Goal: Task Accomplishment & Management: Use online tool/utility

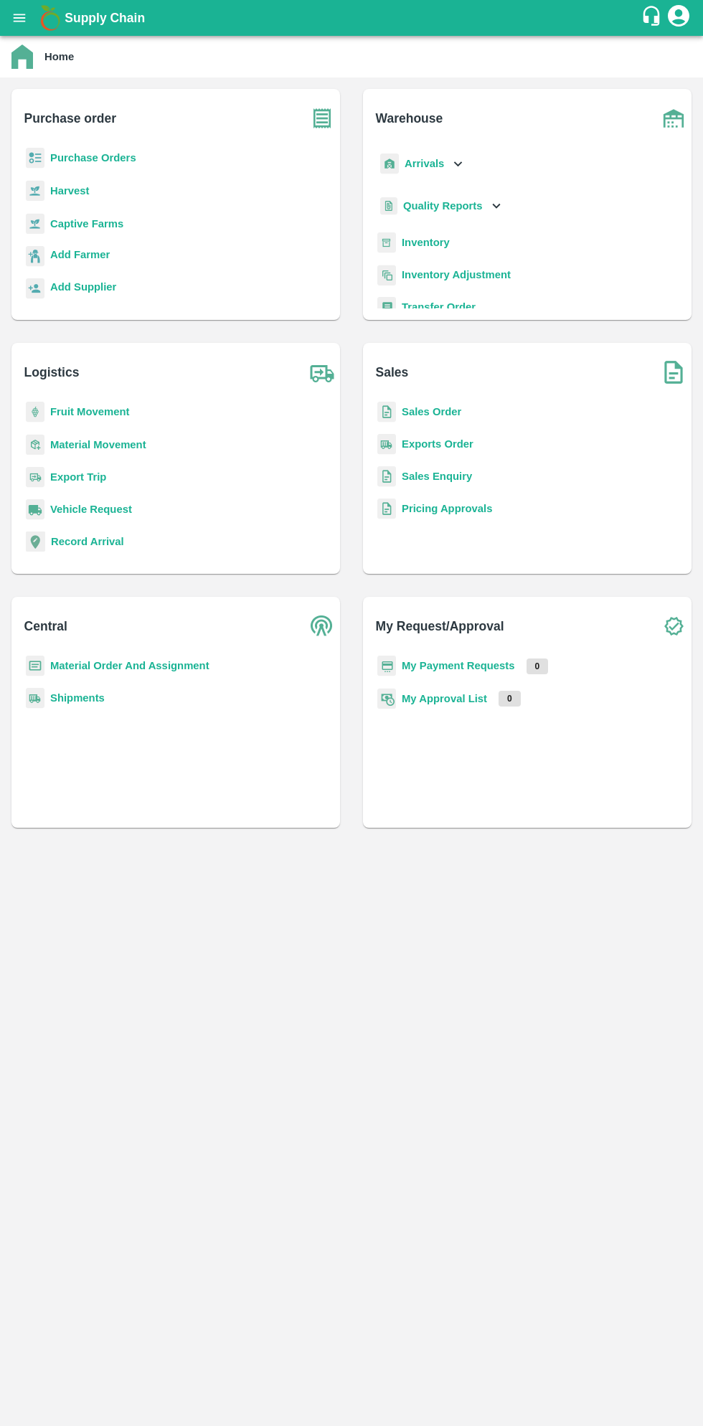
click at [29, 29] on button "open drawer" at bounding box center [19, 17] width 33 height 33
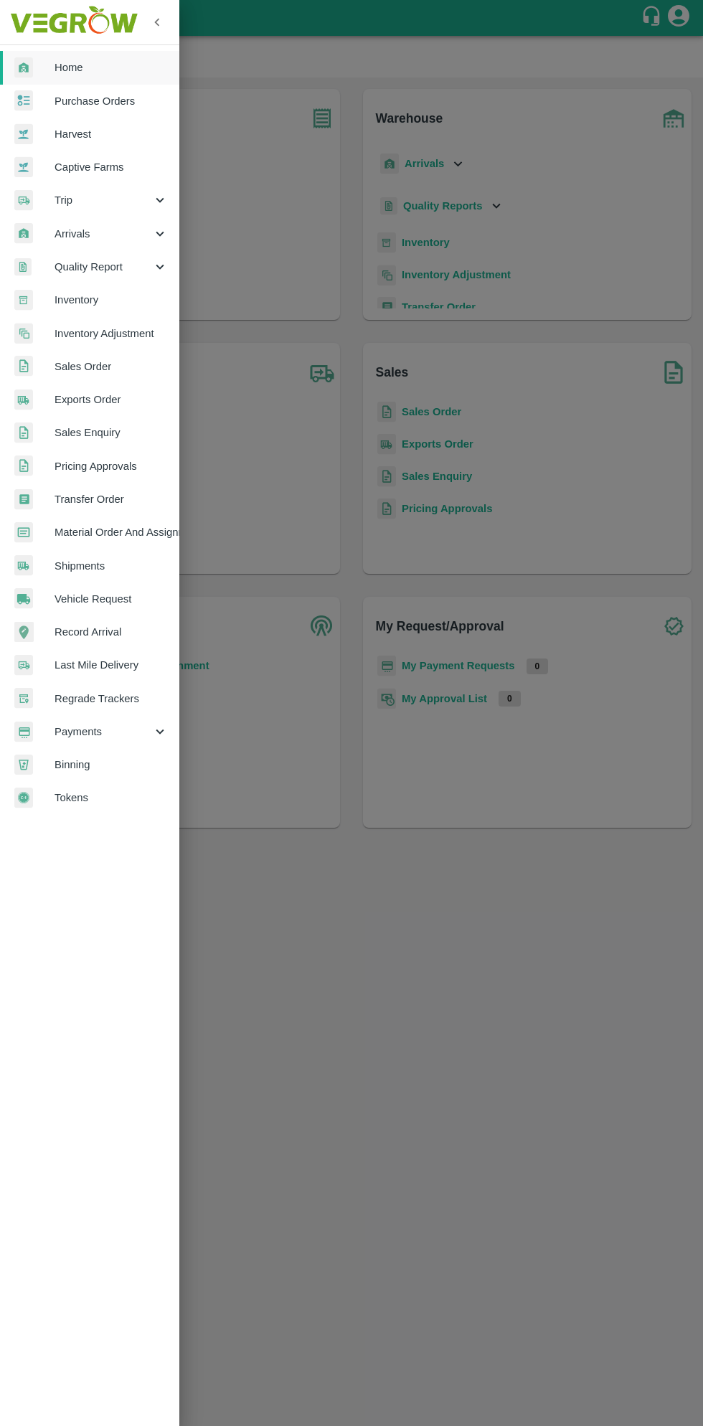
click at [155, 531] on span "Material Order And Assignment" at bounding box center [111, 532] width 113 height 16
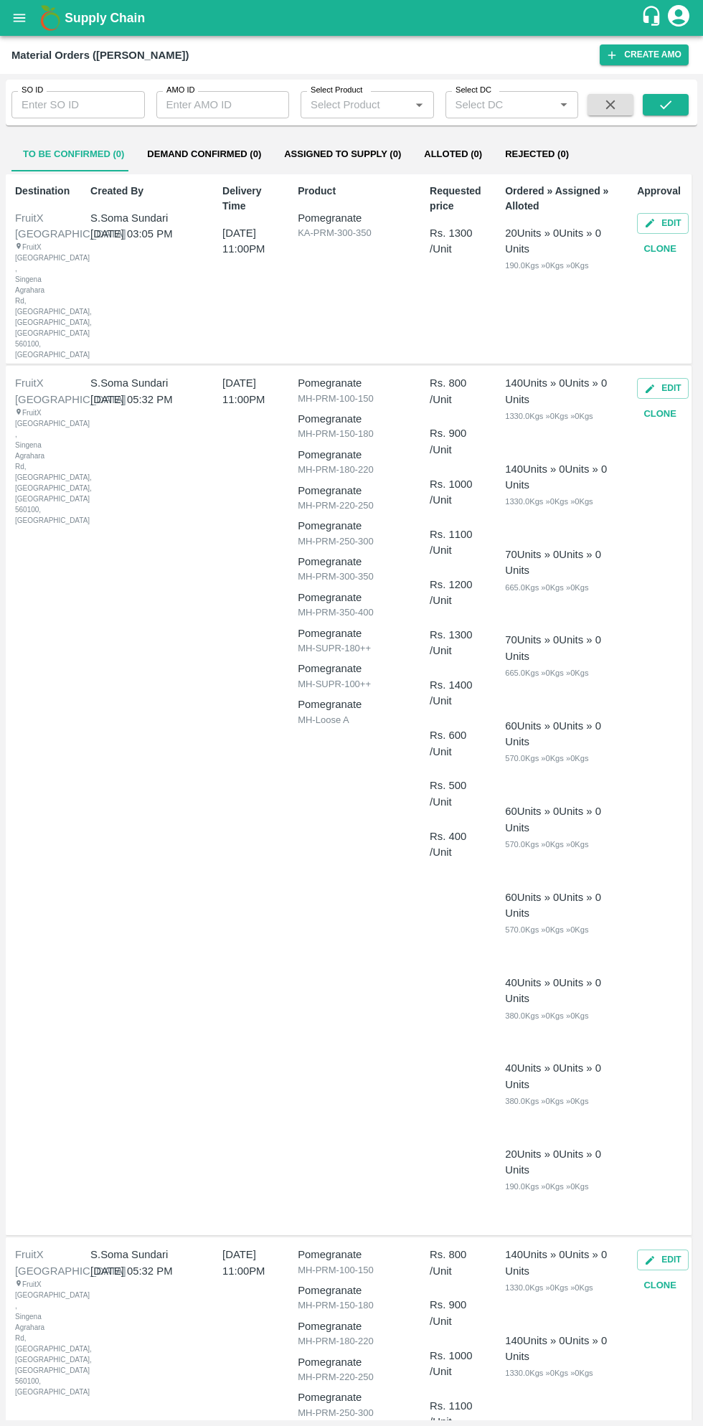
click at [213, 105] on input "AMO ID" at bounding box center [222, 104] width 133 height 27
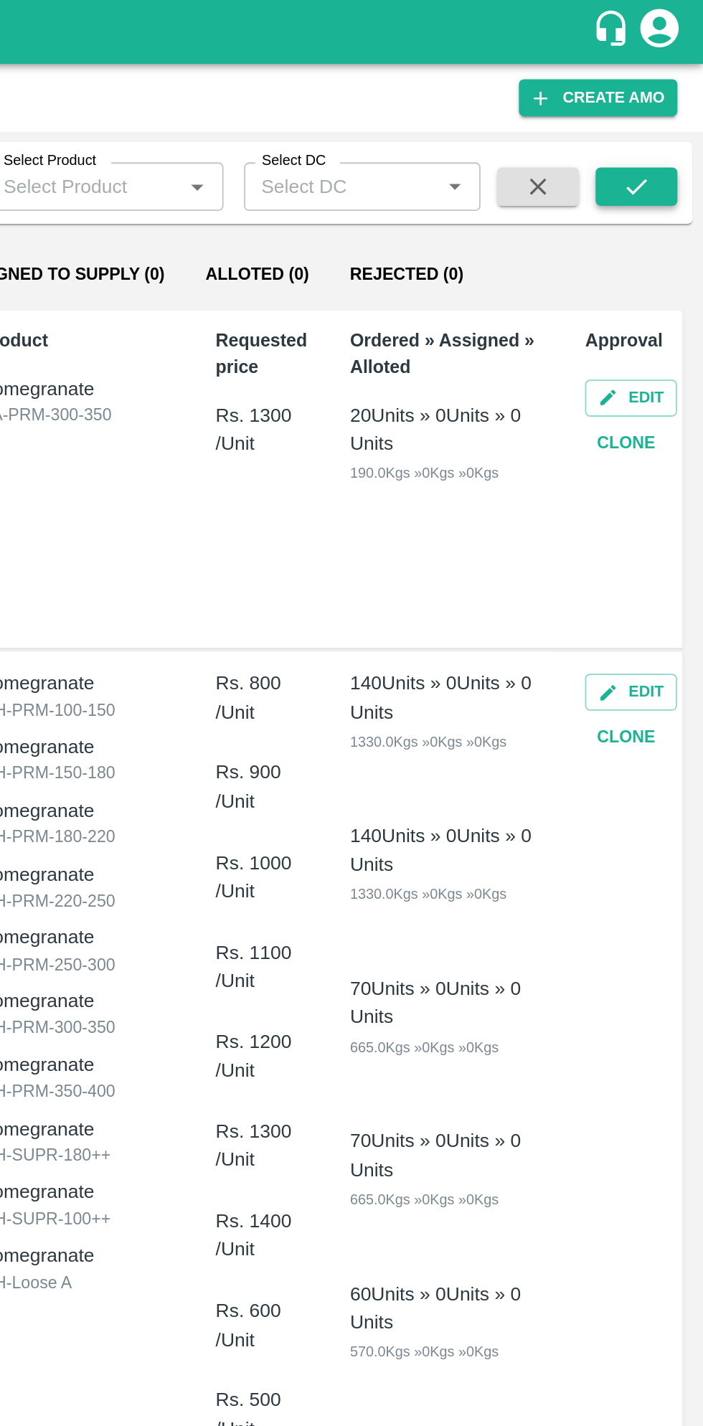
click at [666, 105] on icon "submit" at bounding box center [665, 104] width 11 height 9
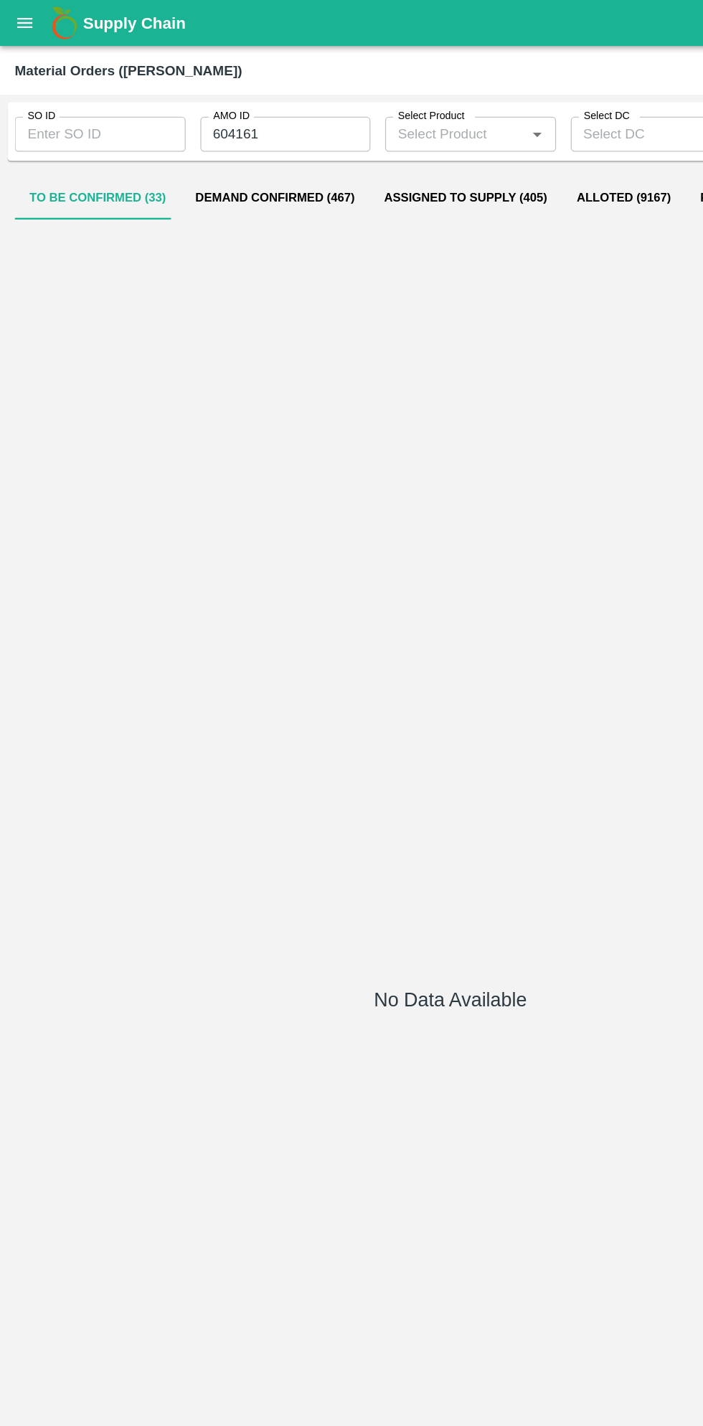
click at [217, 105] on input "604161" at bounding box center [222, 104] width 133 height 27
type input "6"
click at [107, 109] on input "SO ID" at bounding box center [77, 104] width 133 height 27
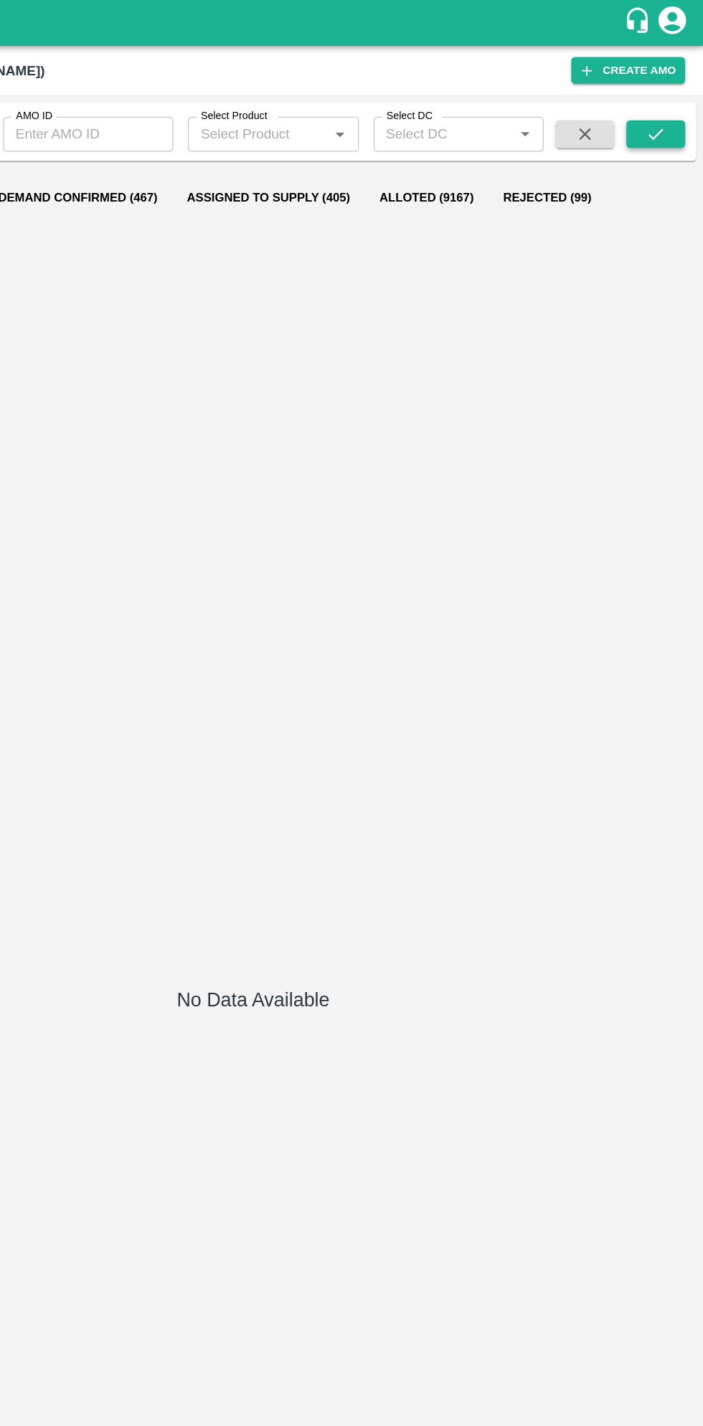
type input "604161"
click at [666, 105] on icon "submit" at bounding box center [666, 105] width 16 height 16
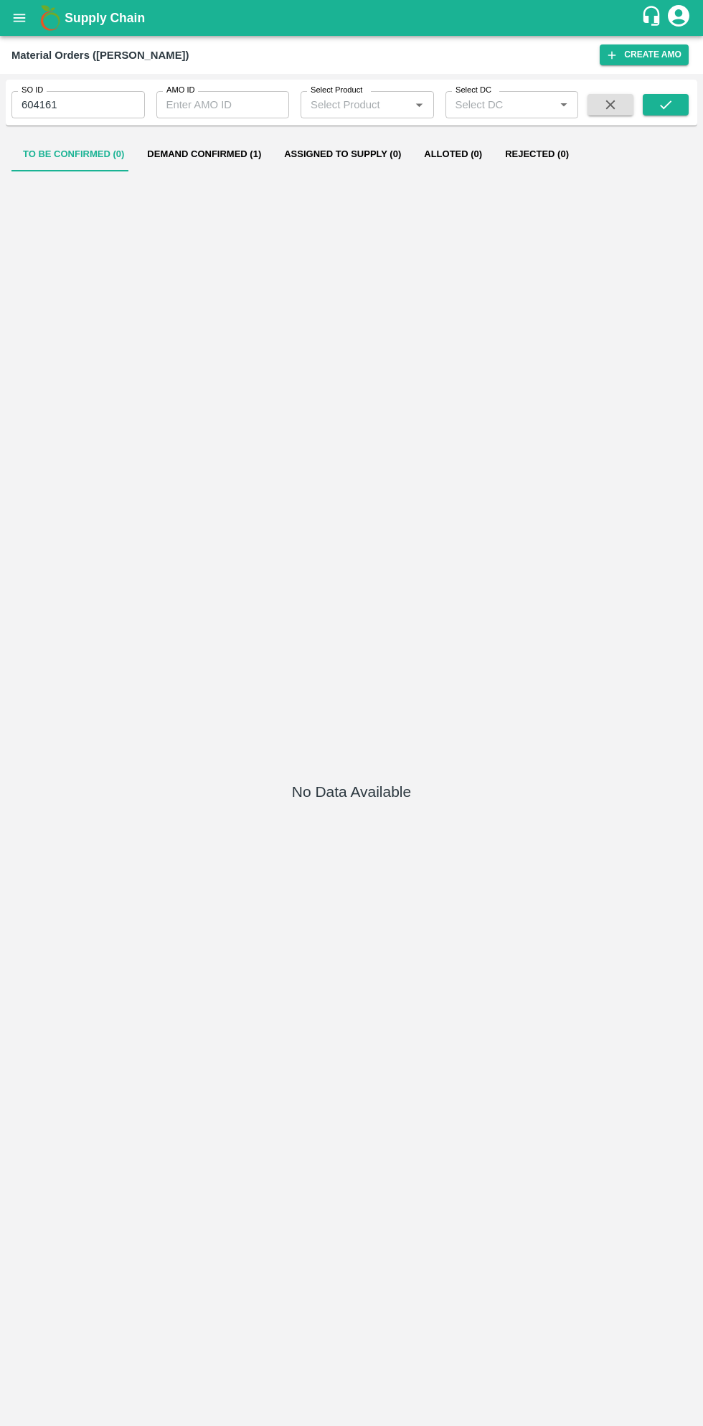
click at [208, 144] on button "Demand Confirmed (1)" at bounding box center [204, 154] width 137 height 34
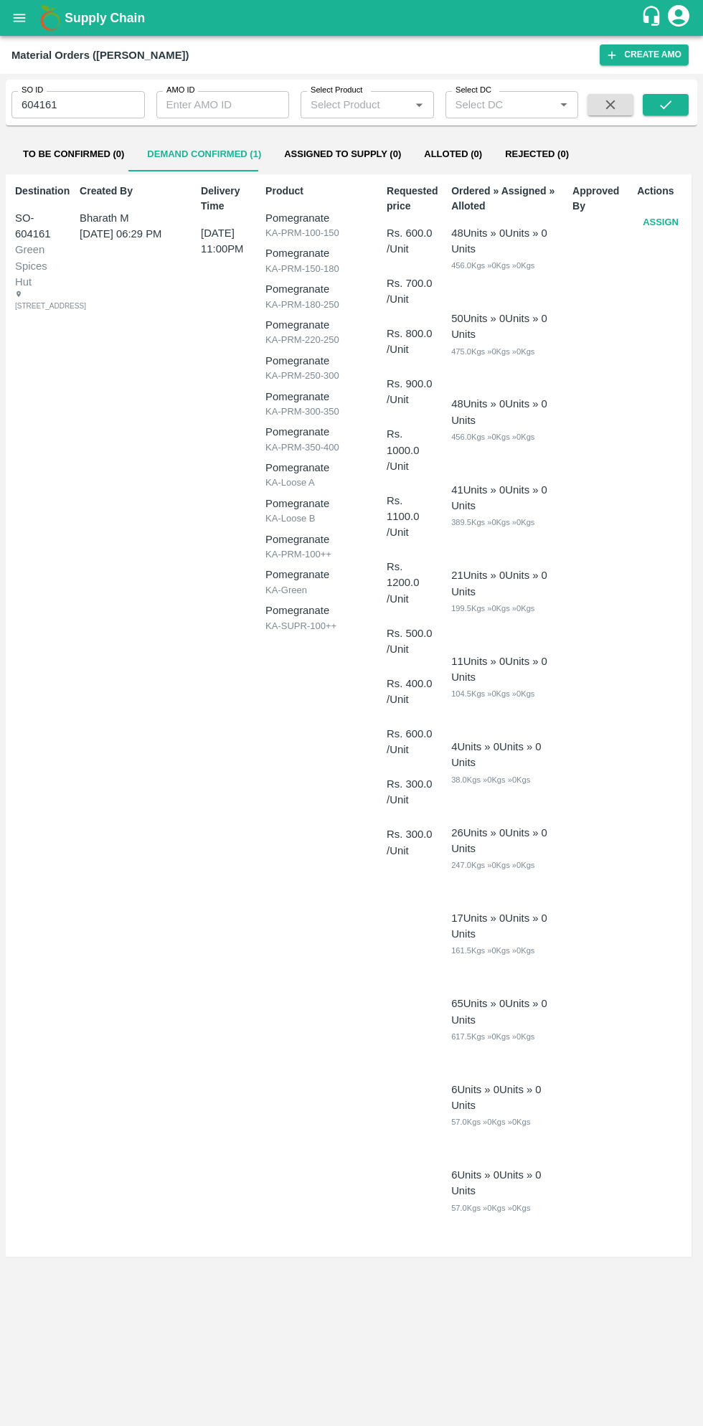
click at [660, 222] on button "Assign" at bounding box center [660, 222] width 47 height 25
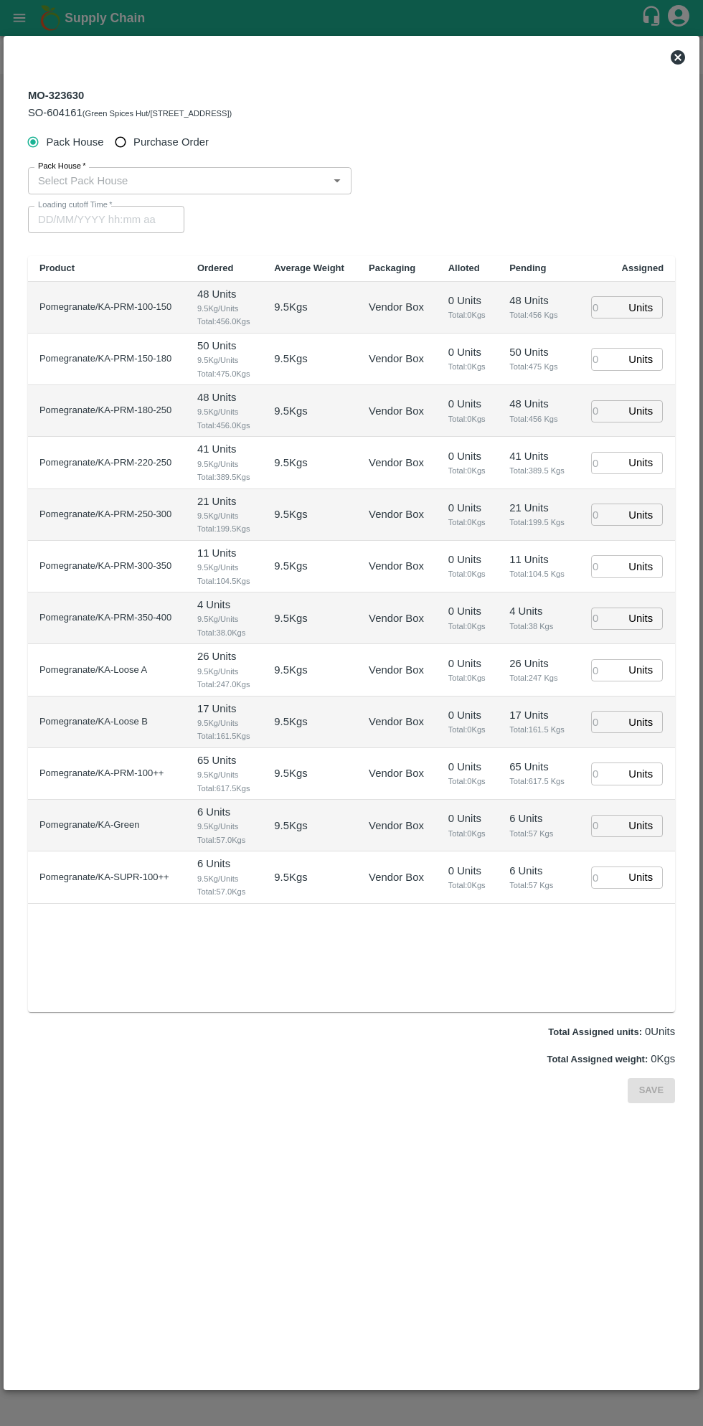
type input "09/09/2025 11:00 PM"
click at [124, 142] on input "Purchase Order" at bounding box center [121, 142] width 27 height 27
radio input "true"
click at [217, 186] on input "PO   *" at bounding box center [333, 180] width 603 height 19
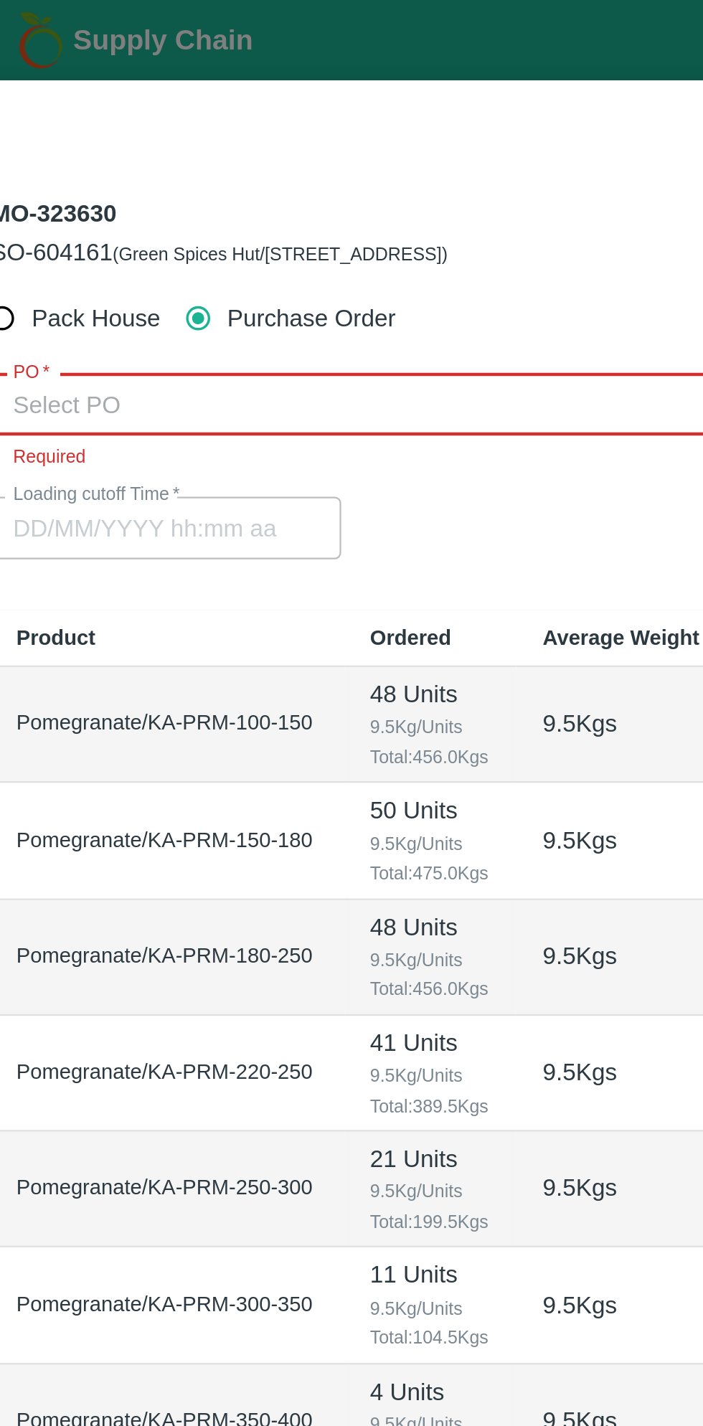
click at [167, 177] on input "PO   *" at bounding box center [333, 180] width 603 height 19
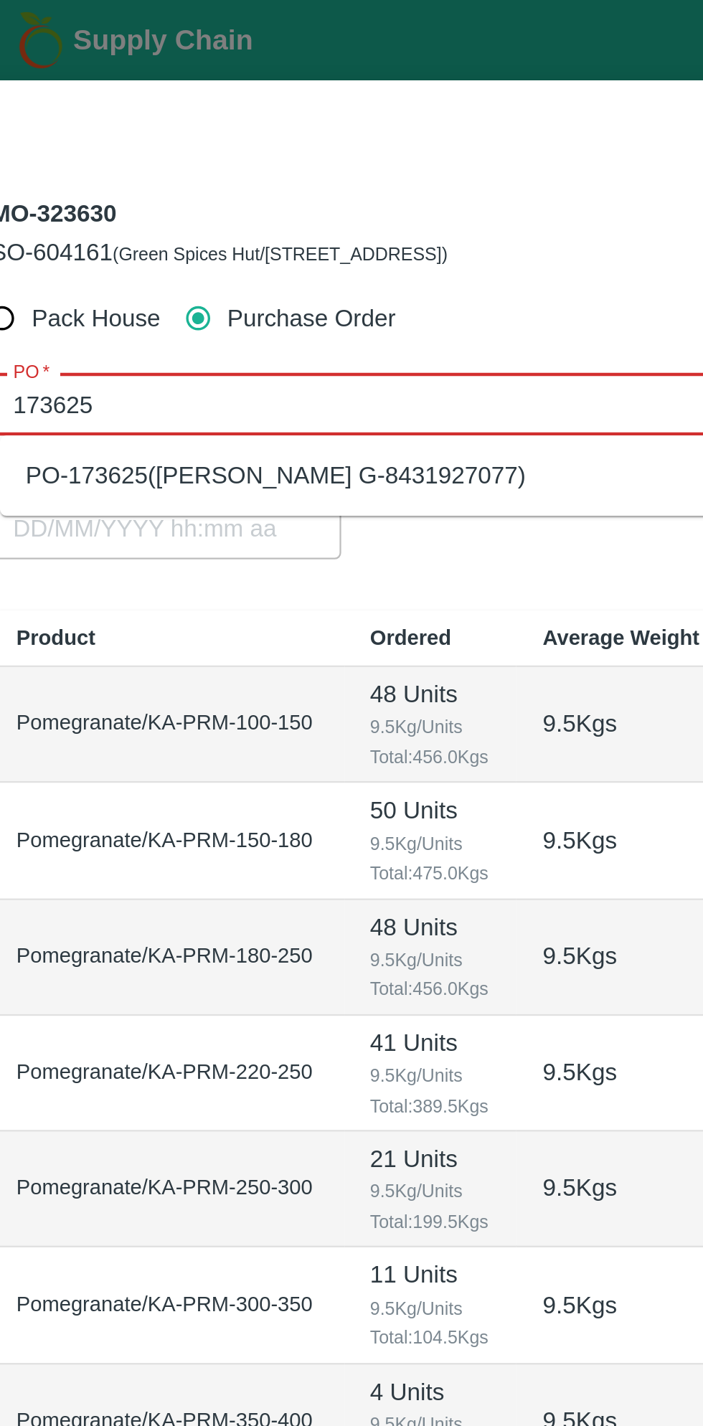
click at [224, 209] on div "PO-173625(Thippeswamy G-8431927077)" at bounding box center [155, 212] width 223 height 16
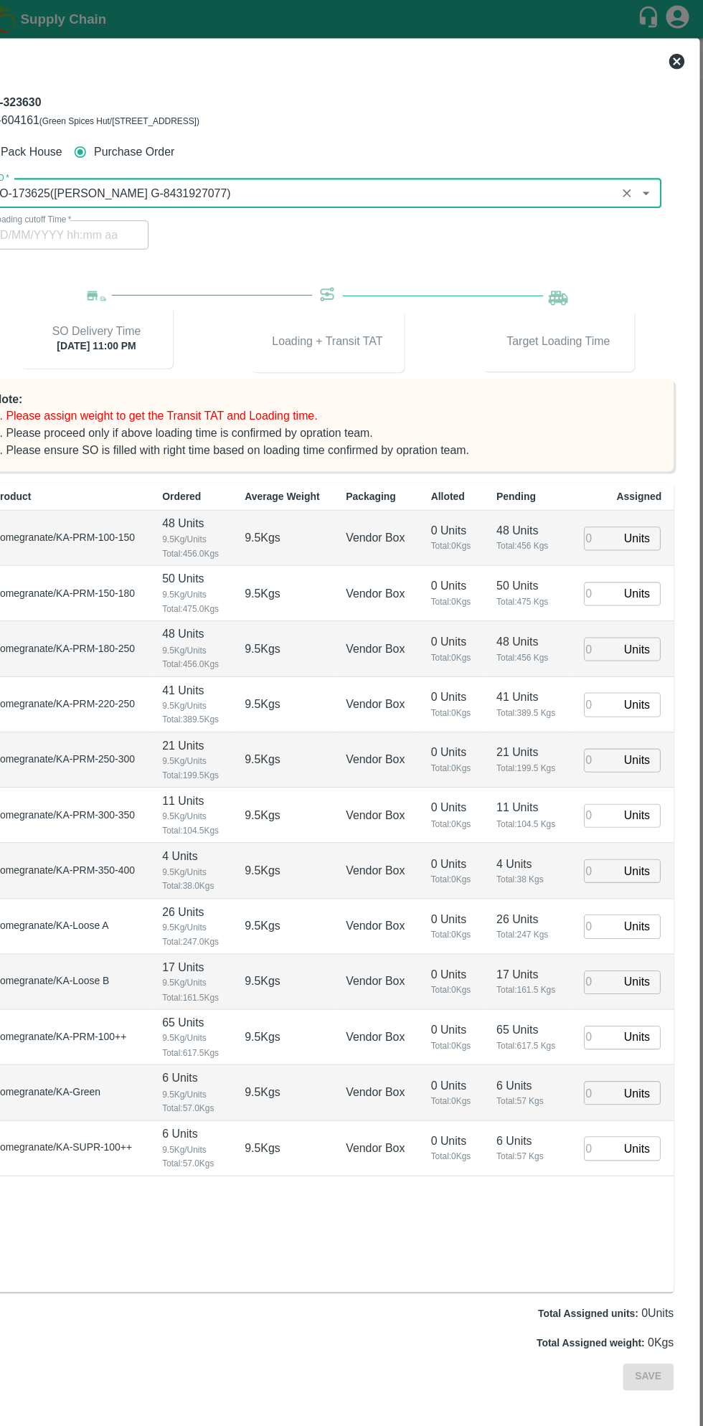
type input "PO-173625(Thippeswamy G-8431927077)"
click at [603, 502] on input "number" at bounding box center [607, 503] width 32 height 22
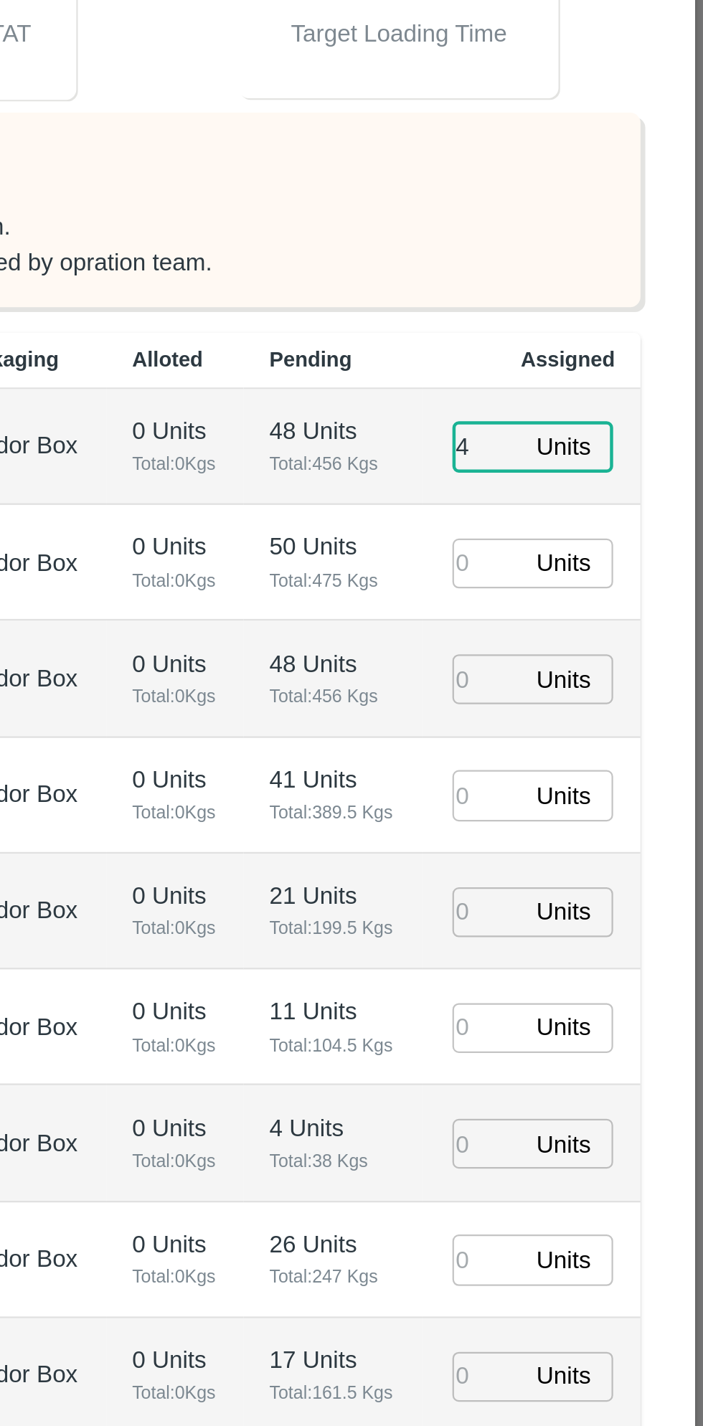
type input "48"
type input "09/09/2025 02:12 AM"
type input "48"
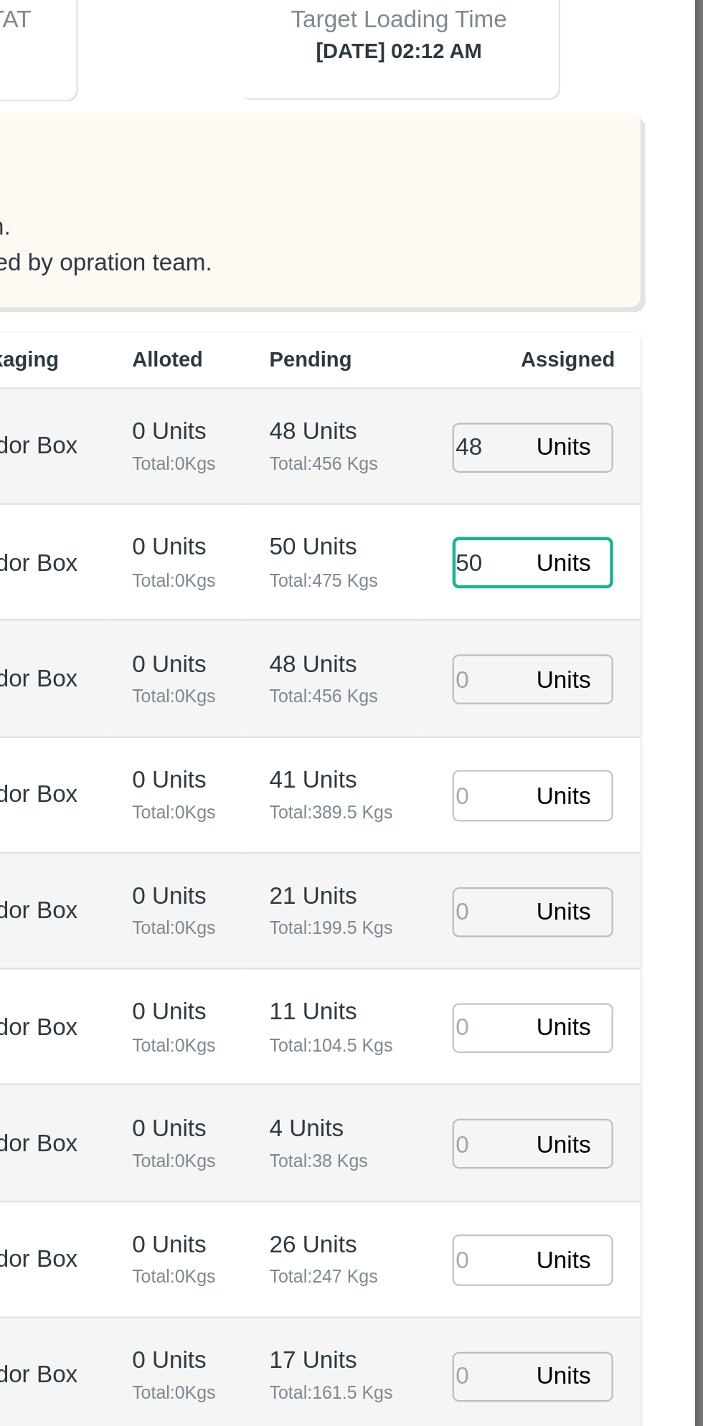
type input "50"
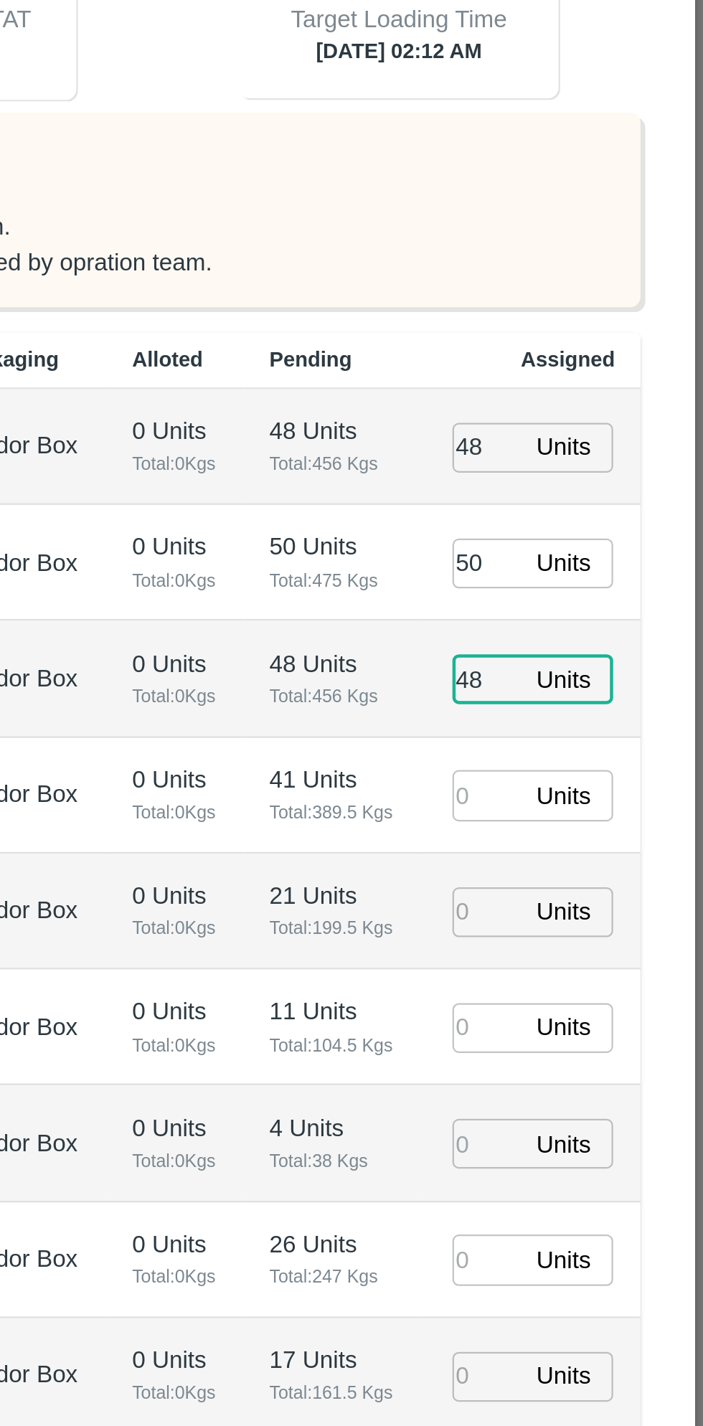
type input "48"
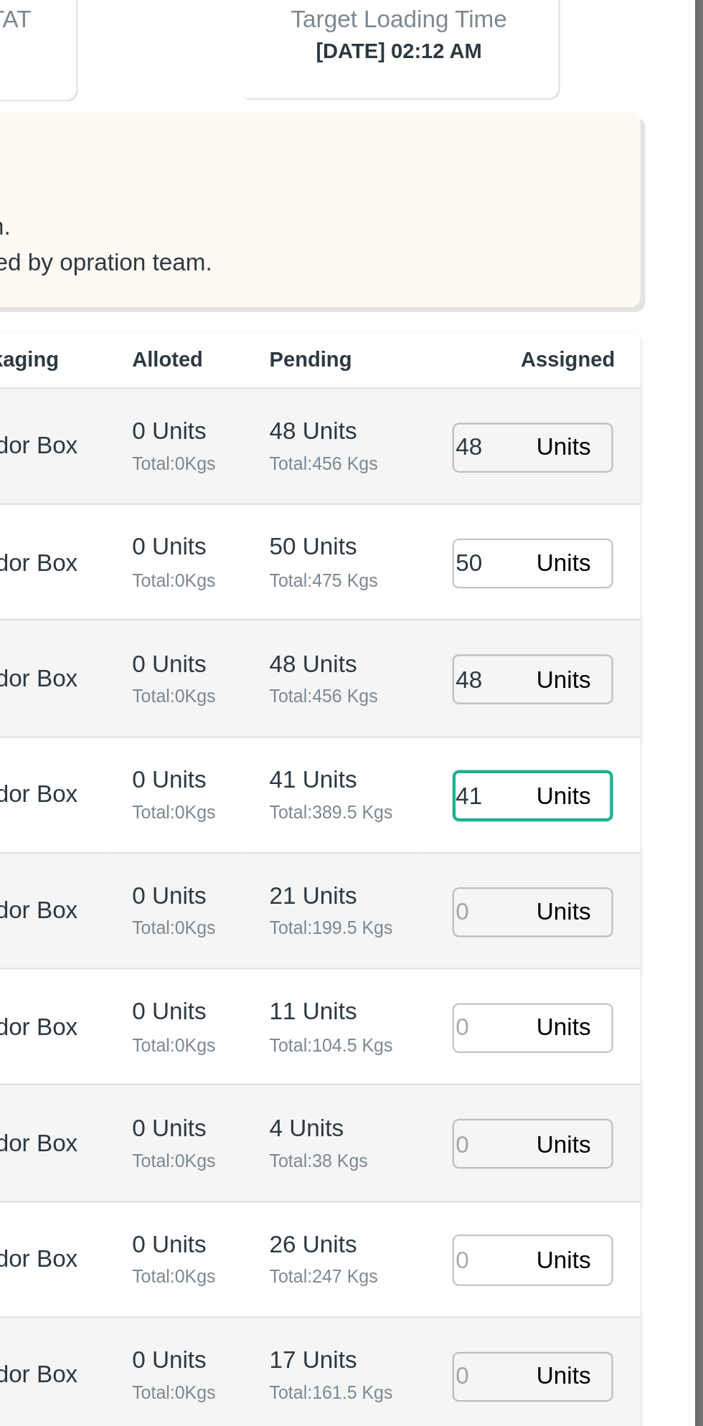
type input "41"
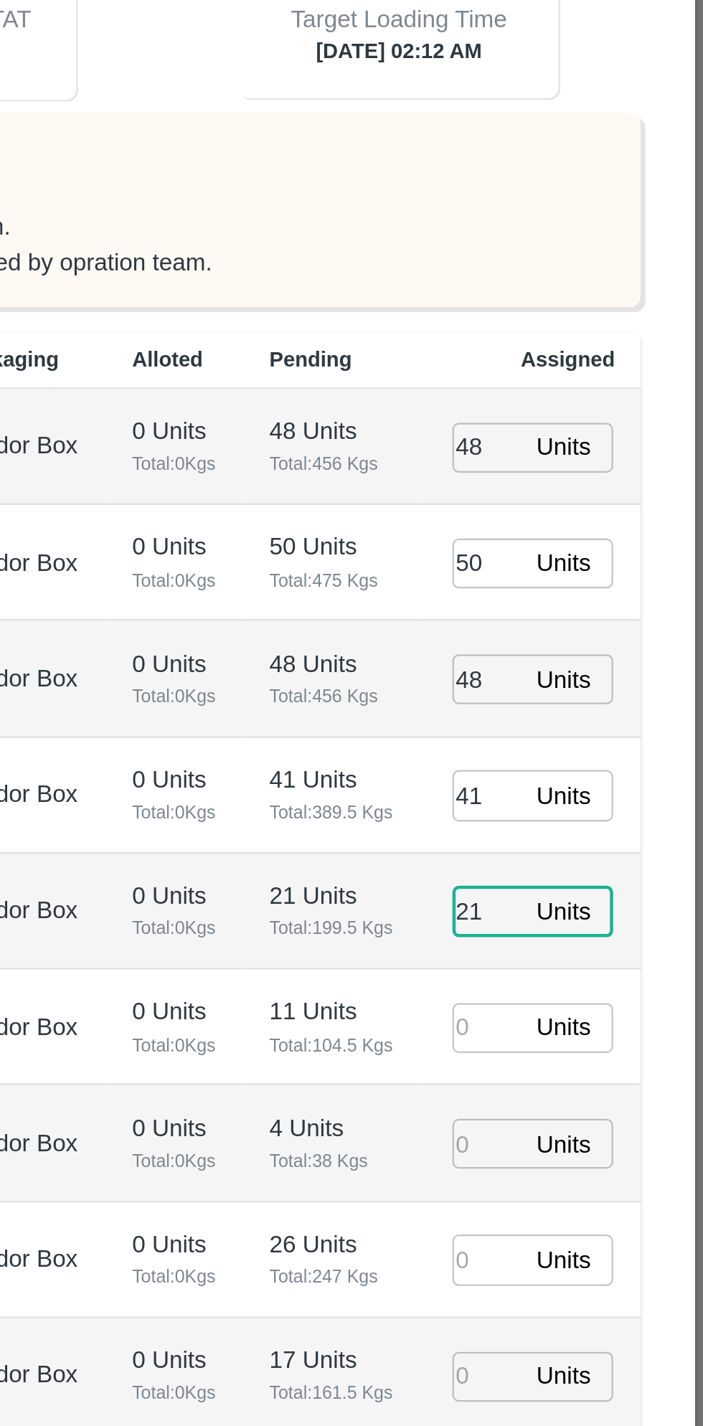
type input "21"
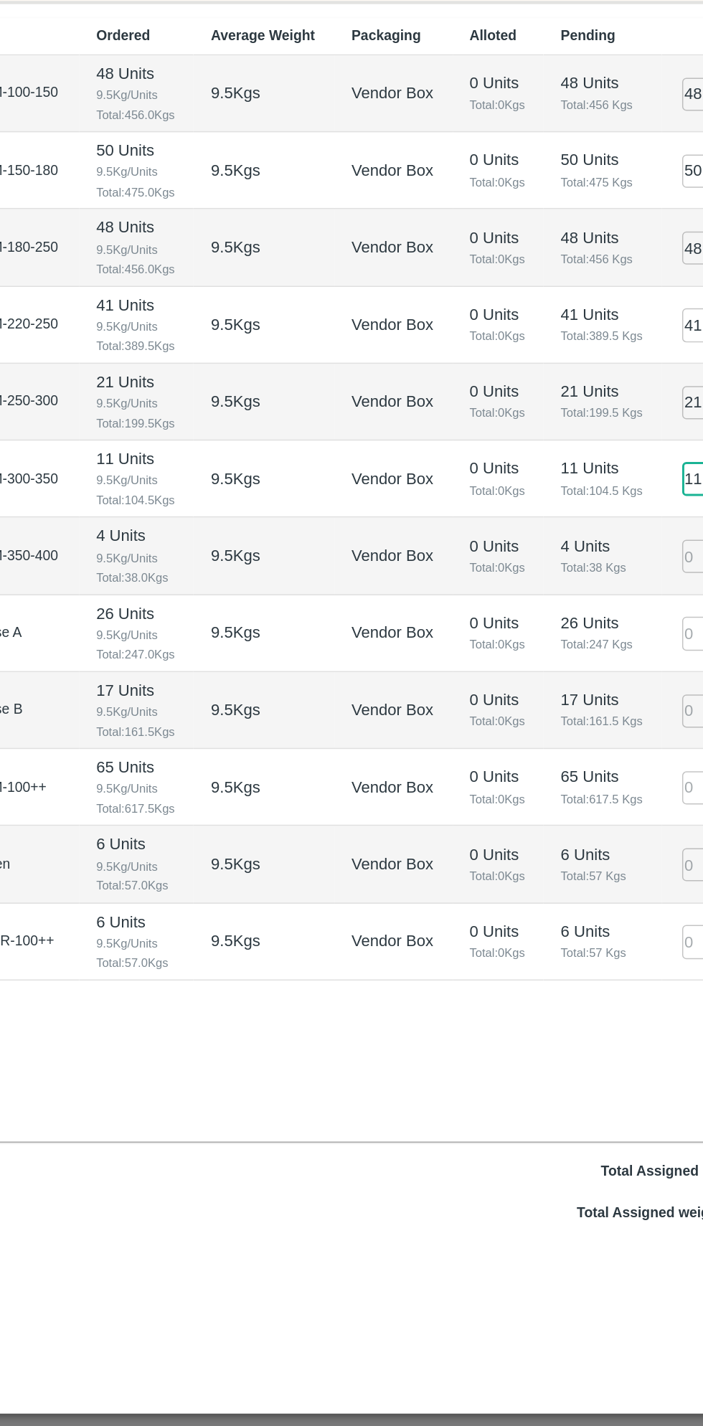
type input "11"
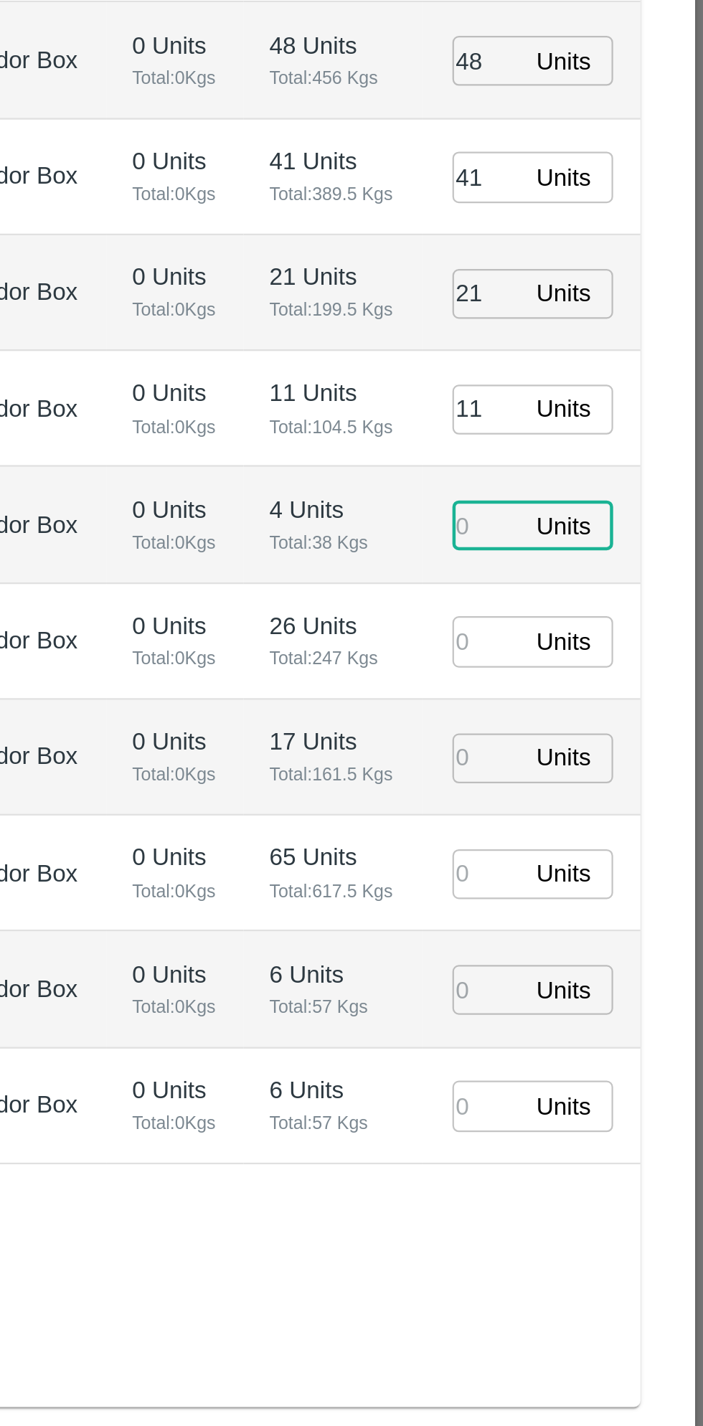
type input "4"
type input "09/09/2025 12:12 AM"
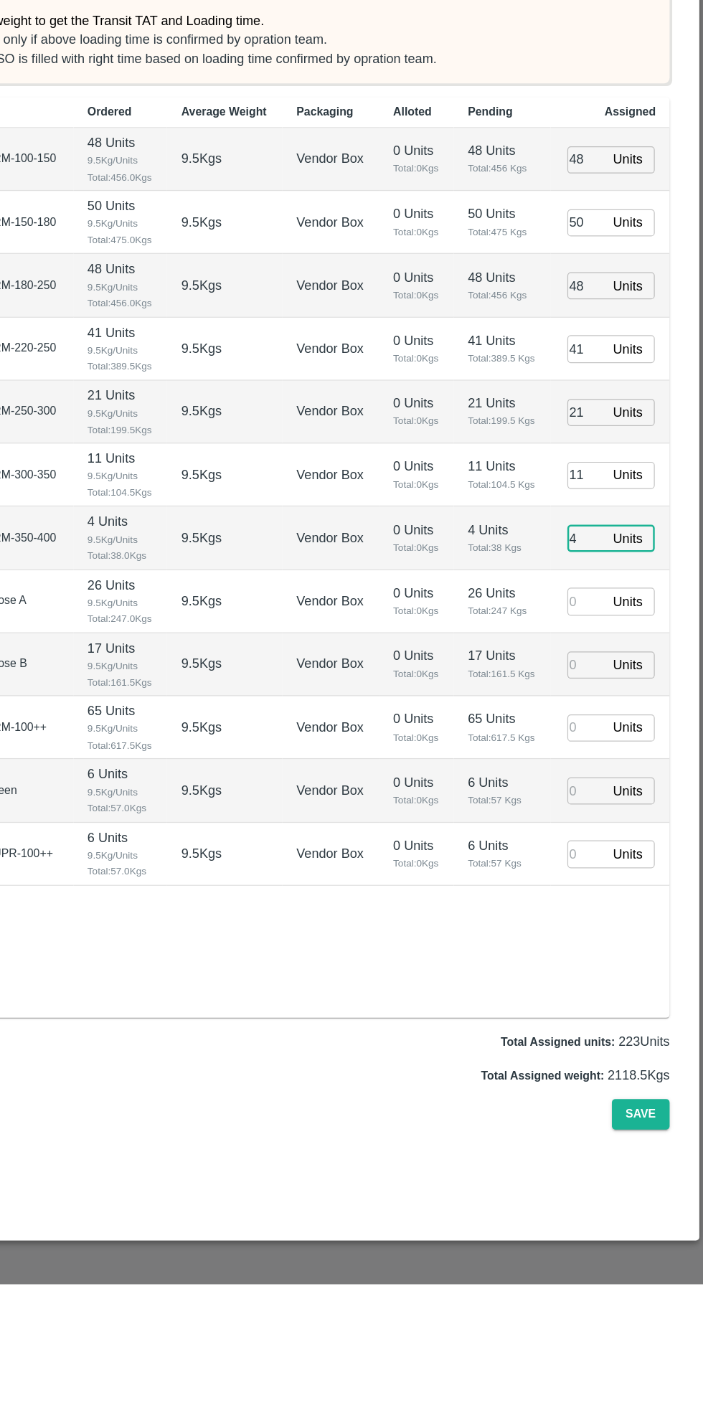
type input "4"
click at [598, 867] on input "number" at bounding box center [607, 865] width 32 height 22
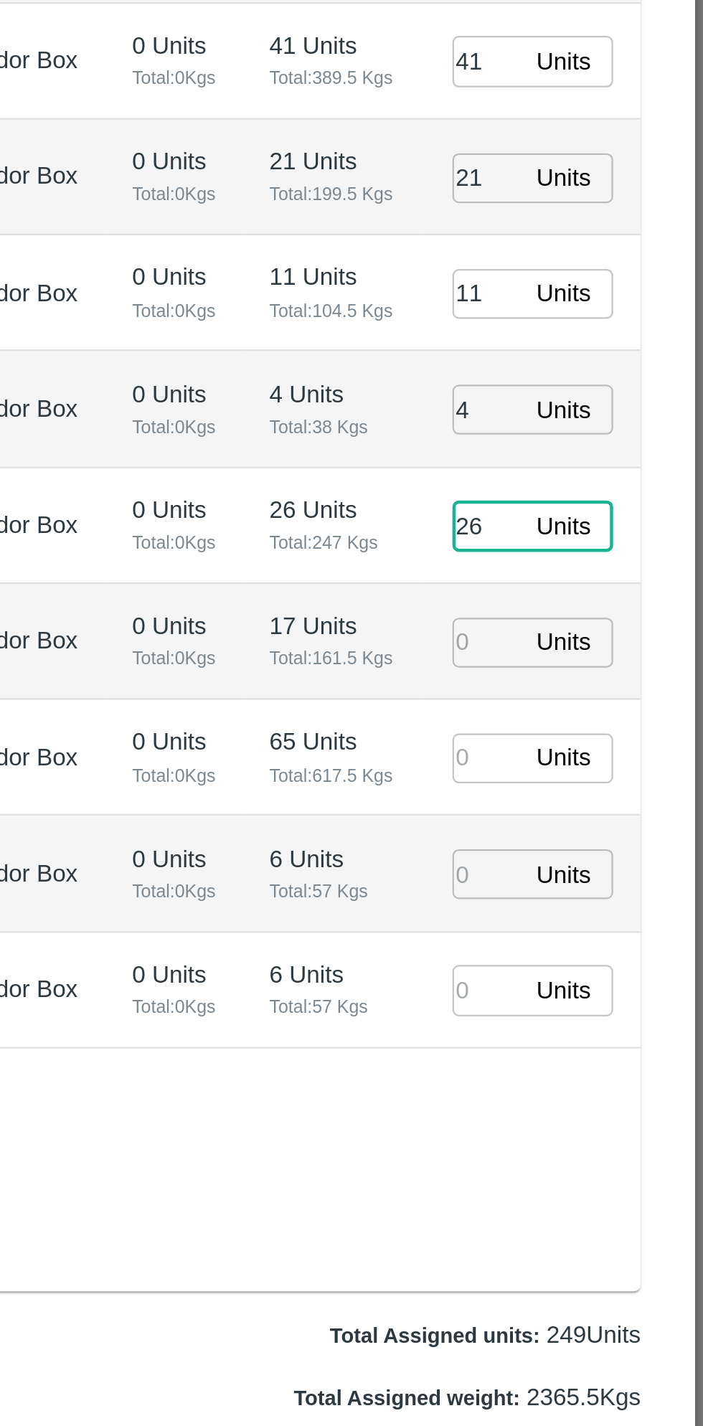
type input "26"
click at [611, 917] on input "number" at bounding box center [607, 918] width 32 height 22
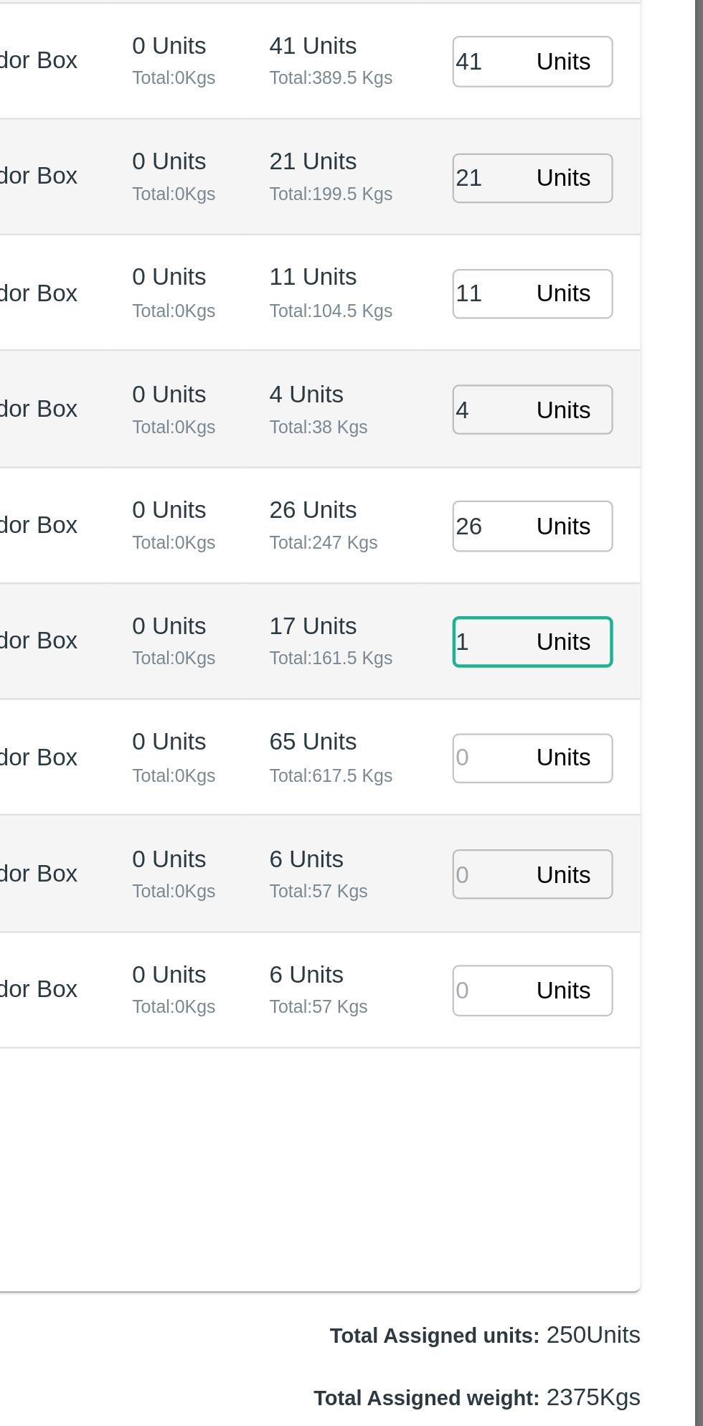
type input "17"
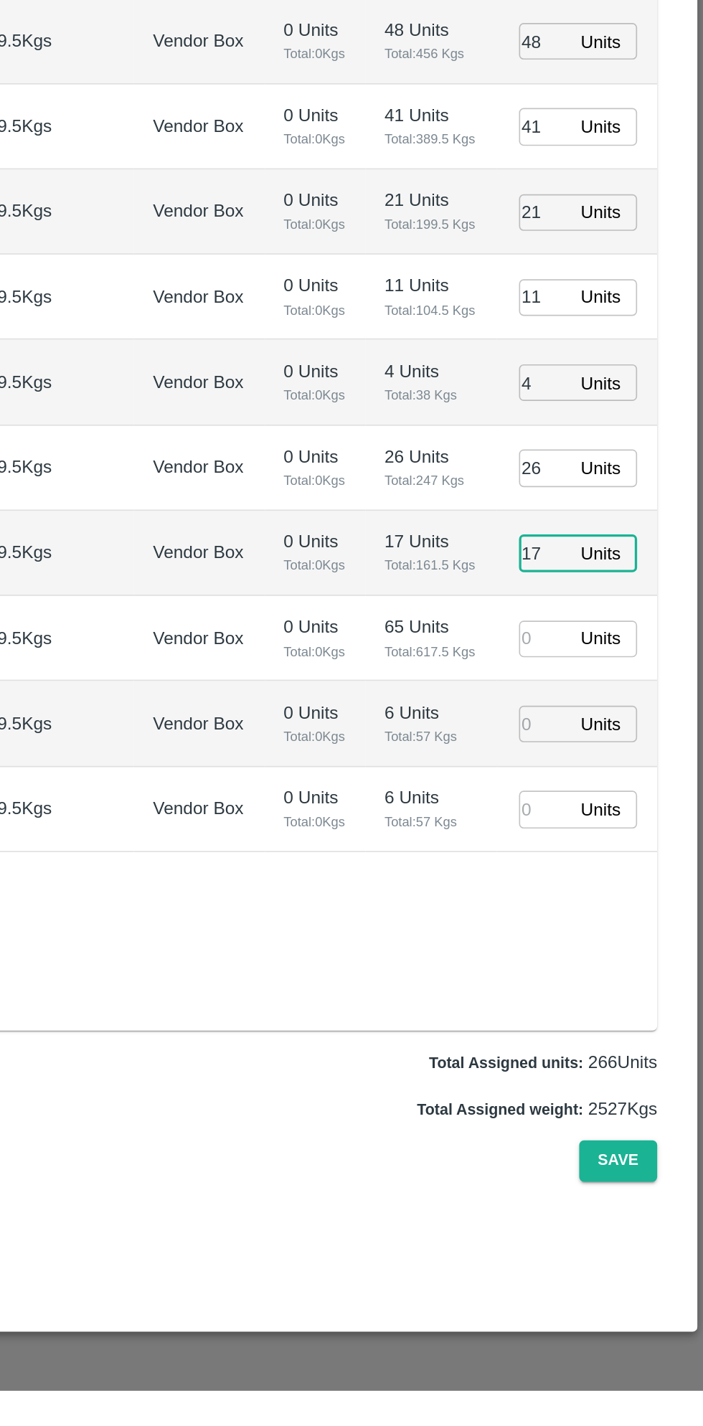
type input "09/09/2025 01:12 AM"
type input "17"
click at [606, 968] on input "number" at bounding box center [607, 969] width 32 height 22
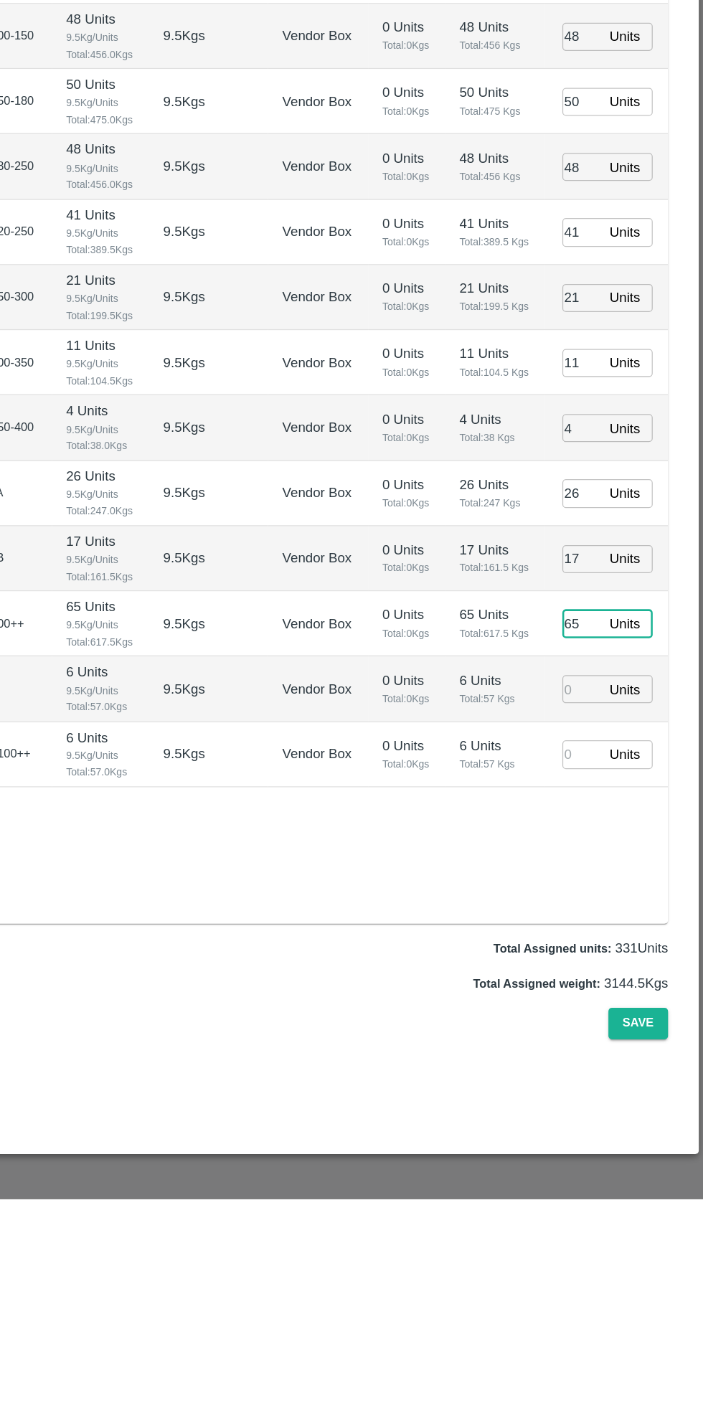
type input "65"
click at [604, 1020] on input "number" at bounding box center [607, 1021] width 32 height 22
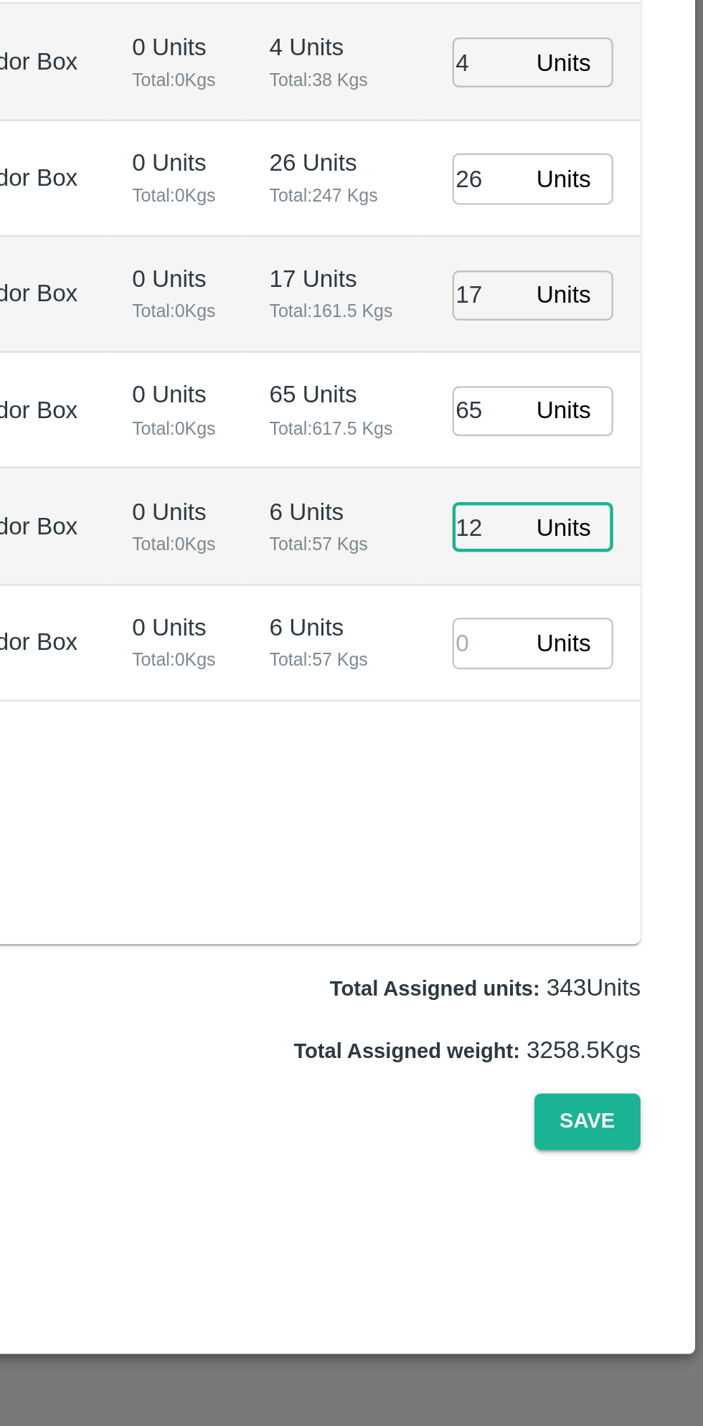
type input "12"
click at [609, 1068] on input "number" at bounding box center [607, 1073] width 32 height 22
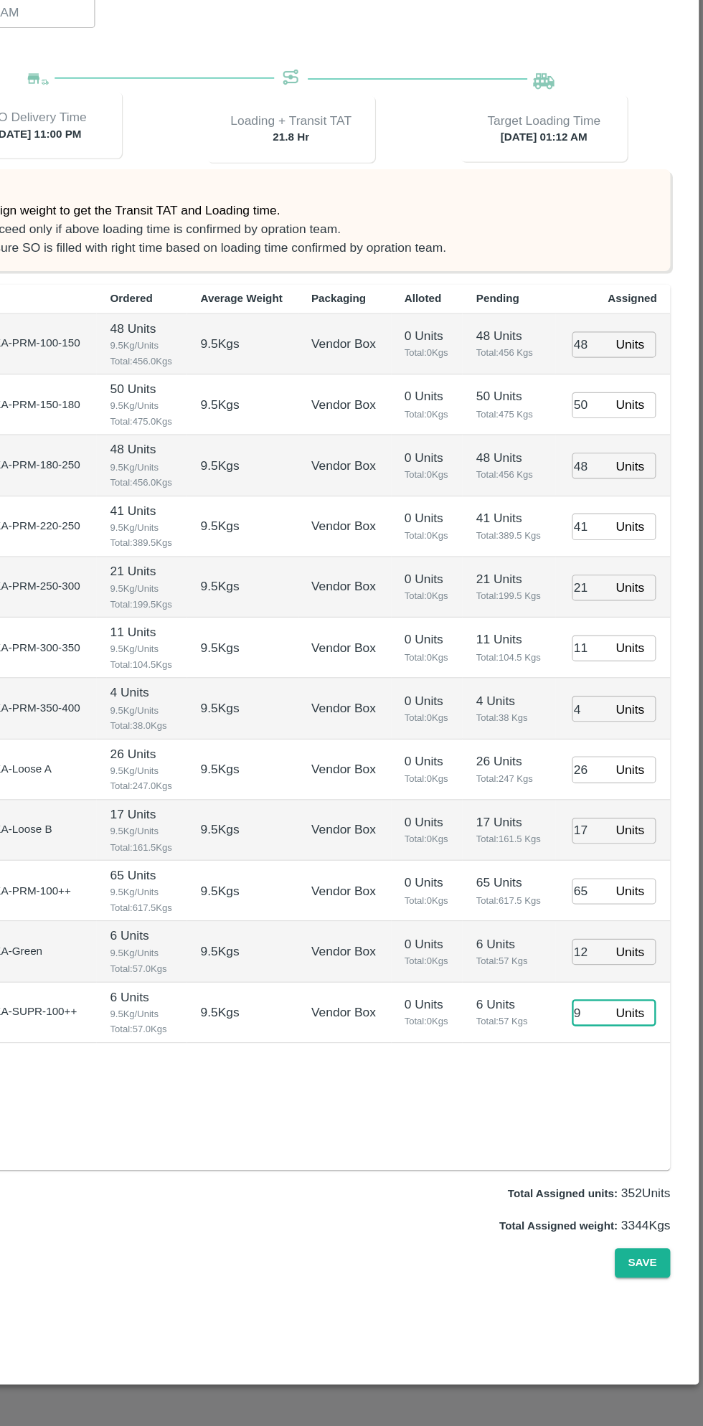
type input "9"
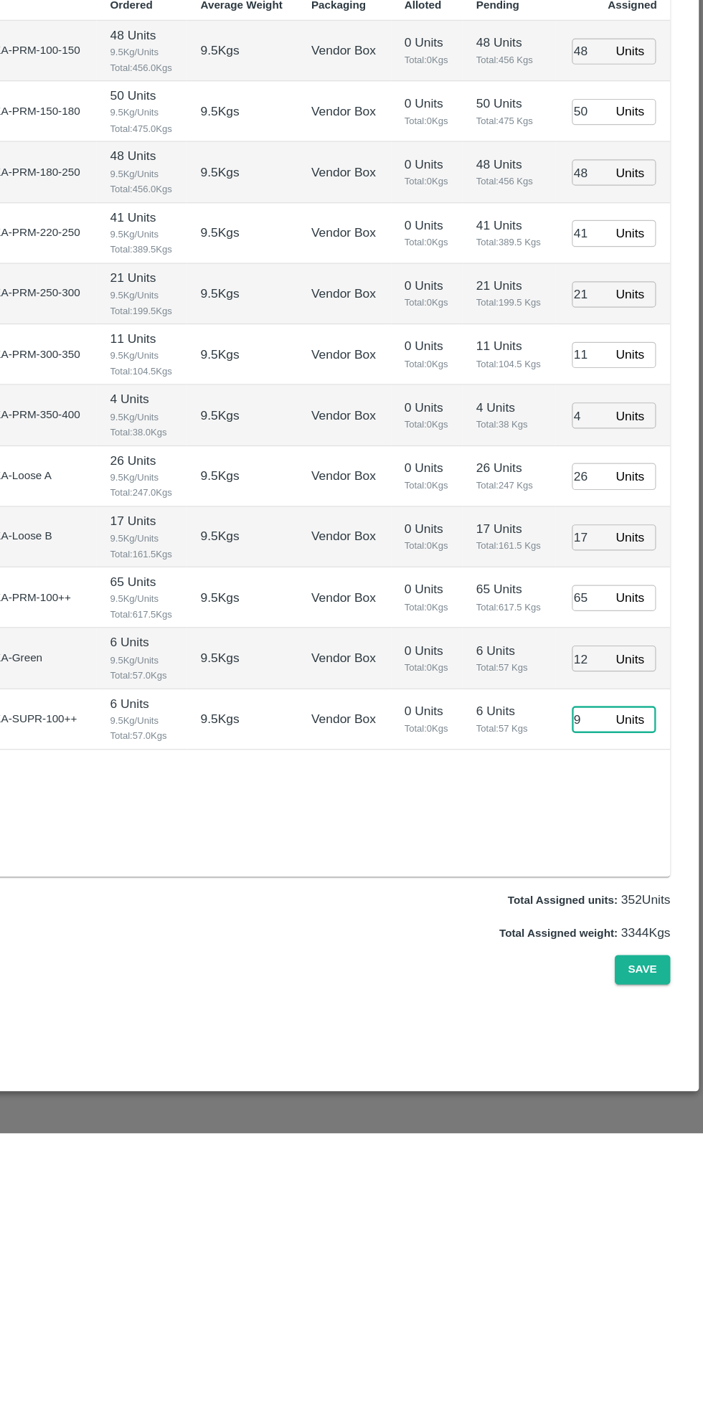
click at [612, 967] on input "65" at bounding box center [607, 969] width 32 height 22
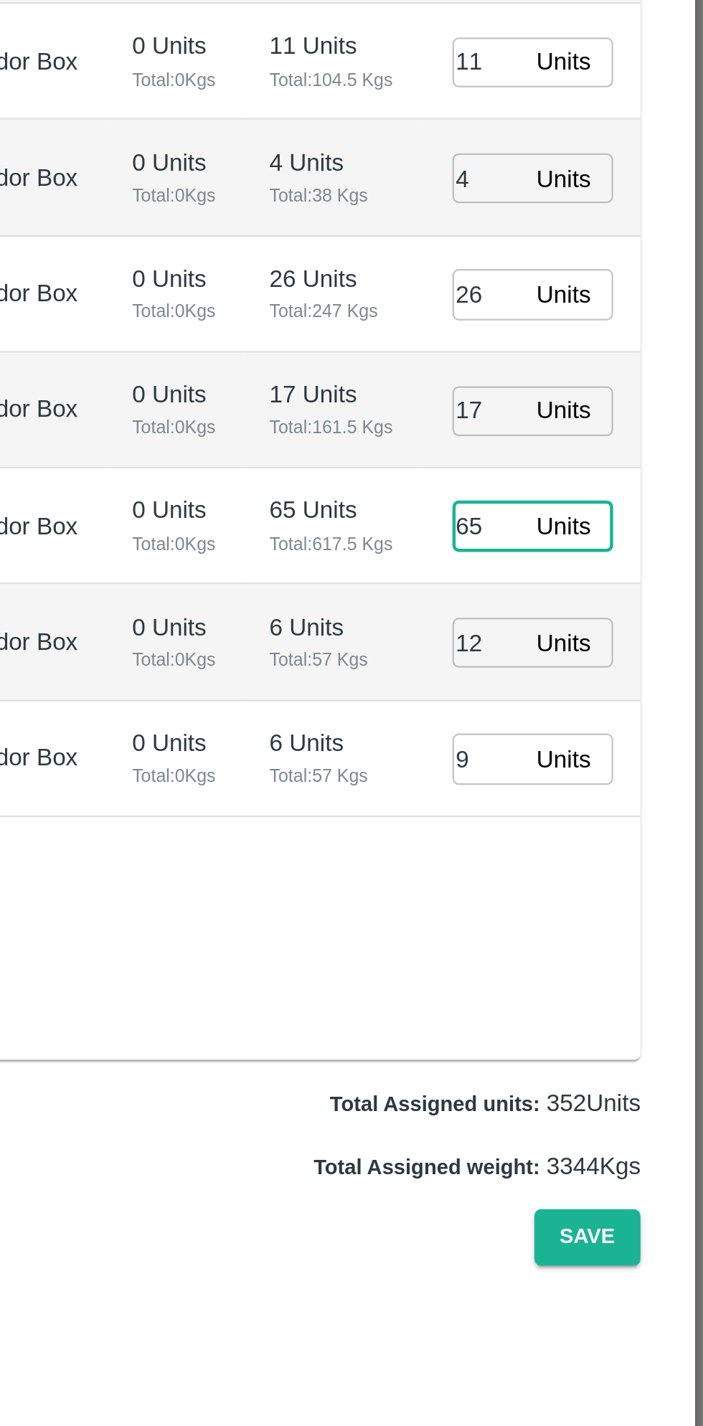
click at [612, 1072] on input "9" at bounding box center [607, 1073] width 32 height 22
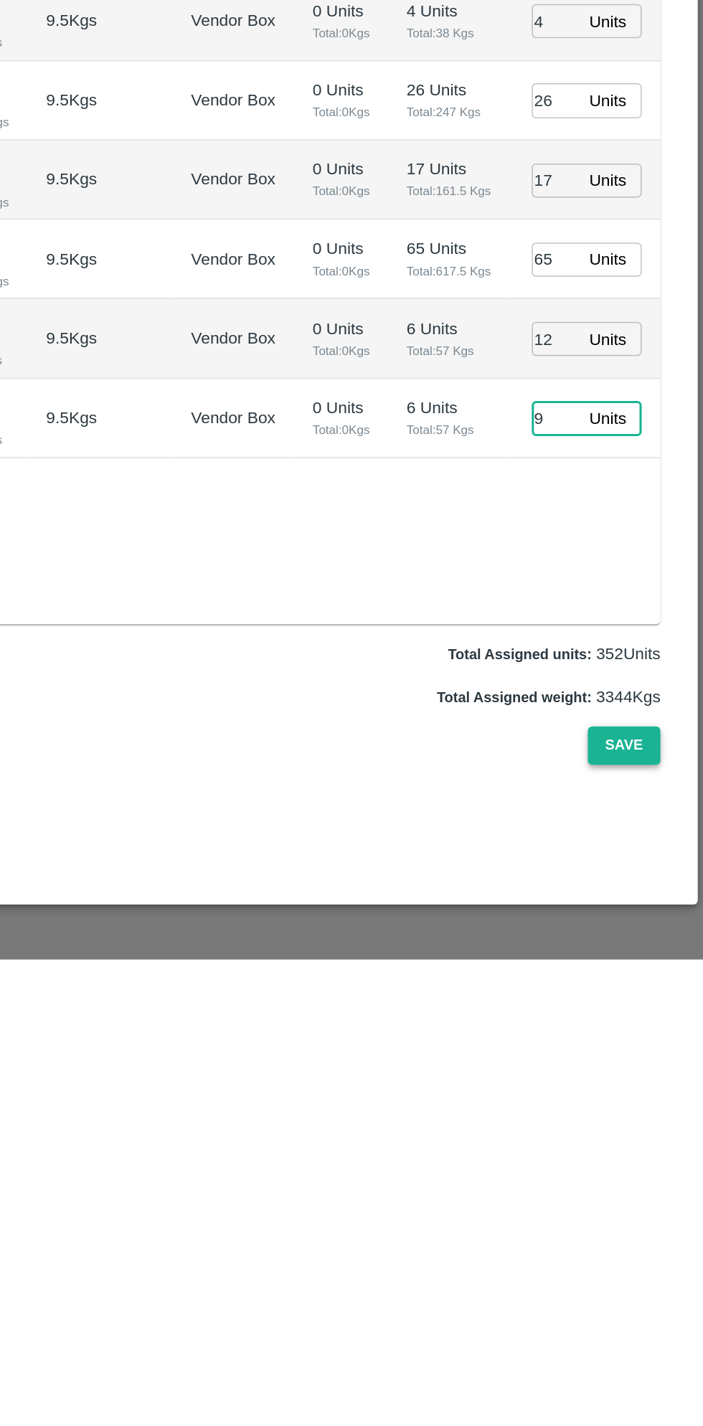
click at [655, 1288] on button "Save" at bounding box center [651, 1286] width 47 height 25
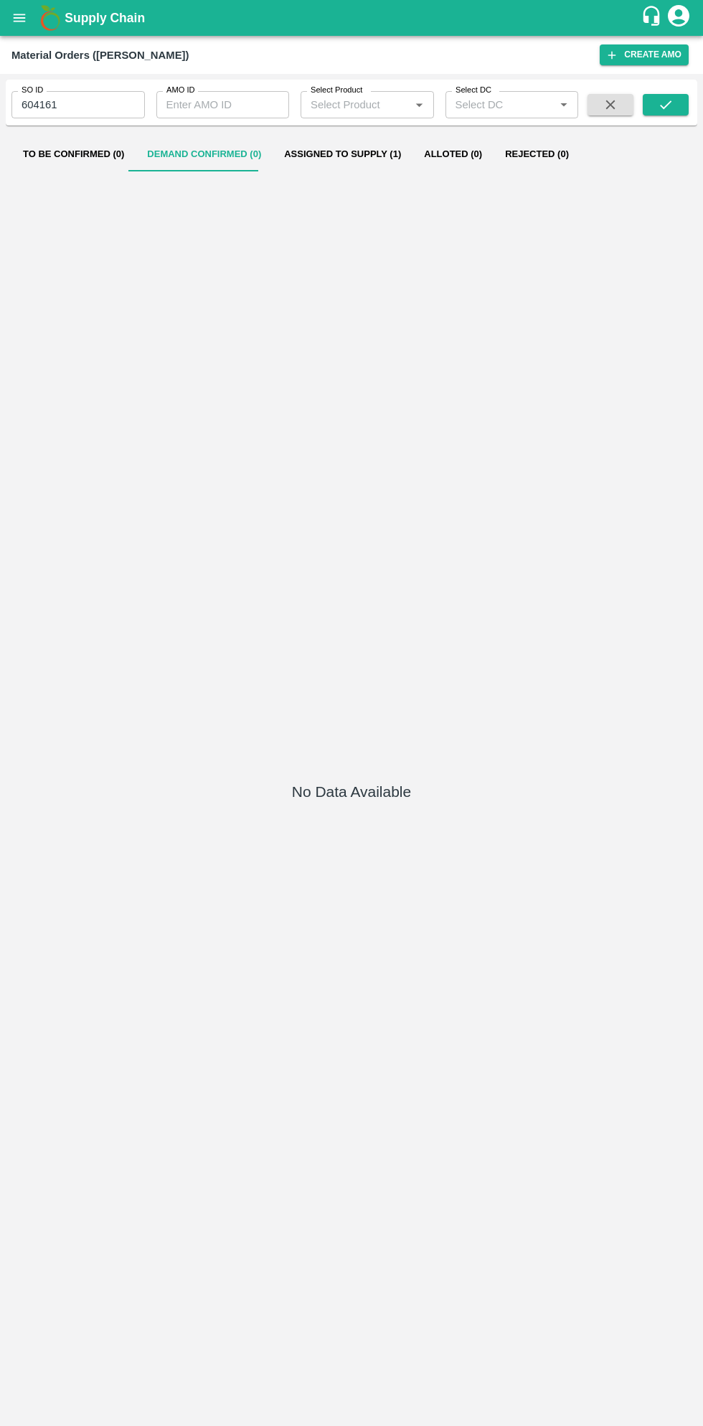
click at [27, 18] on button "open drawer" at bounding box center [19, 17] width 33 height 33
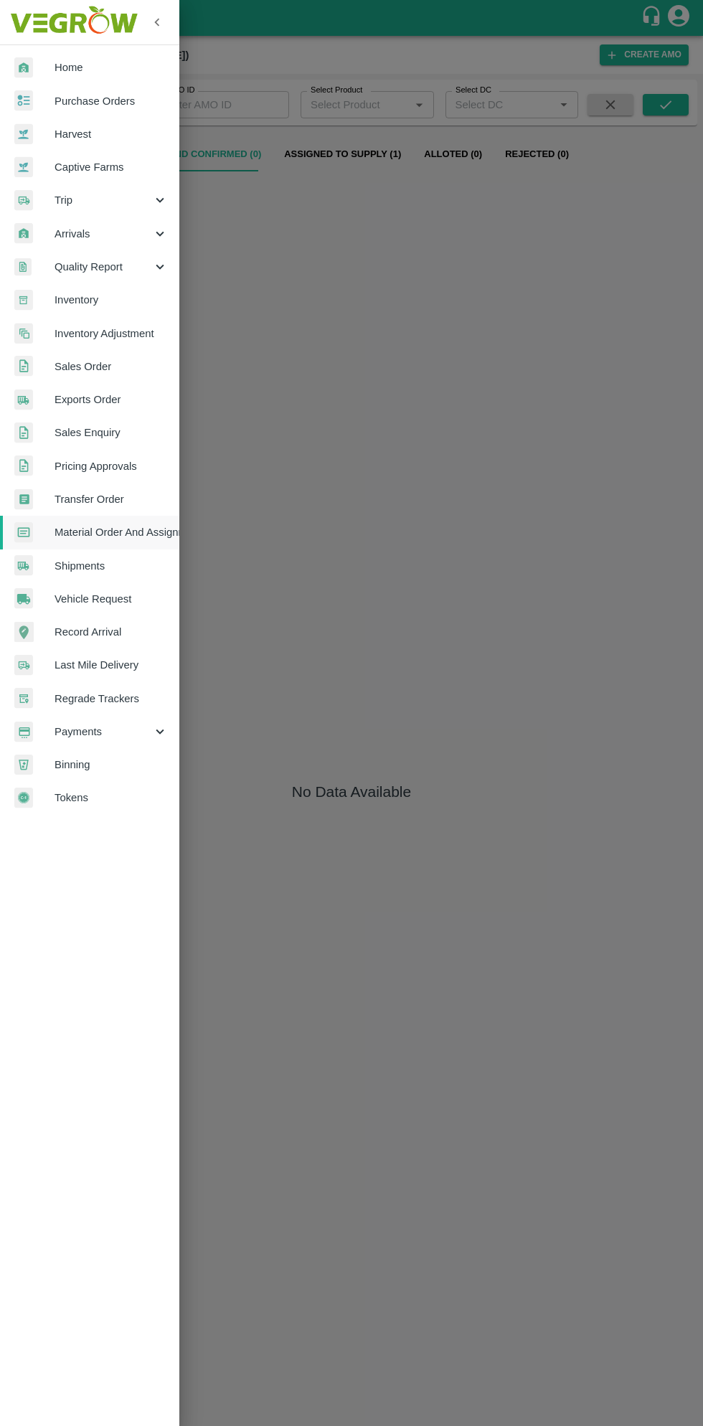
click at [125, 103] on span "Purchase Orders" at bounding box center [111, 101] width 113 height 16
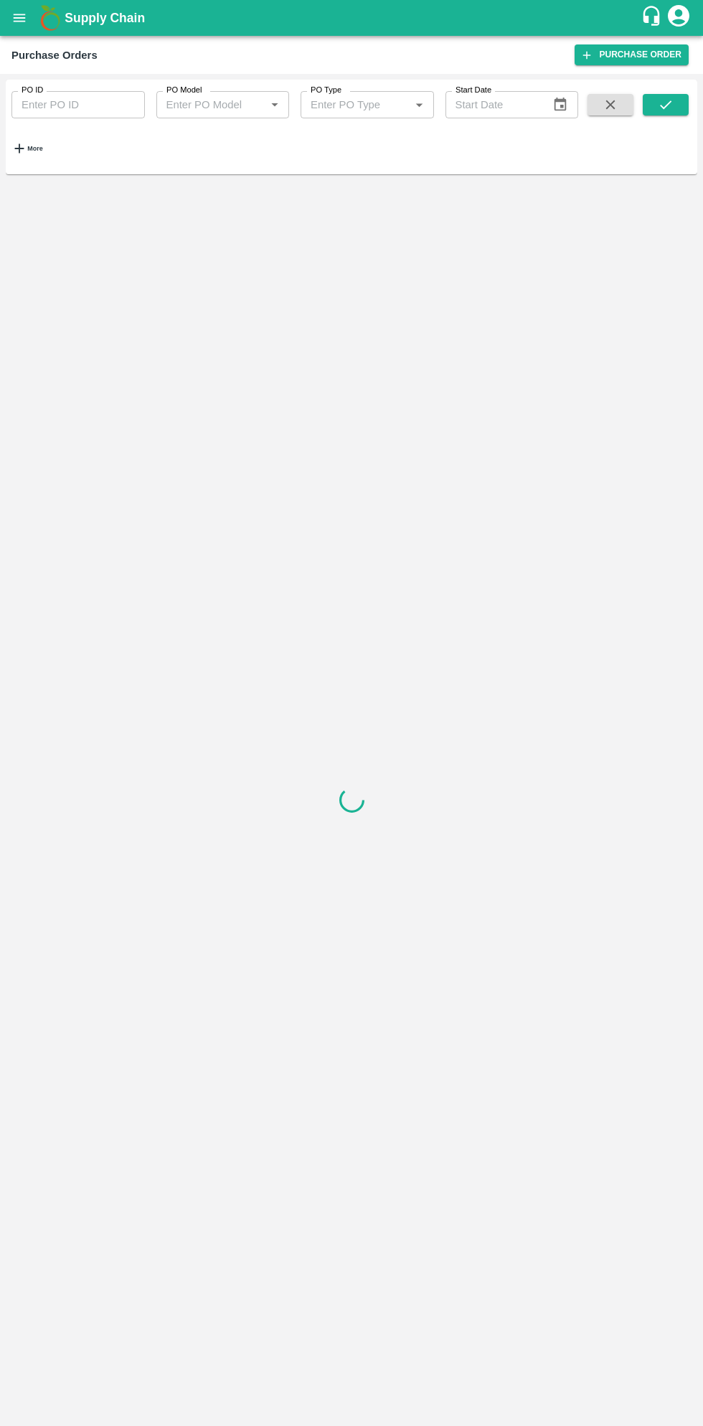
click at [42, 145] on strong "More" at bounding box center [34, 148] width 15 height 7
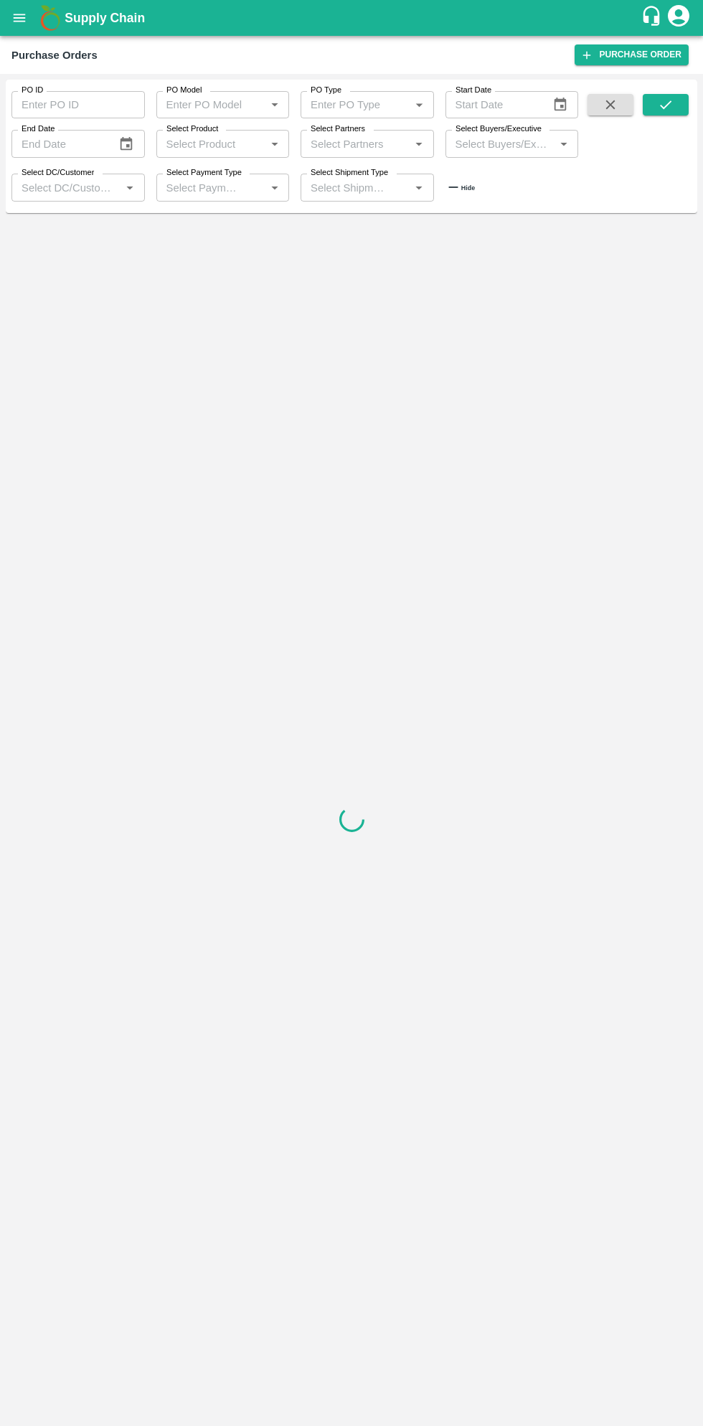
click at [508, 149] on input "Select Buyers/Executive" at bounding box center [500, 143] width 101 height 19
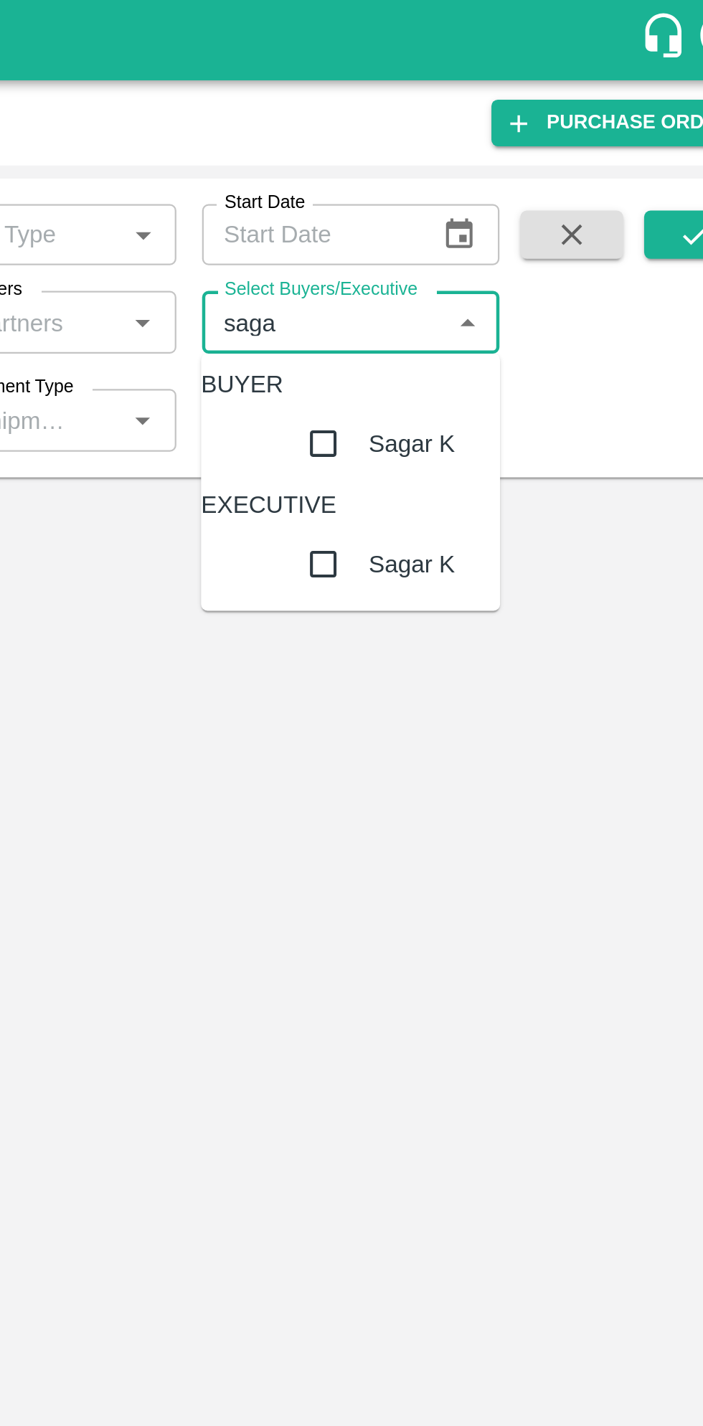
type input "sagar"
click at [485, 212] on input "checkbox" at bounding box center [499, 198] width 29 height 29
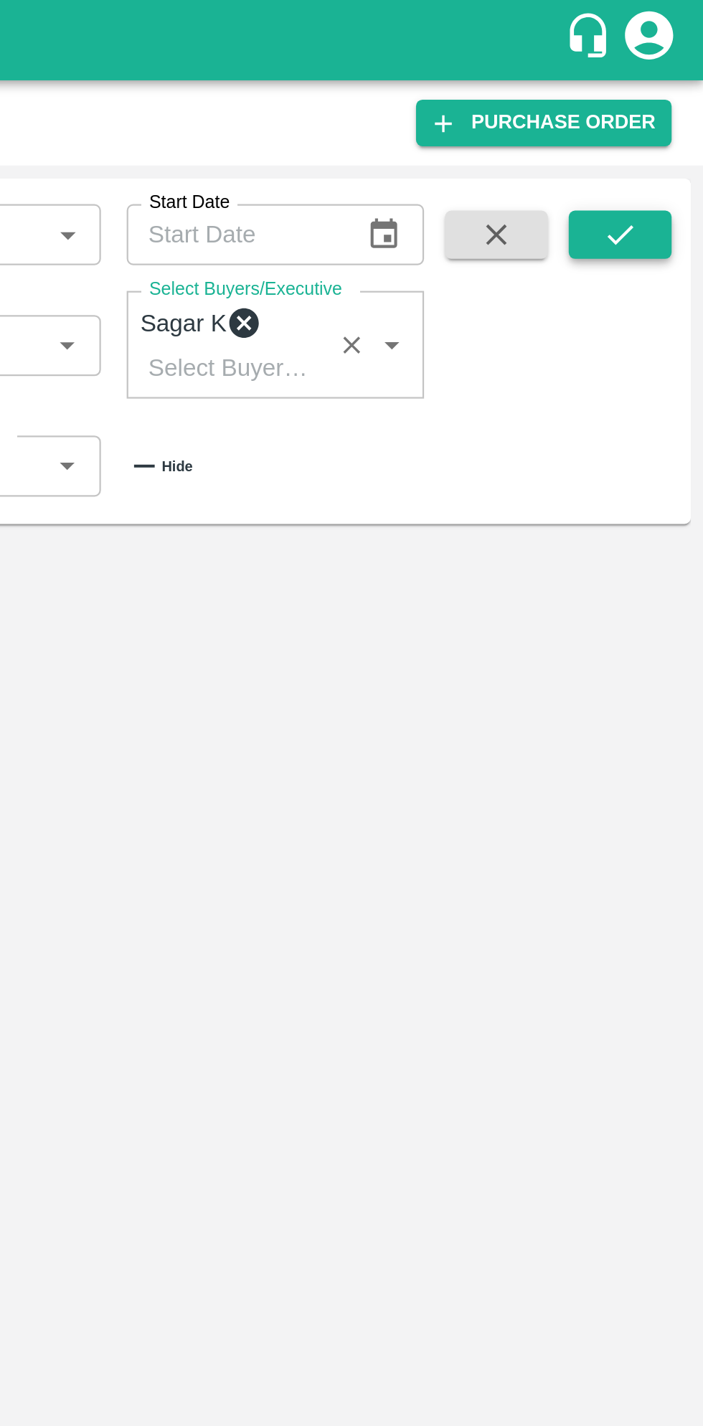
click at [667, 107] on icon "submit" at bounding box center [666, 105] width 16 height 16
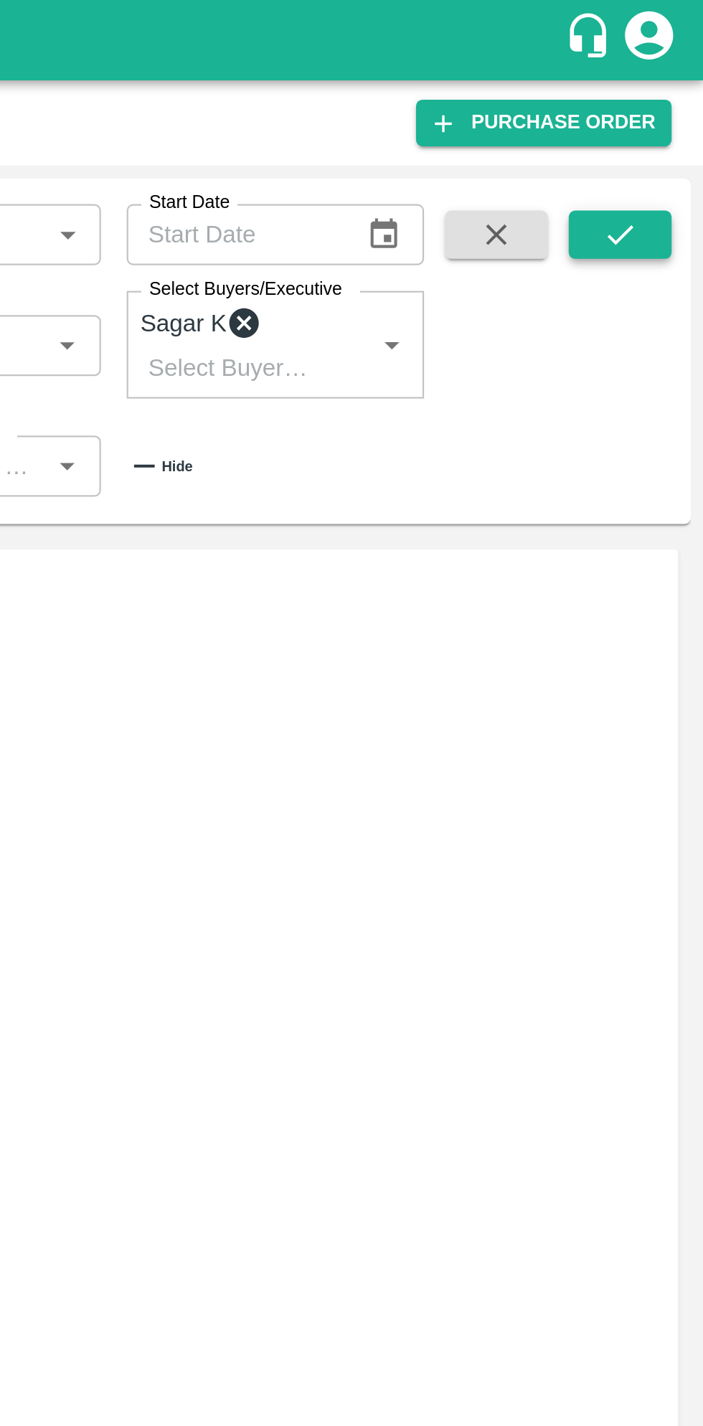
click at [656, 107] on button "submit" at bounding box center [666, 105] width 46 height 22
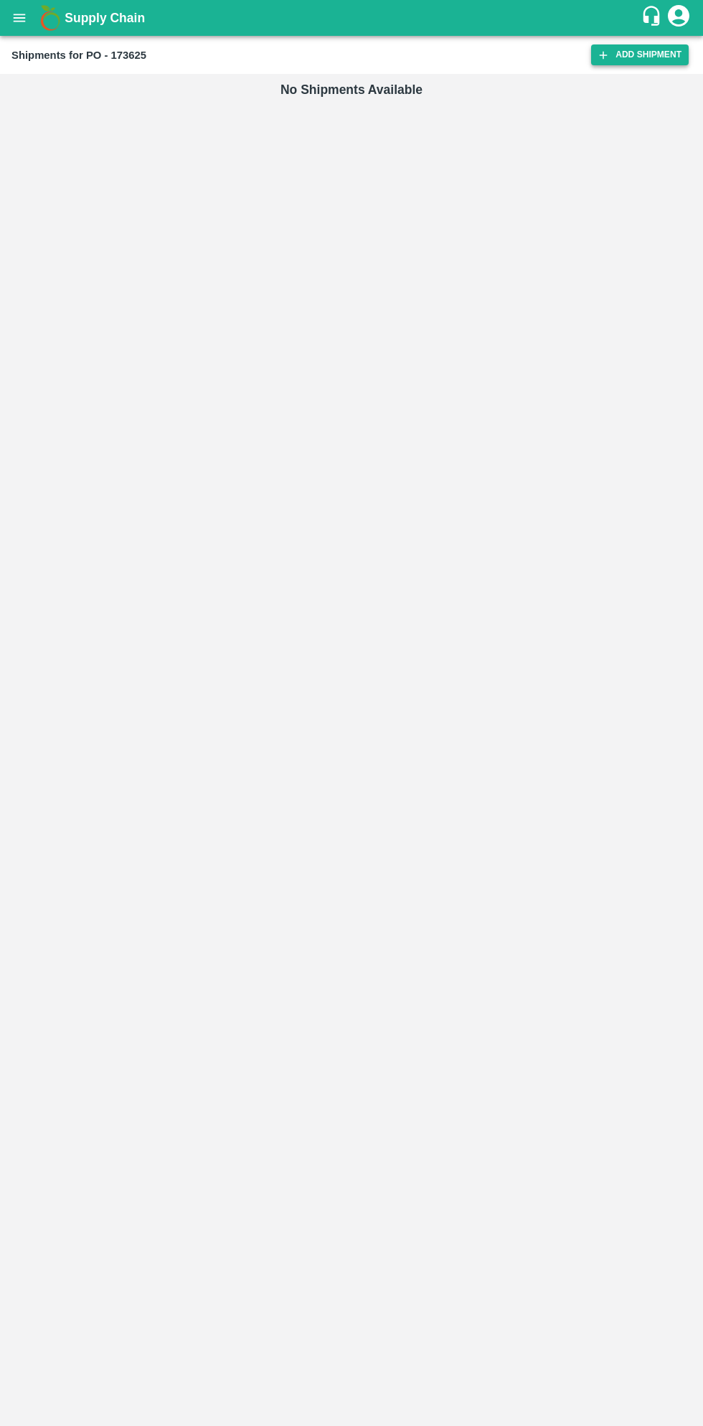
click at [627, 57] on link "Add Shipment" at bounding box center [640, 54] width 98 height 21
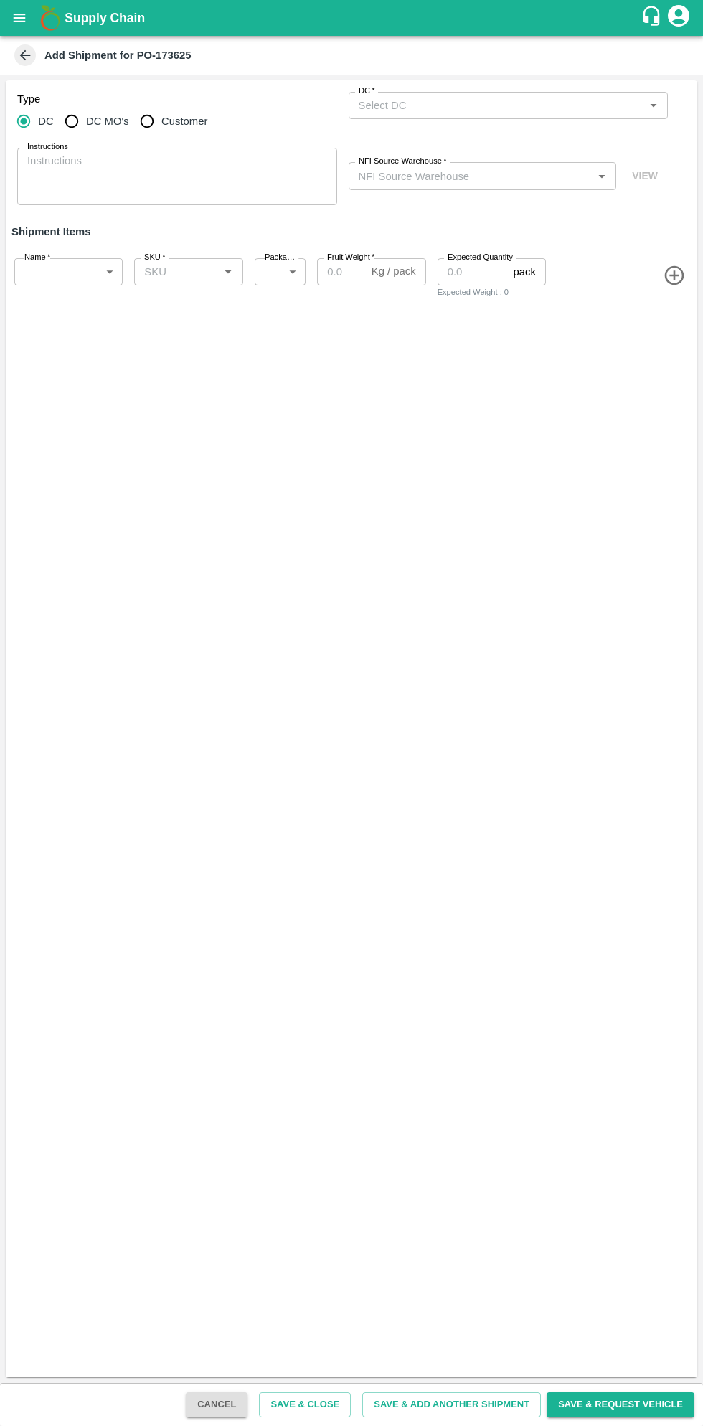
click at [519, 110] on input "DC   *" at bounding box center [497, 105] width 288 height 19
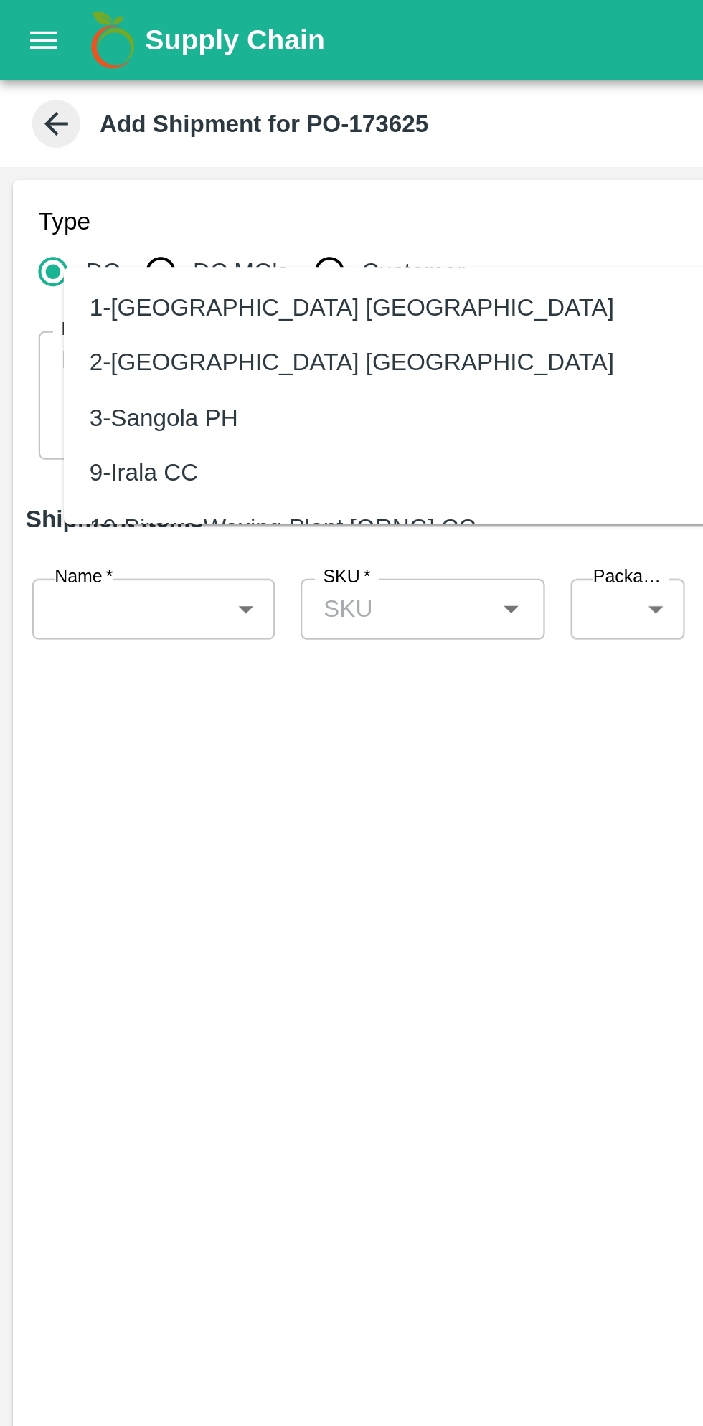
click at [133, 327] on div "Type DC DC MO's Customer DC   * DC   * Instructions x Instructions NFI Source W…" at bounding box center [352, 728] width 692 height 1297
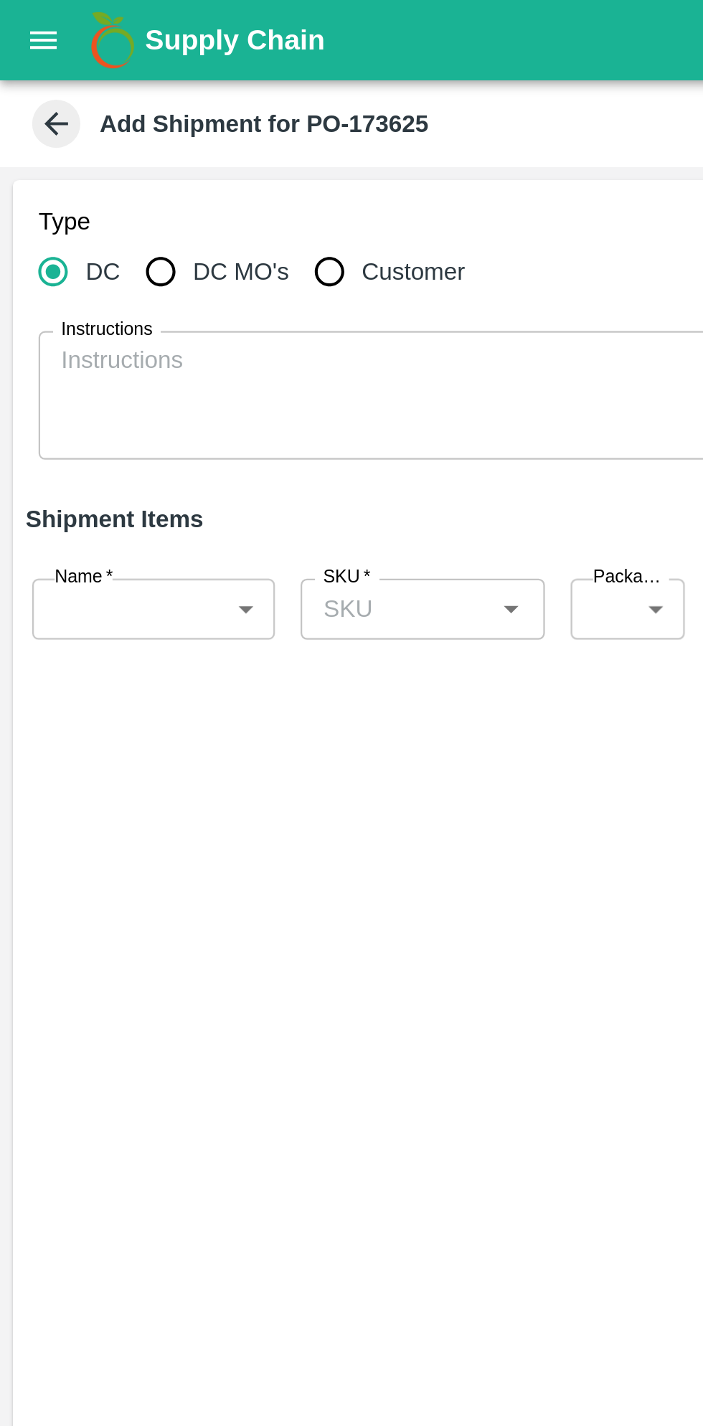
click at [148, 118] on input "Customer" at bounding box center [147, 121] width 29 height 29
radio input "true"
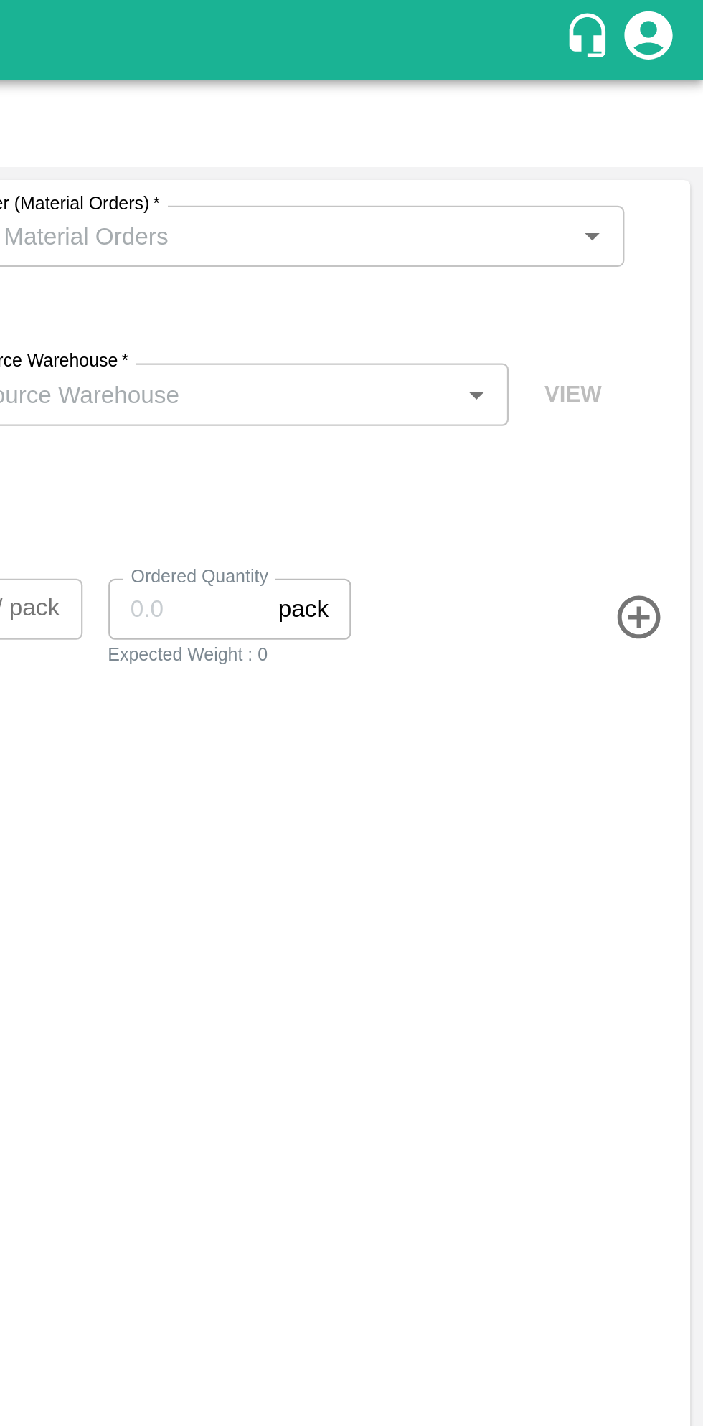
click at [557, 107] on input "Customer (Material Orders)   *" at bounding box center [497, 105] width 288 height 19
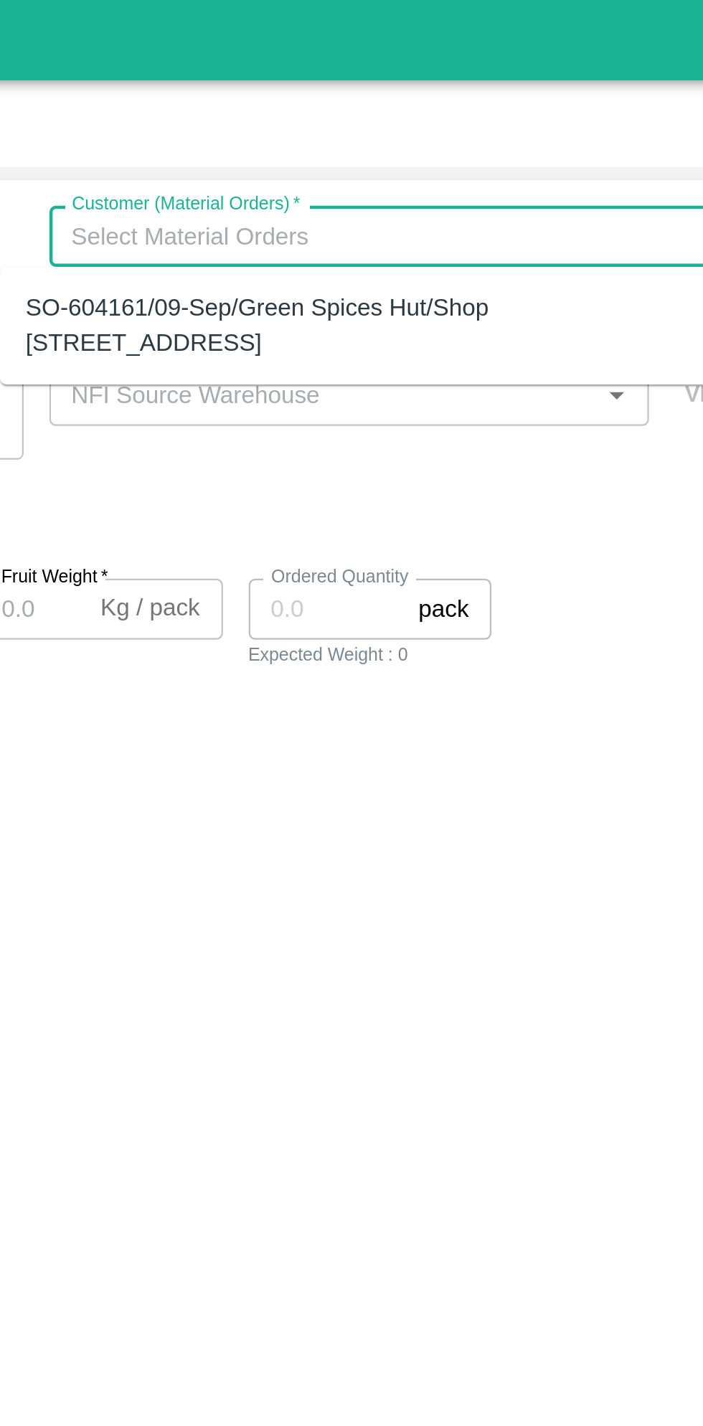
click at [482, 147] on div "SO-604161/09-Sep/Green Spices Hut/Shop [STREET_ADDRESS]" at bounding box center [486, 145] width 297 height 32
type input "SO-604161/09-Sep/Green Spices Hut/Shop [STREET_ADDRESS]"
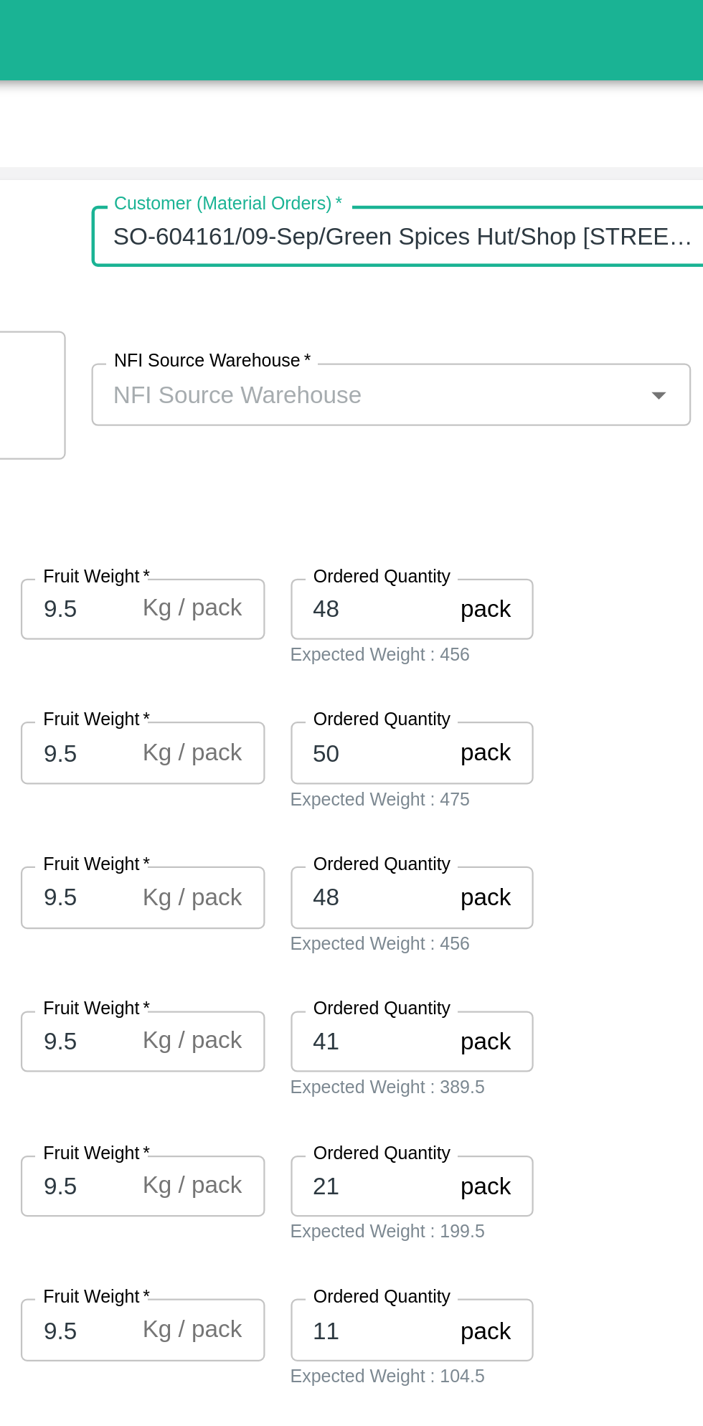
click at [502, 171] on input "NFI Source Warehouse   *" at bounding box center [471, 175] width 236 height 19
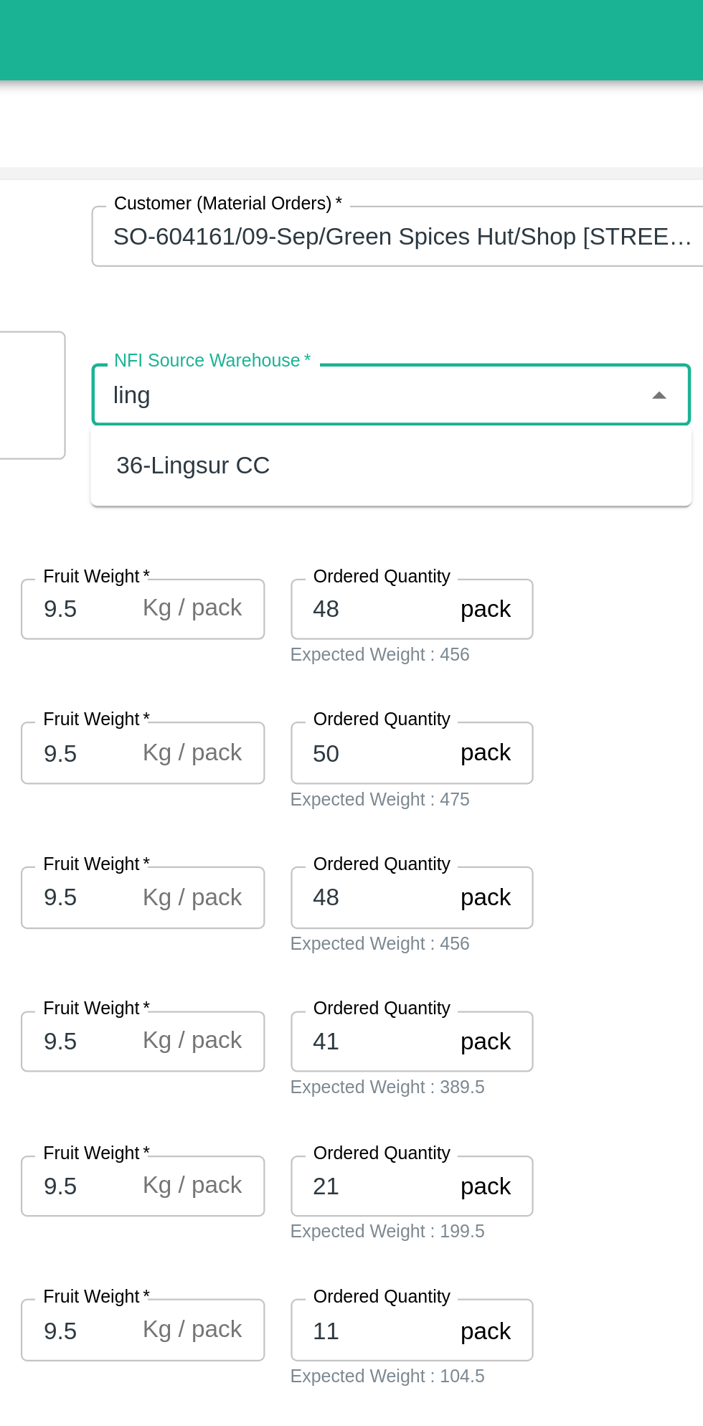
click at [513, 201] on div "36-Lingsur CC" at bounding box center [482, 208] width 268 height 24
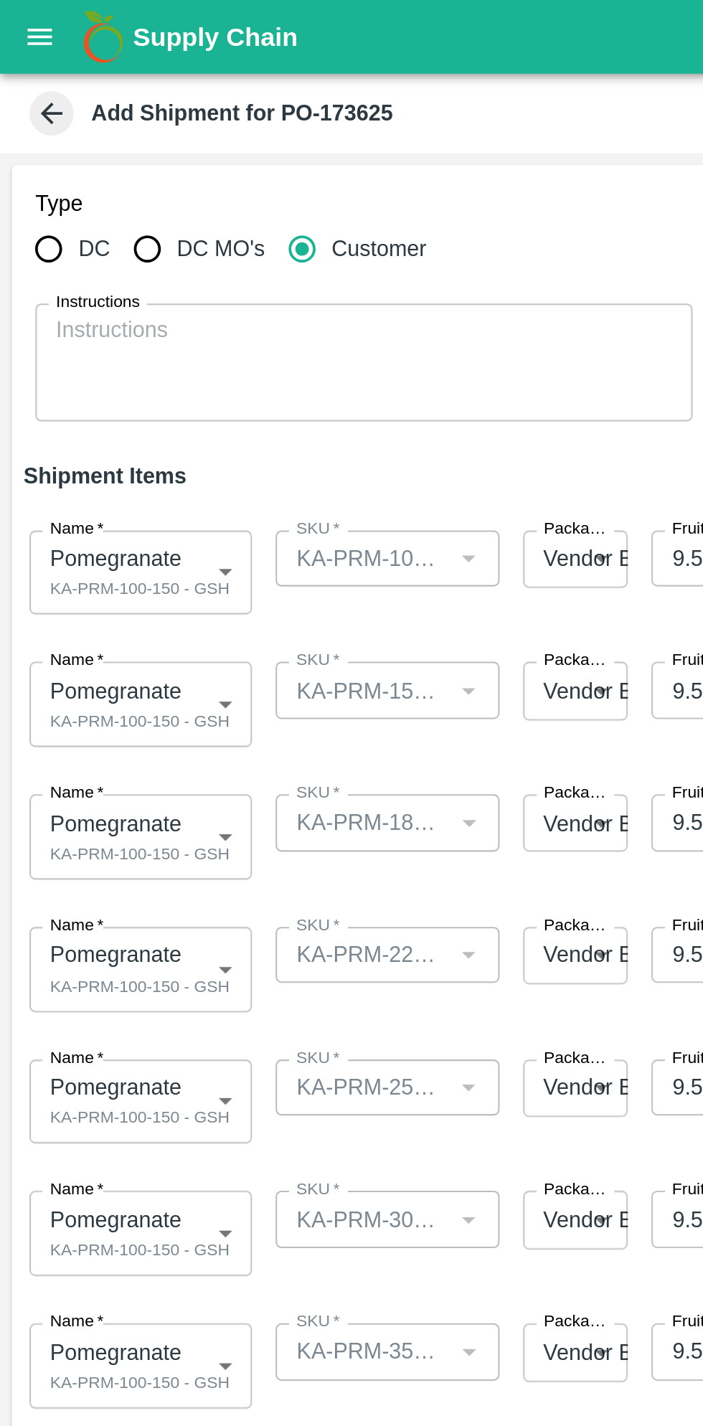
type input "36-Lingsur CC"
click at [97, 275] on body "Supply Chain Add Shipment for PO-173625 Type DC DC MO's Customer Customer (Mate…" at bounding box center [351, 713] width 703 height 1426
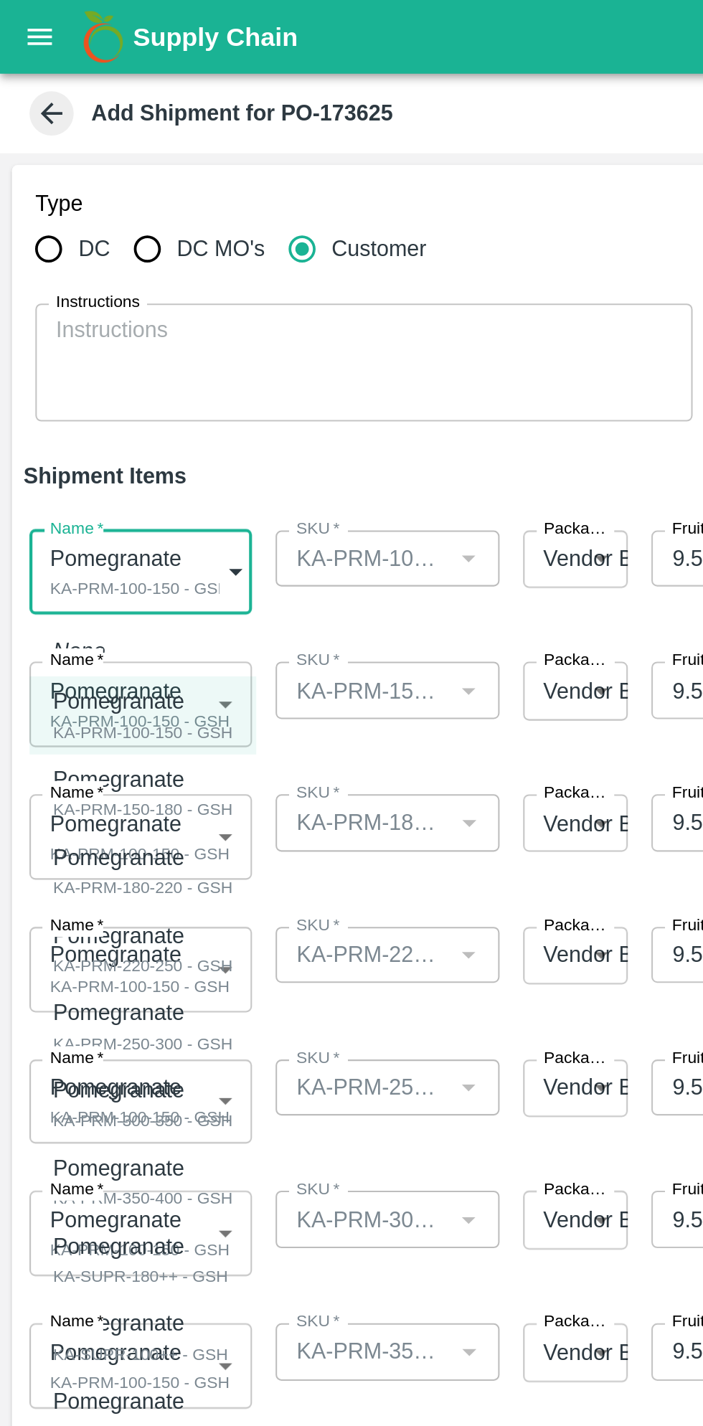
click at [93, 341] on div "Pomegranate" at bounding box center [70, 342] width 88 height 16
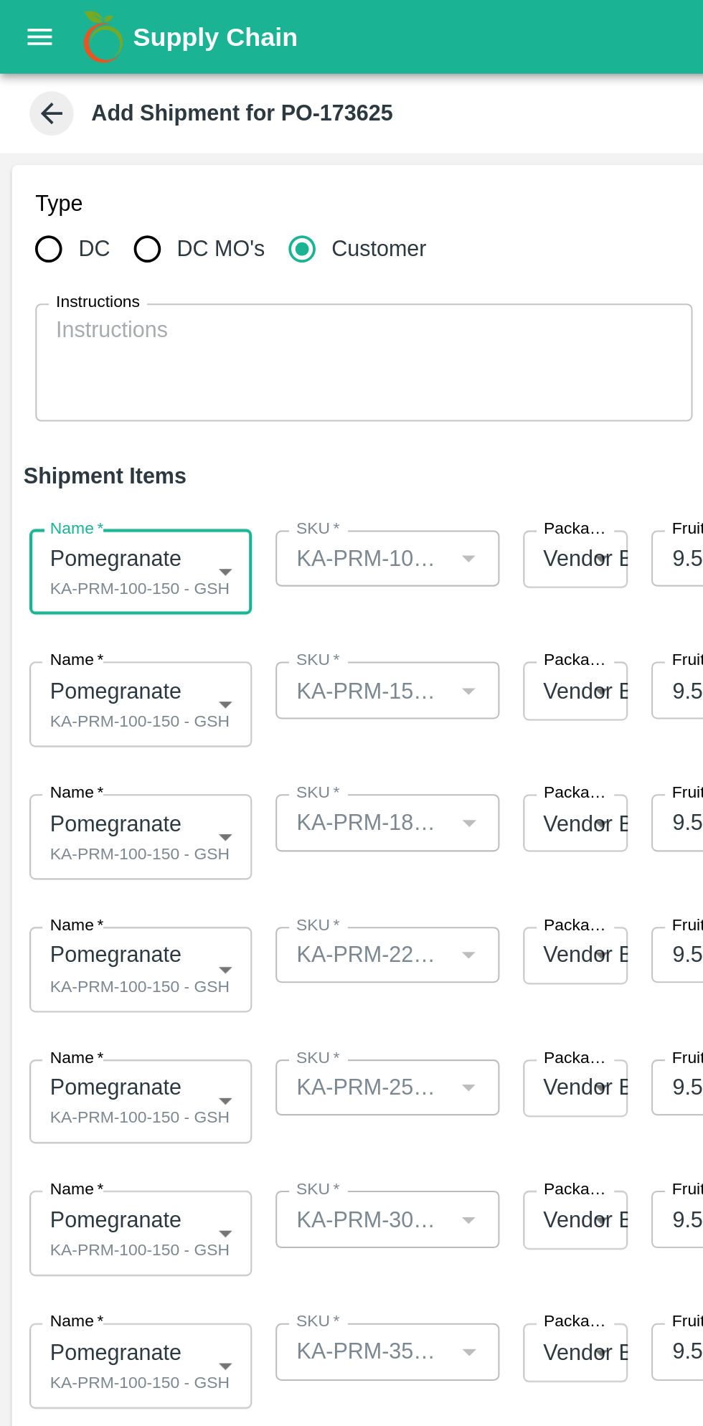
click at [97, 343] on body "Supply Chain Add Shipment for PO-173625 Type DC DC MO's Customer Customer (Mate…" at bounding box center [351, 713] width 703 height 1426
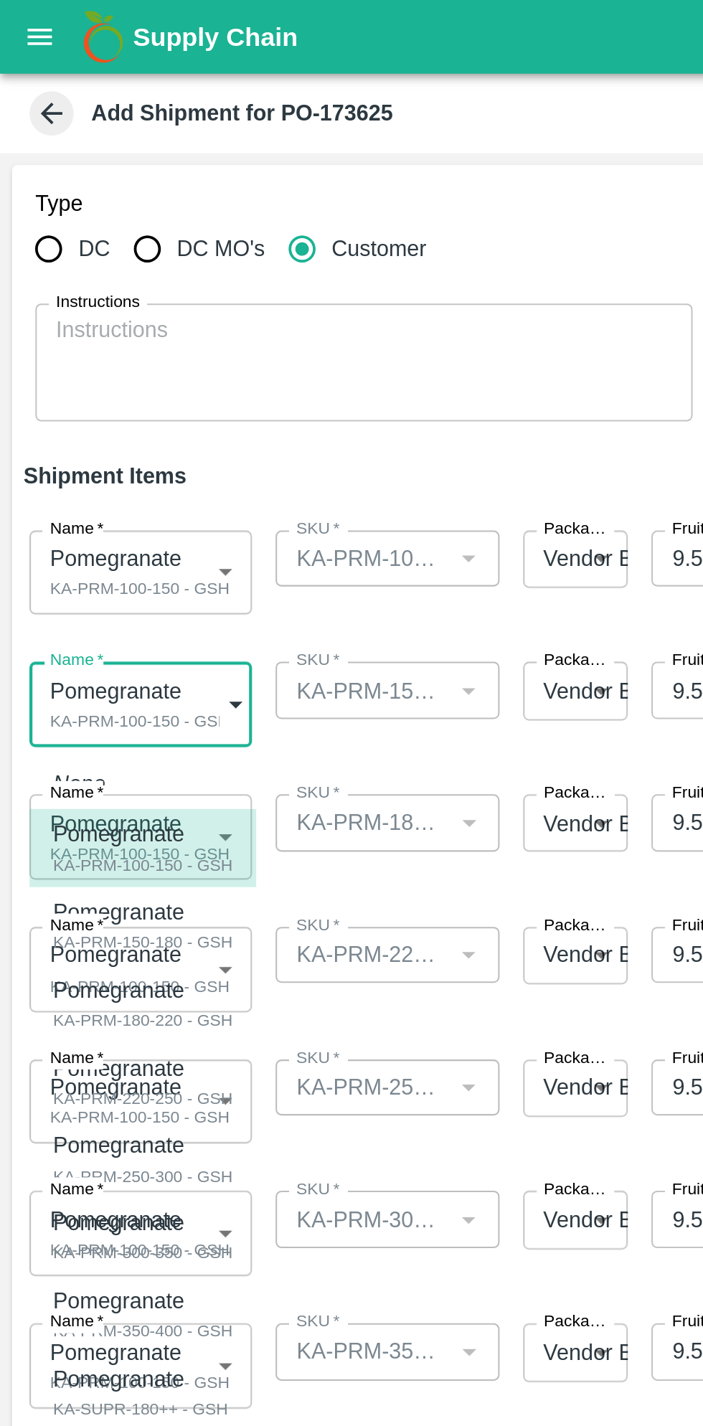
click at [85, 453] on div "KA-PRM-150-180 - GSH" at bounding box center [70, 458] width 88 height 13
type input "1981772"
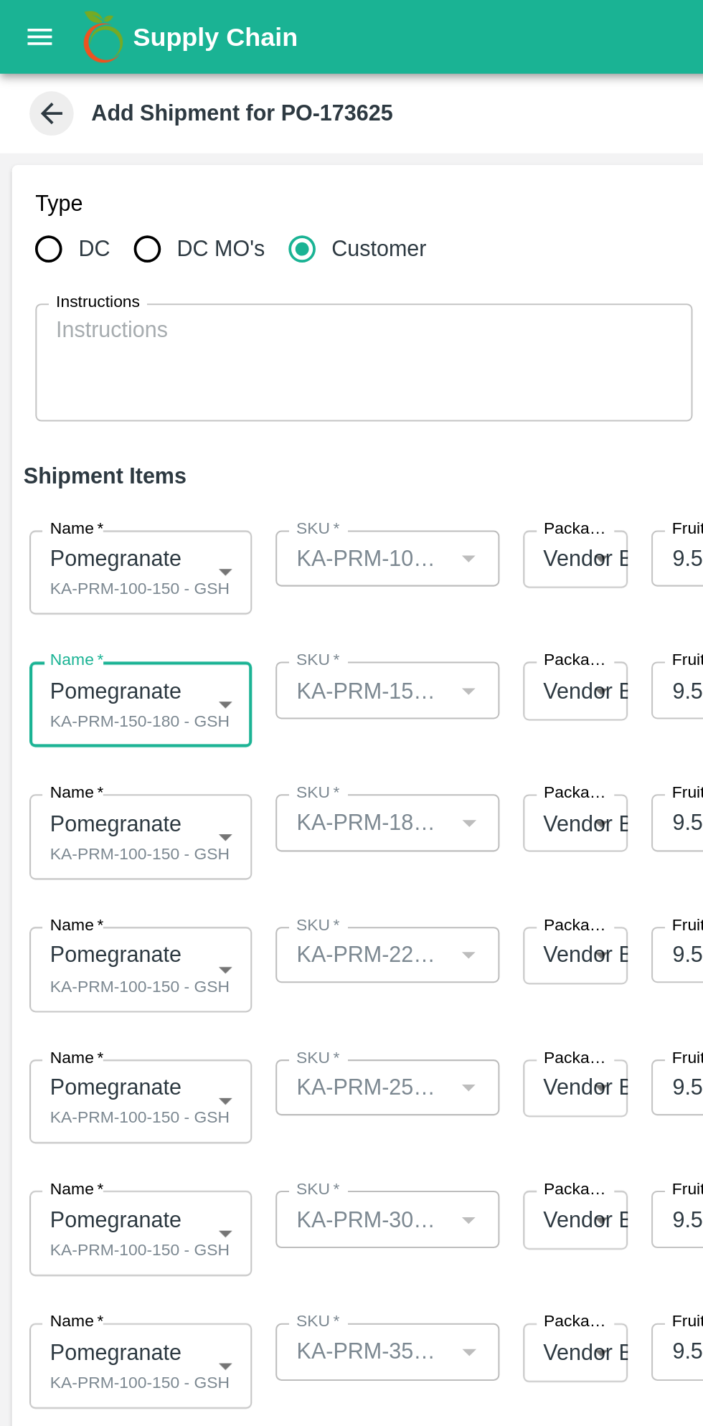
click at [82, 405] on body "Supply Chain Add Shipment for PO-173625 Type DC DC MO's Customer Customer (Mate…" at bounding box center [351, 713] width 703 height 1426
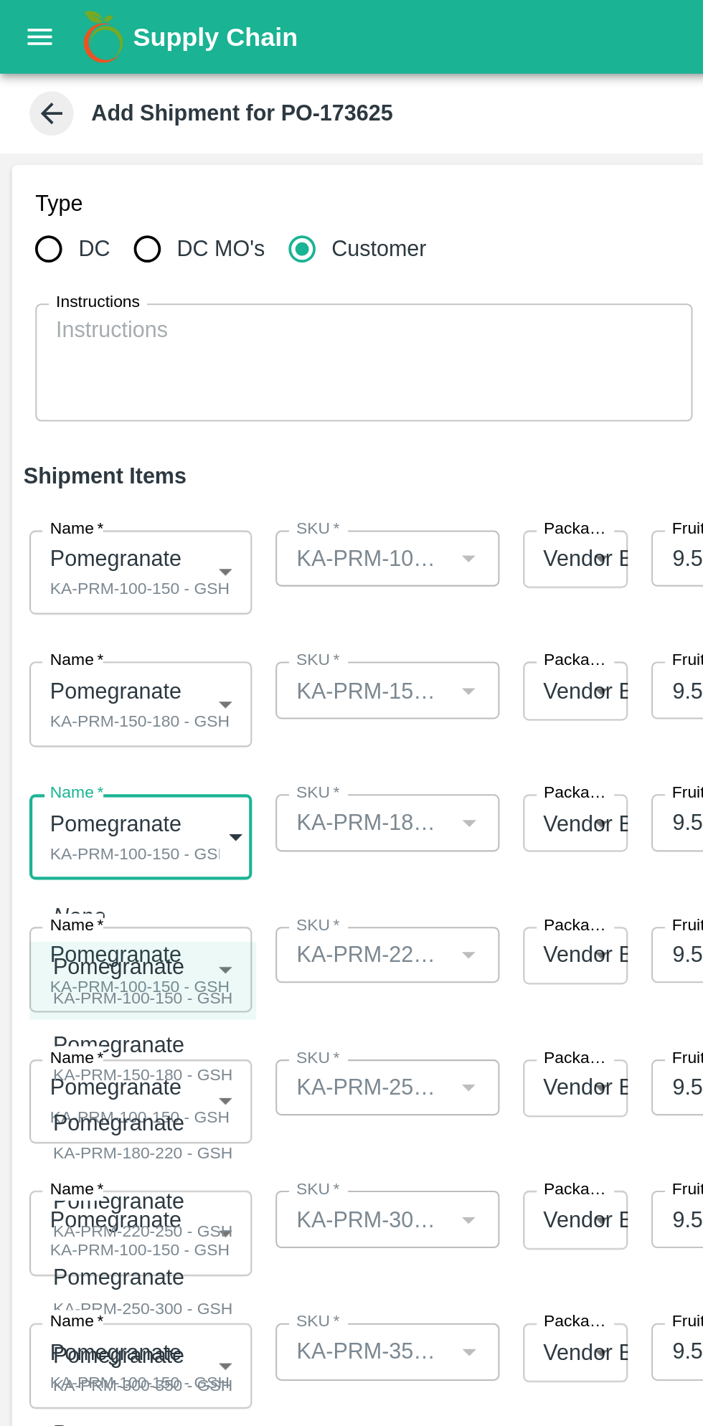
click at [92, 556] on div "KA-PRM-180-220 - GSH" at bounding box center [70, 561] width 88 height 13
type input "1981773"
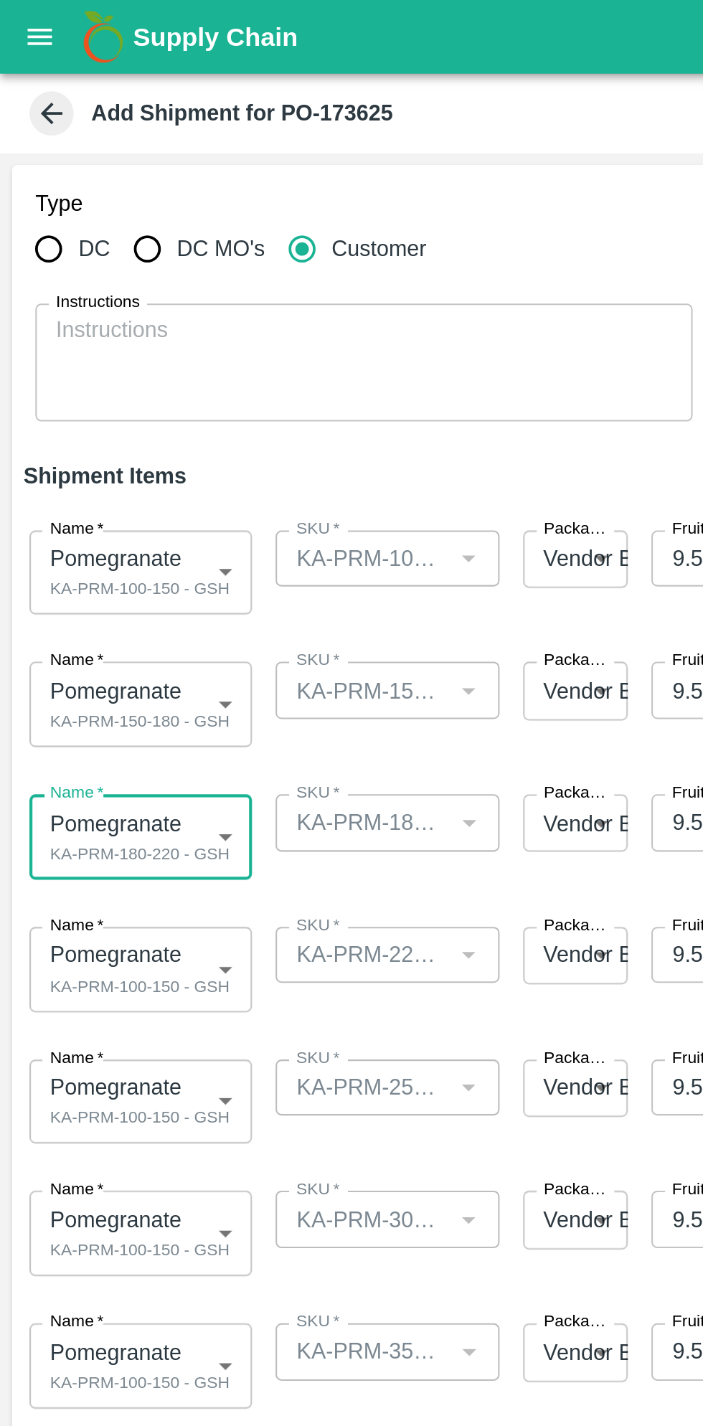
click at [101, 468] on body "Supply Chain Add Shipment for PO-173625 Type DC DC MO's Customer Customer (Mate…" at bounding box center [351, 713] width 703 height 1426
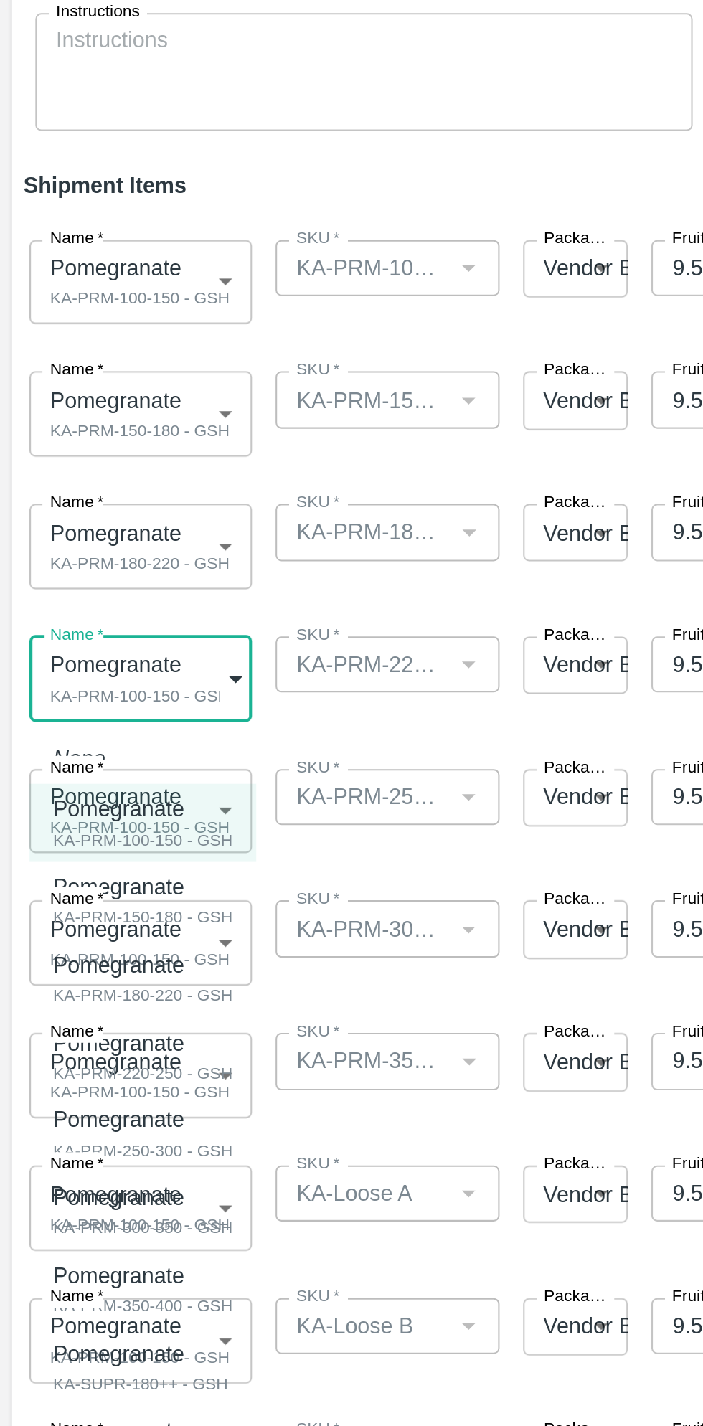
click at [96, 659] on div "KA-PRM-220-250 - GSH" at bounding box center [70, 663] width 88 height 13
type input "1981774"
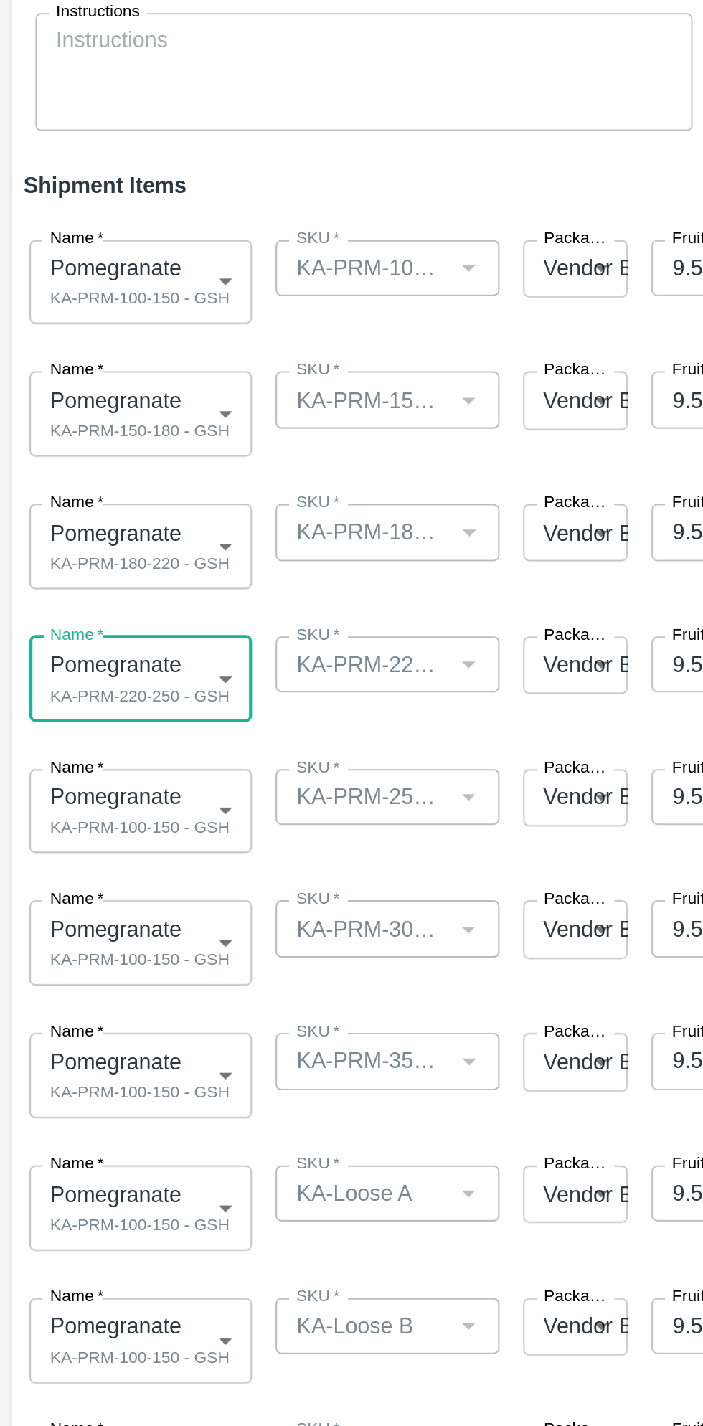
click at [86, 537] on body "Supply Chain Add Shipment for PO-173625 Type DC DC MO's Customer Customer (Mate…" at bounding box center [351, 713] width 703 height 1426
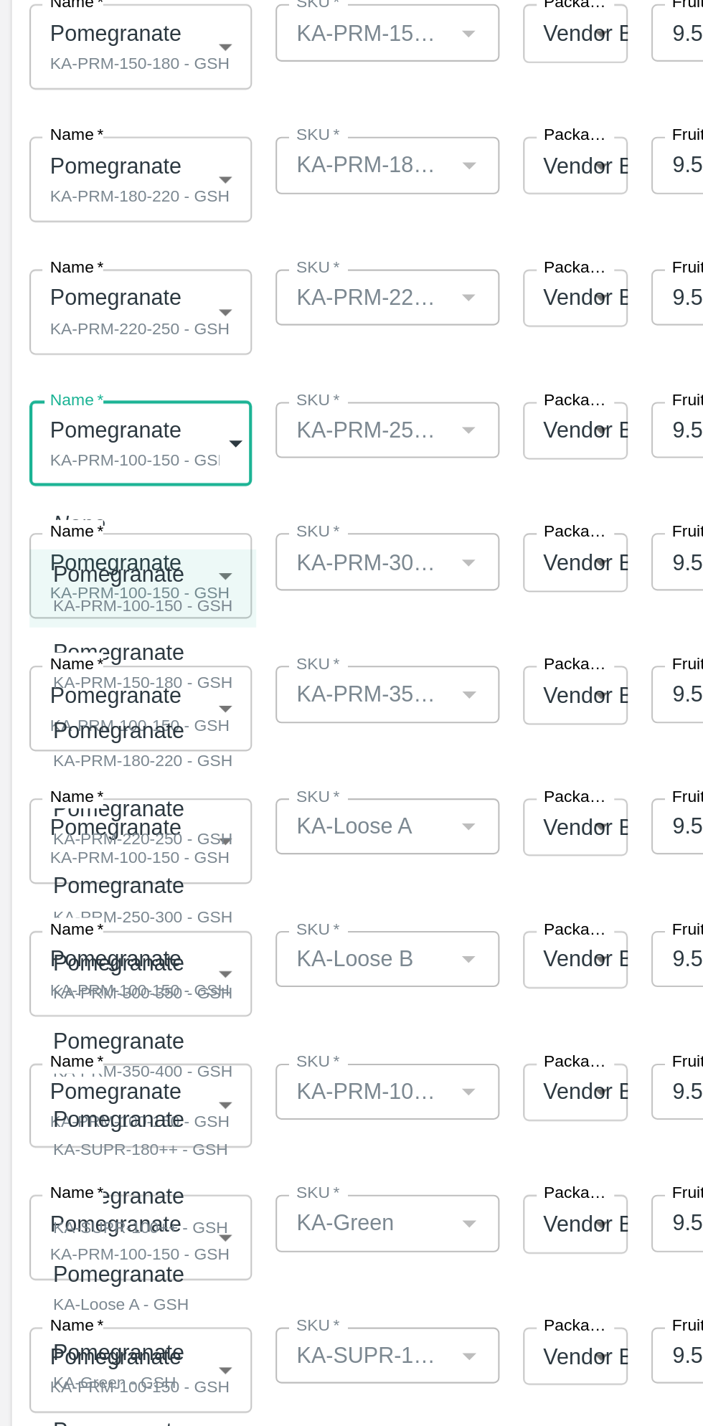
click at [90, 753] on div "Pomegranate" at bounding box center [70, 751] width 88 height 16
type input "1981775"
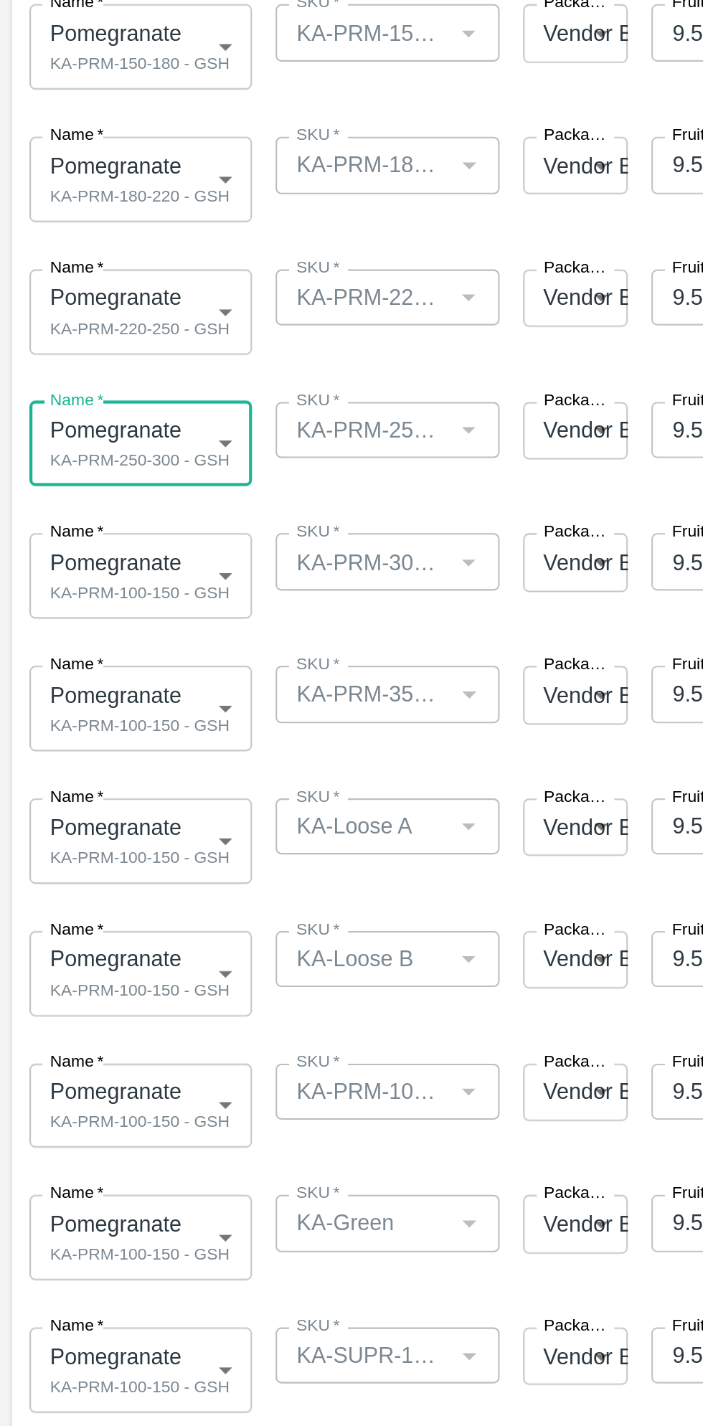
click at [99, 729] on body "Supply Chain Add Shipment for PO-173625 Type DC DC MO's Customer Customer (Mate…" at bounding box center [351, 713] width 703 height 1426
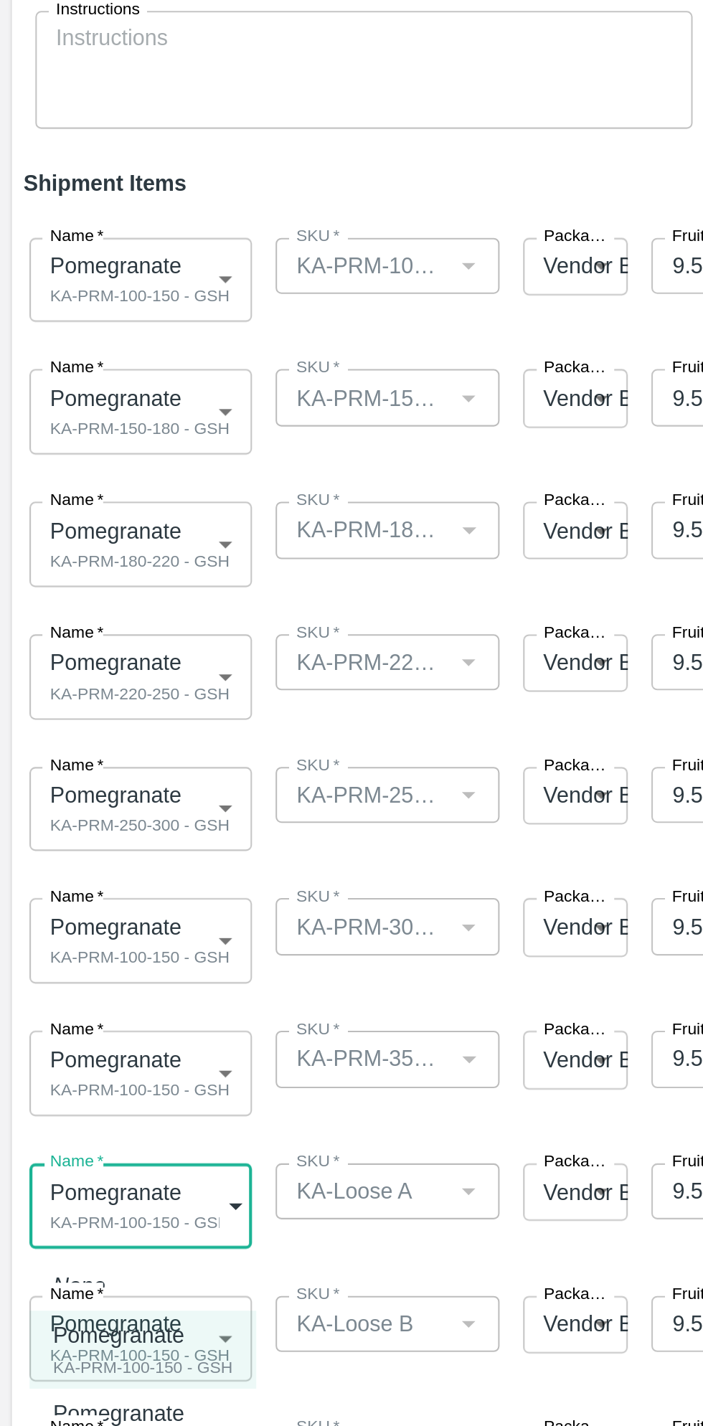
click at [93, 600] on div at bounding box center [351, 713] width 703 height 1426
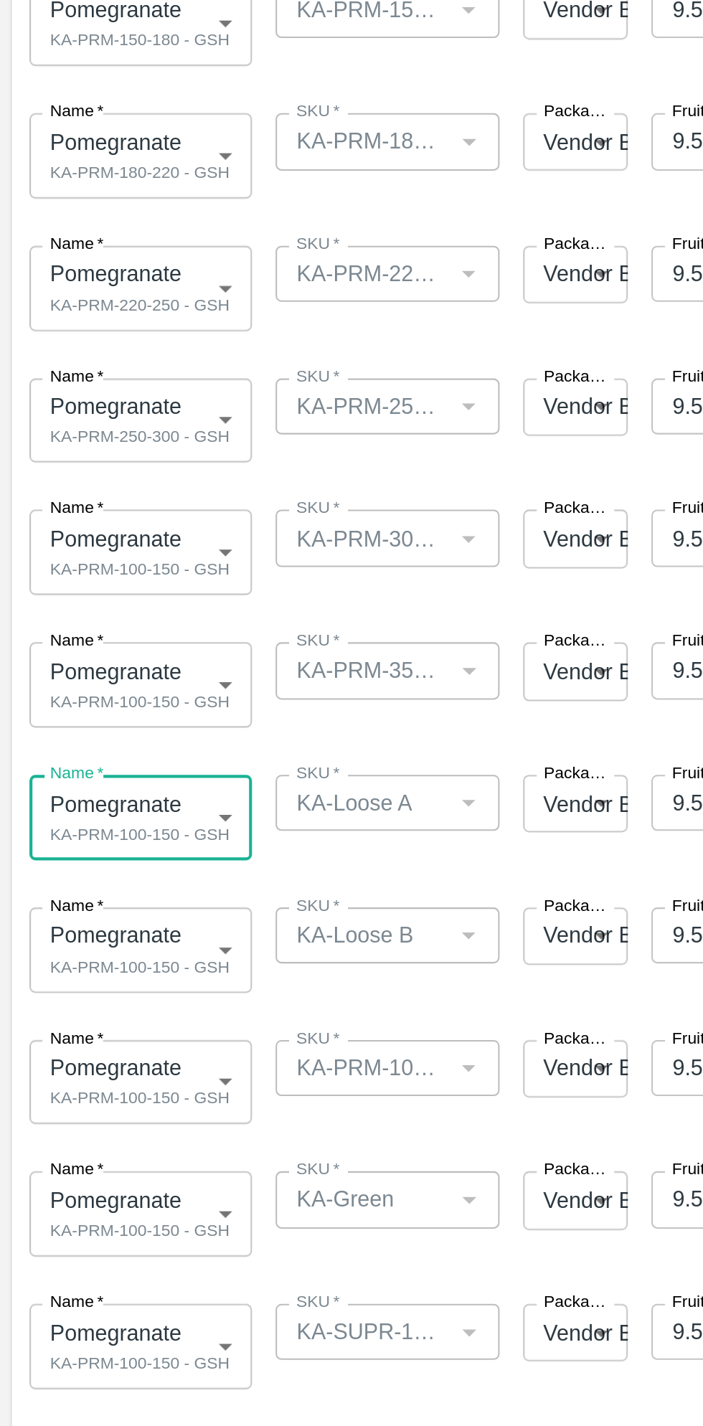
click at [85, 600] on body "Supply Chain Add Shipment for PO-173625 Type DC DC MO's Customer Customer (Mate…" at bounding box center [351, 713] width 703 height 1426
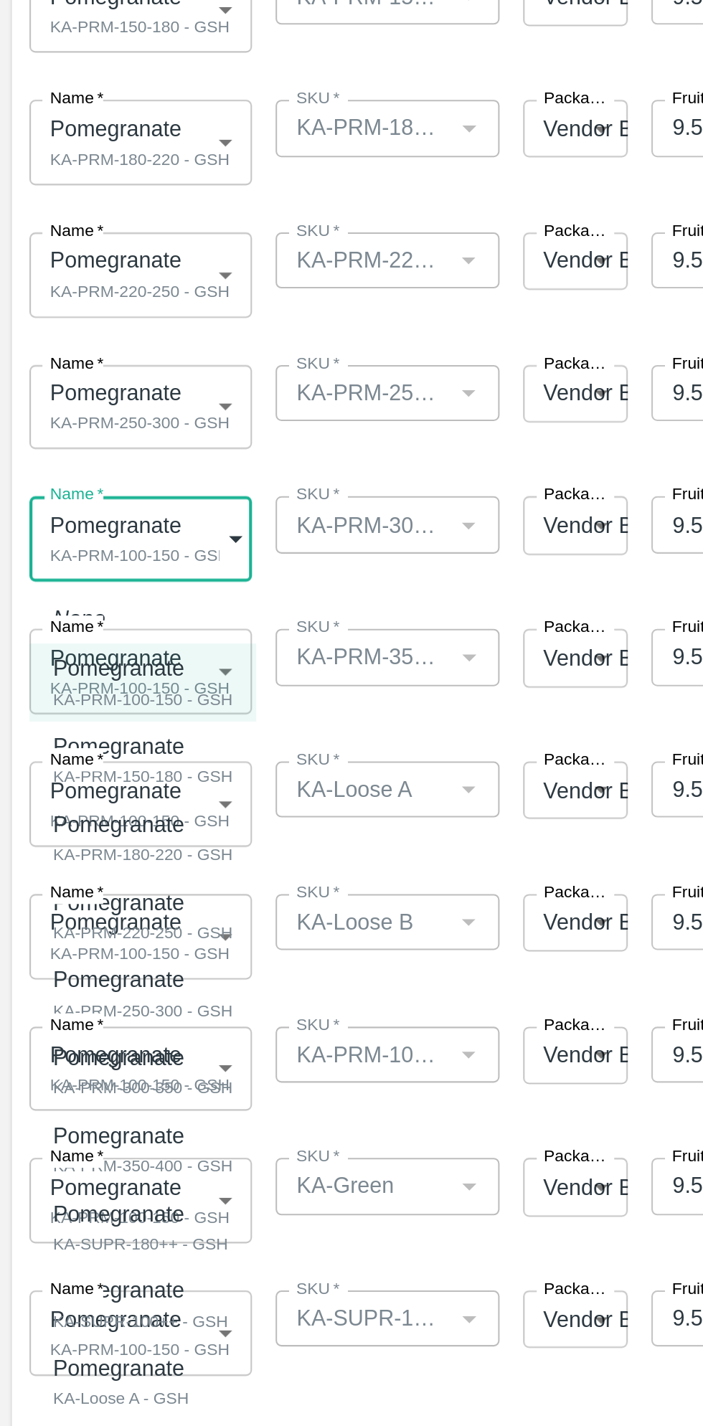
click at [96, 864] on div "KA-PRM-300-350 - GSH" at bounding box center [70, 867] width 88 height 13
type input "1981776"
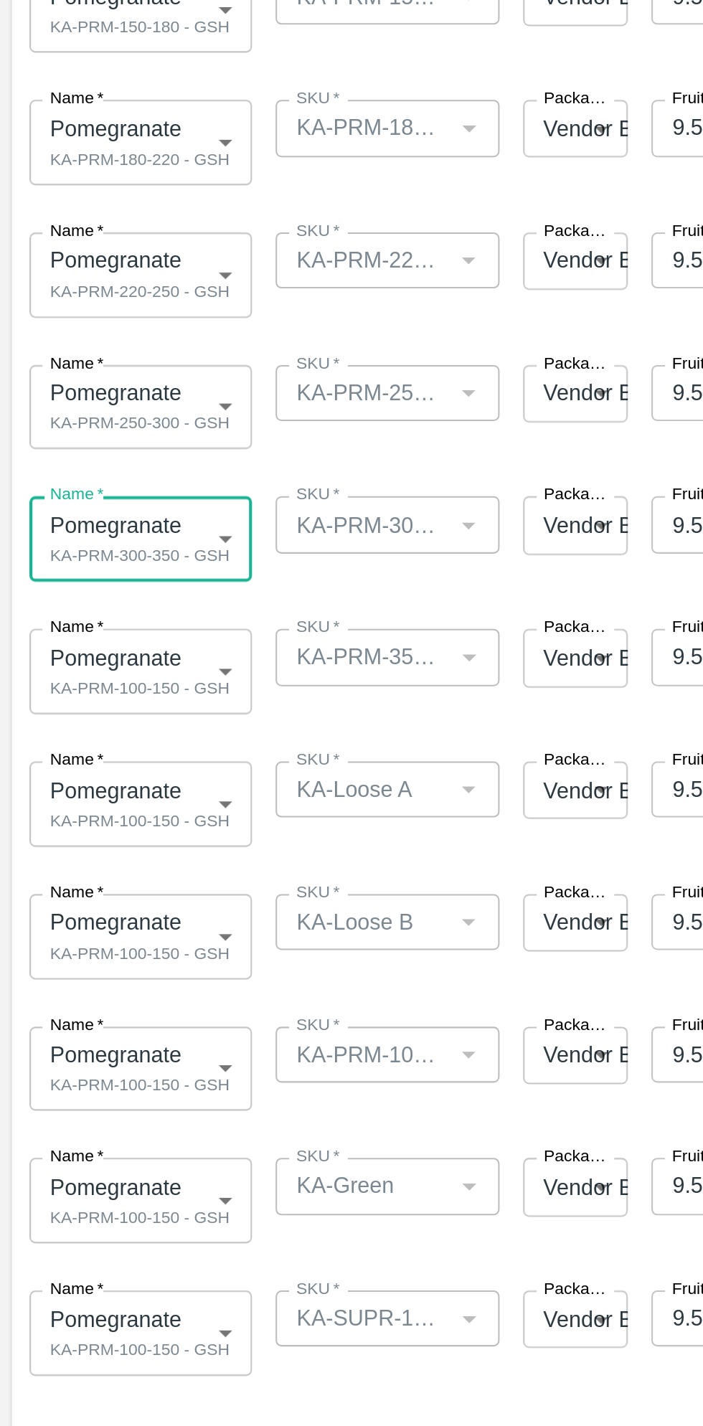
click at [101, 659] on body "Supply Chain Add Shipment for PO-173625 Type DC DC MO's Customer Customer (Mate…" at bounding box center [351, 713] width 703 height 1426
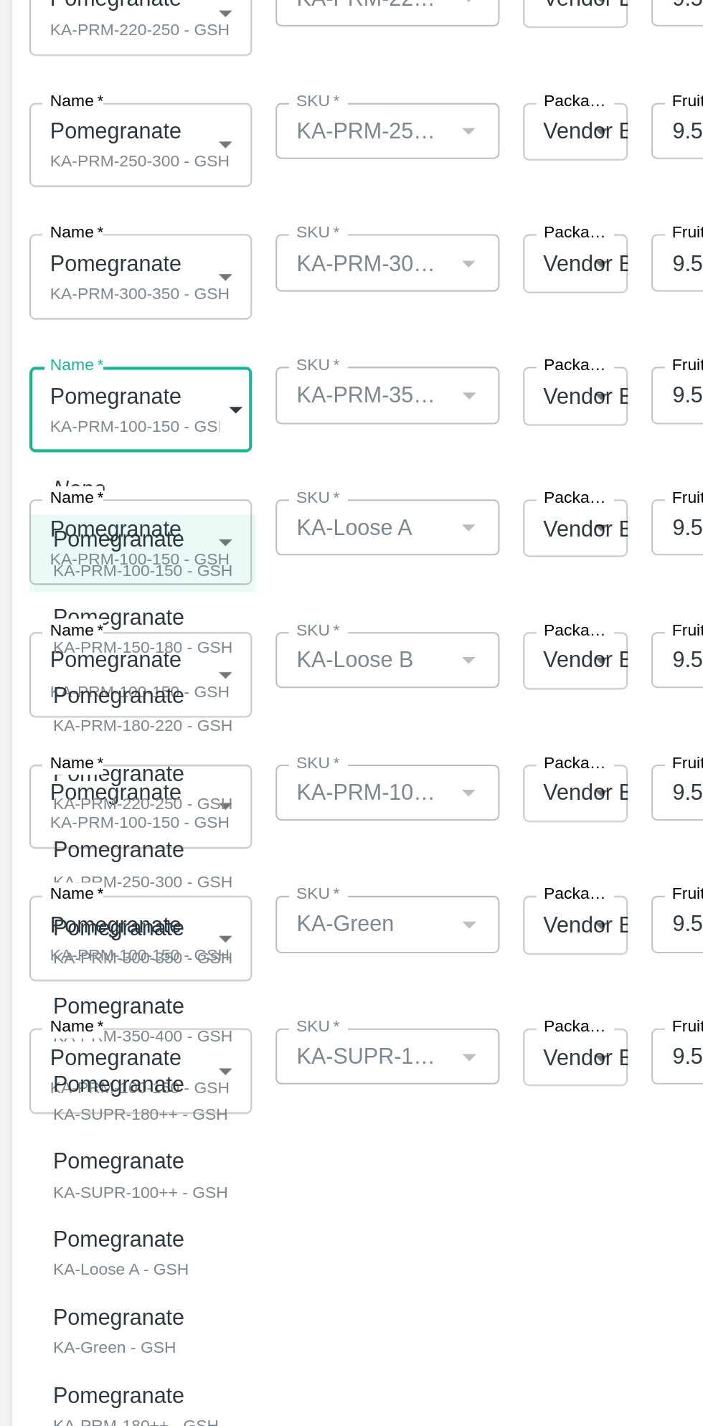
click at [82, 965] on div "KA-PRM-350-400 - GSH" at bounding box center [70, 969] width 88 height 13
type input "1981777"
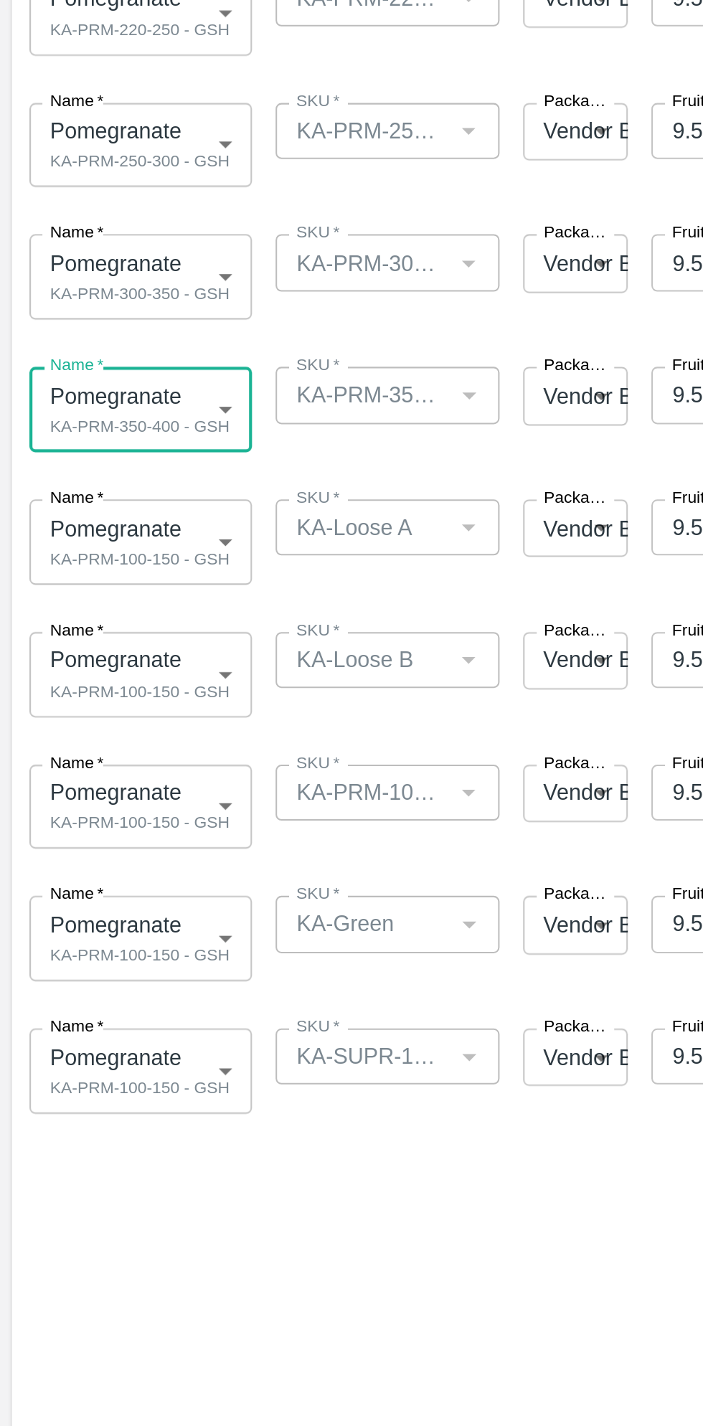
click at [85, 733] on body "Supply Chain Add Shipment for PO-173625 Type DC DC MO's Customer Customer (Mate…" at bounding box center [351, 713] width 703 height 1426
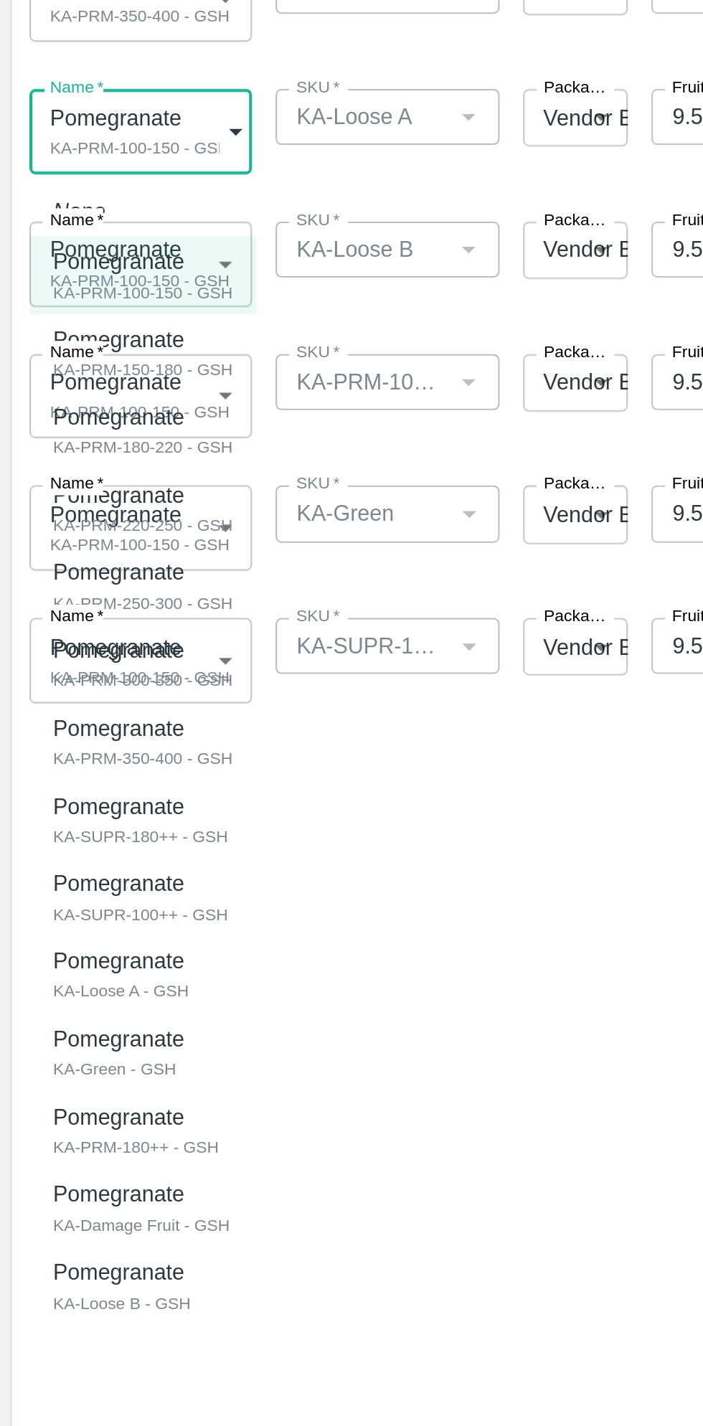
click at [80, 1141] on p "Pomegranate" at bounding box center [58, 1134] width 64 height 16
type input "1981780"
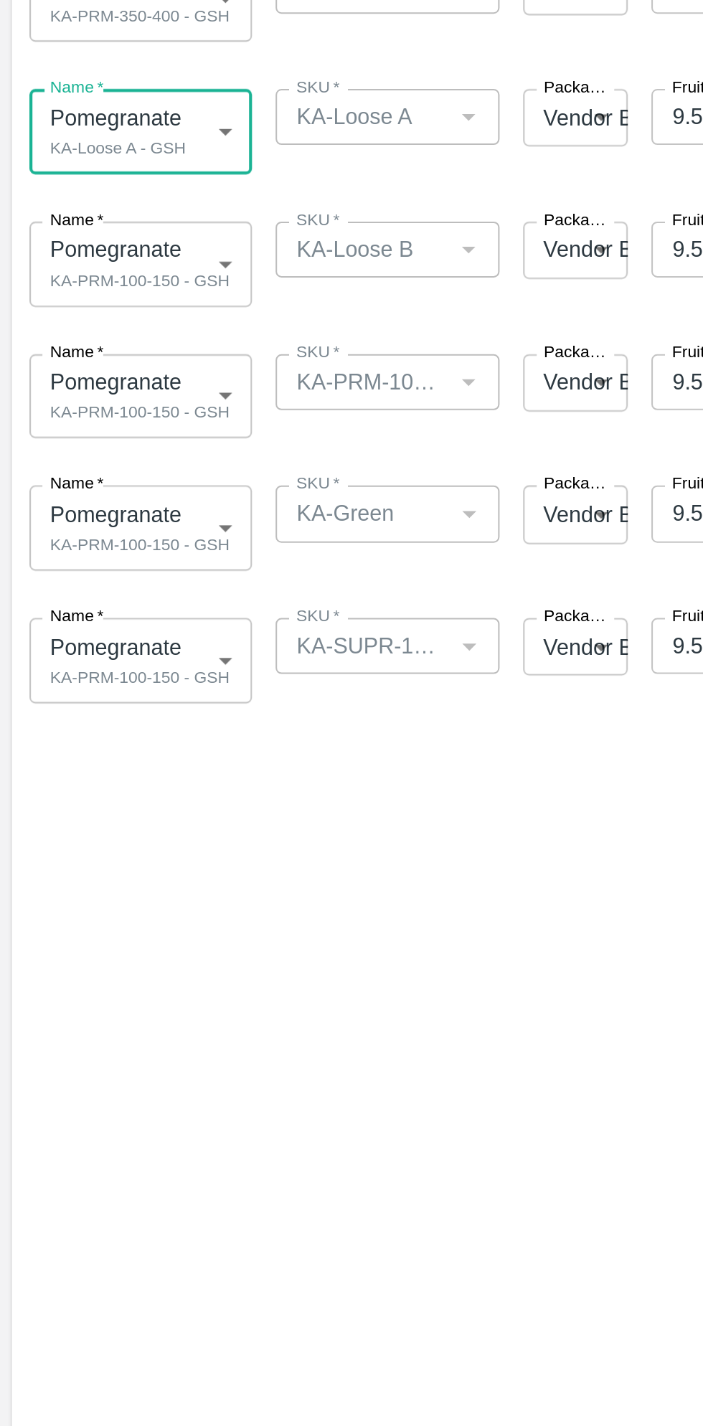
click at [100, 796] on body "Supply Chain Add Shipment for PO-173625 Type DC DC MO's Customer Customer (Mate…" at bounding box center [351, 713] width 703 height 1426
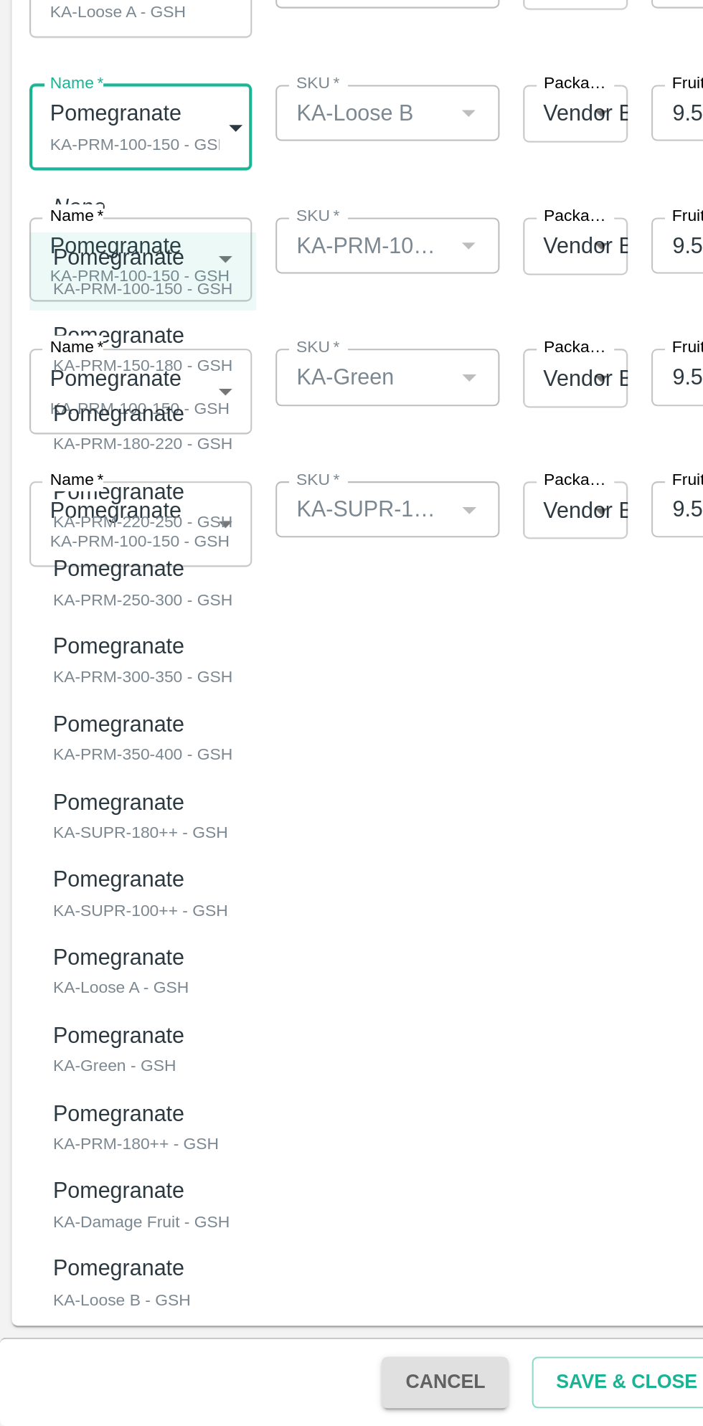
click at [81, 1363] on div "KA-Loose B - GSH" at bounding box center [61, 1364] width 71 height 13
type input "1981784"
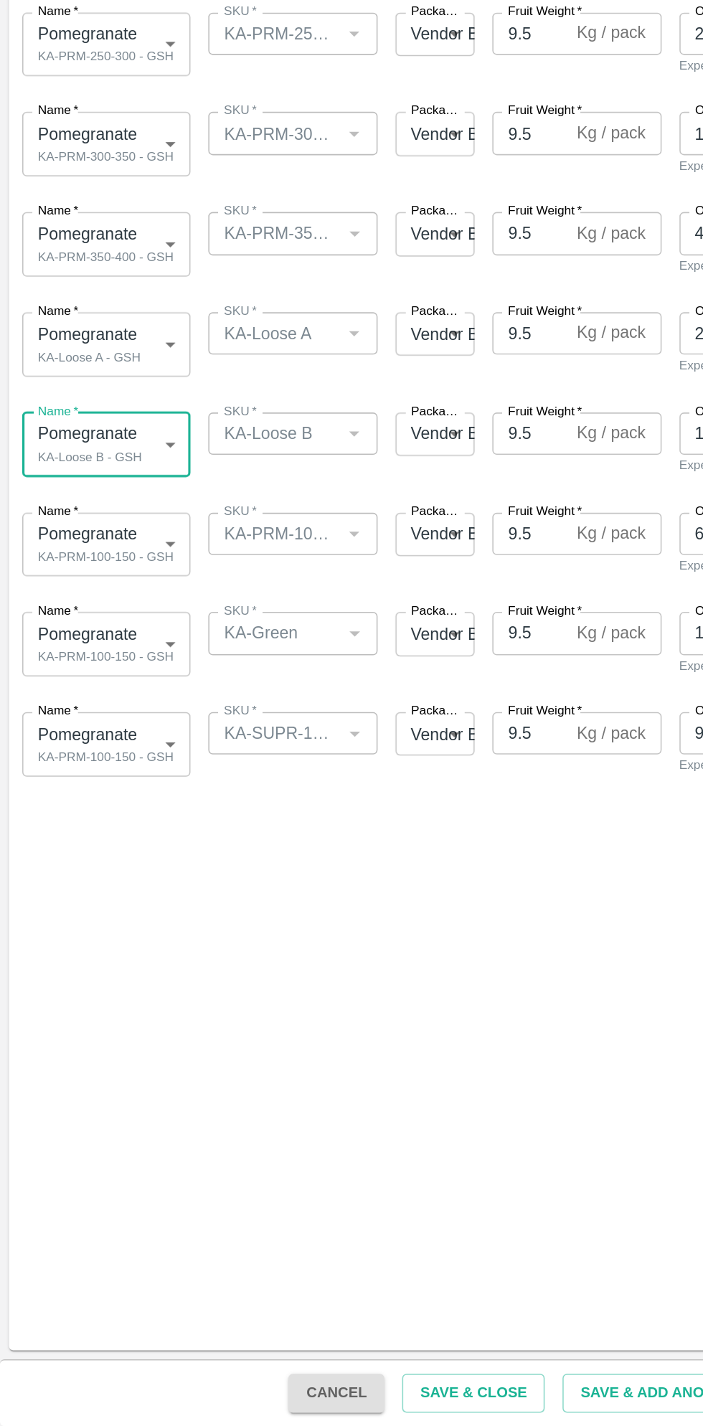
click at [98, 852] on body "Supply Chain Add Shipment for PO-173625 Type DC DC MO's Customer Customer (Mate…" at bounding box center [351, 713] width 703 height 1426
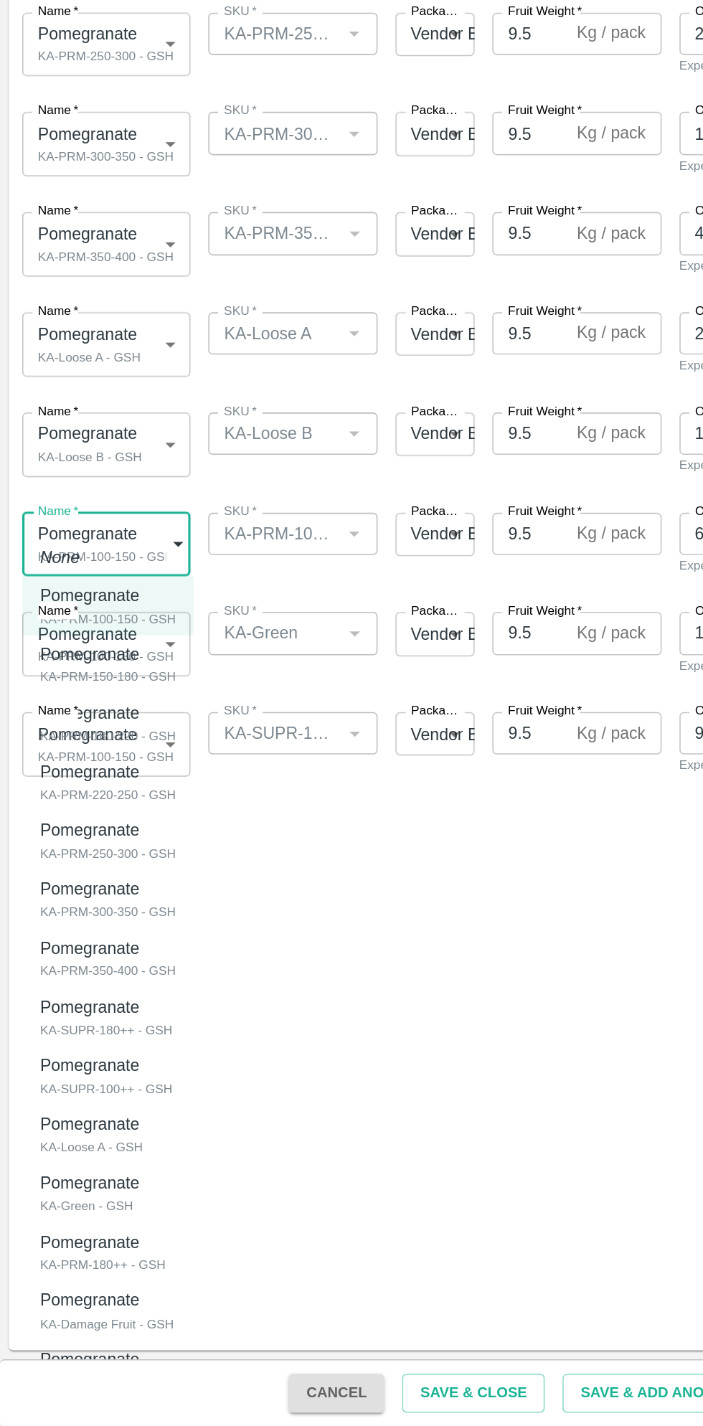
click at [86, 1157] on p "Pomegranate" at bounding box center [65, 1156] width 78 height 16
type input "1981778"
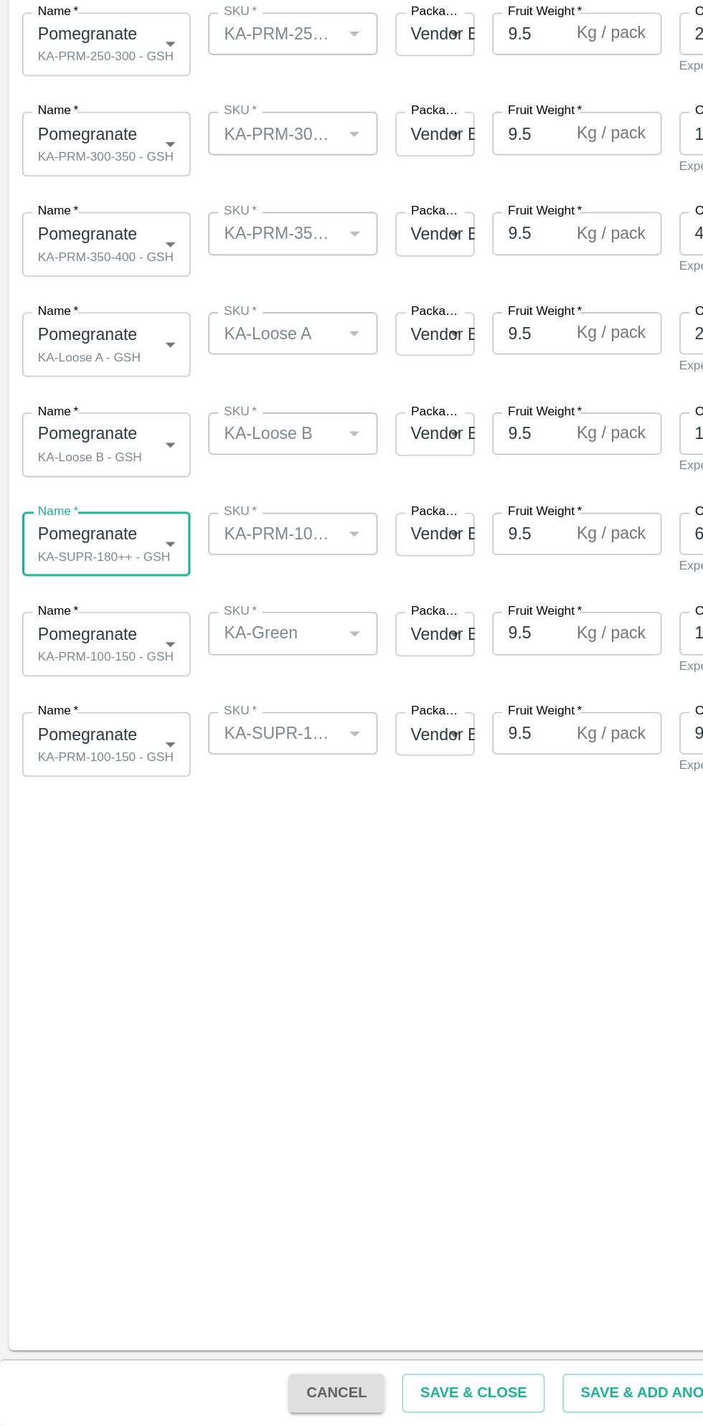
click at [99, 919] on body "Supply Chain Add Shipment for PO-173625 Type DC DC MO's Customer Customer (Mate…" at bounding box center [351, 713] width 703 height 1426
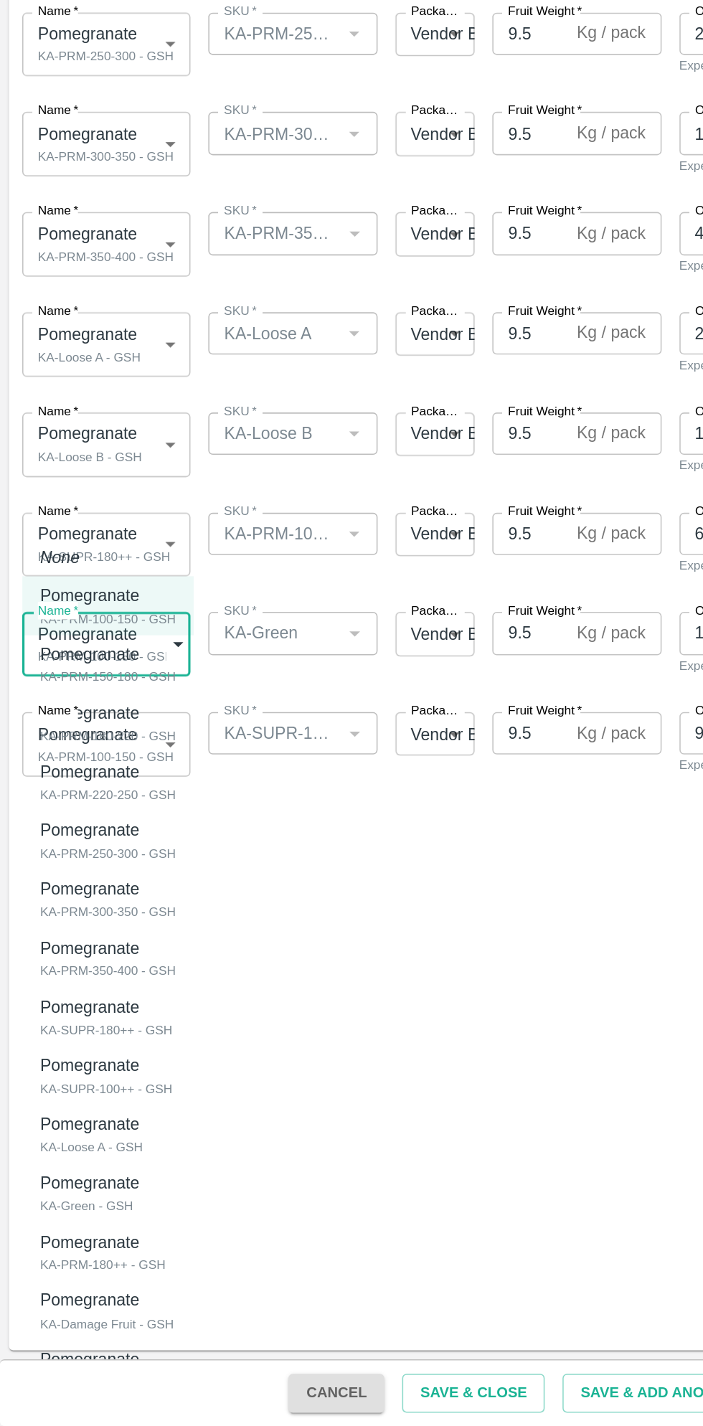
click at [79, 1275] on p "Pomegranate" at bounding box center [58, 1270] width 64 height 16
type input "1981781"
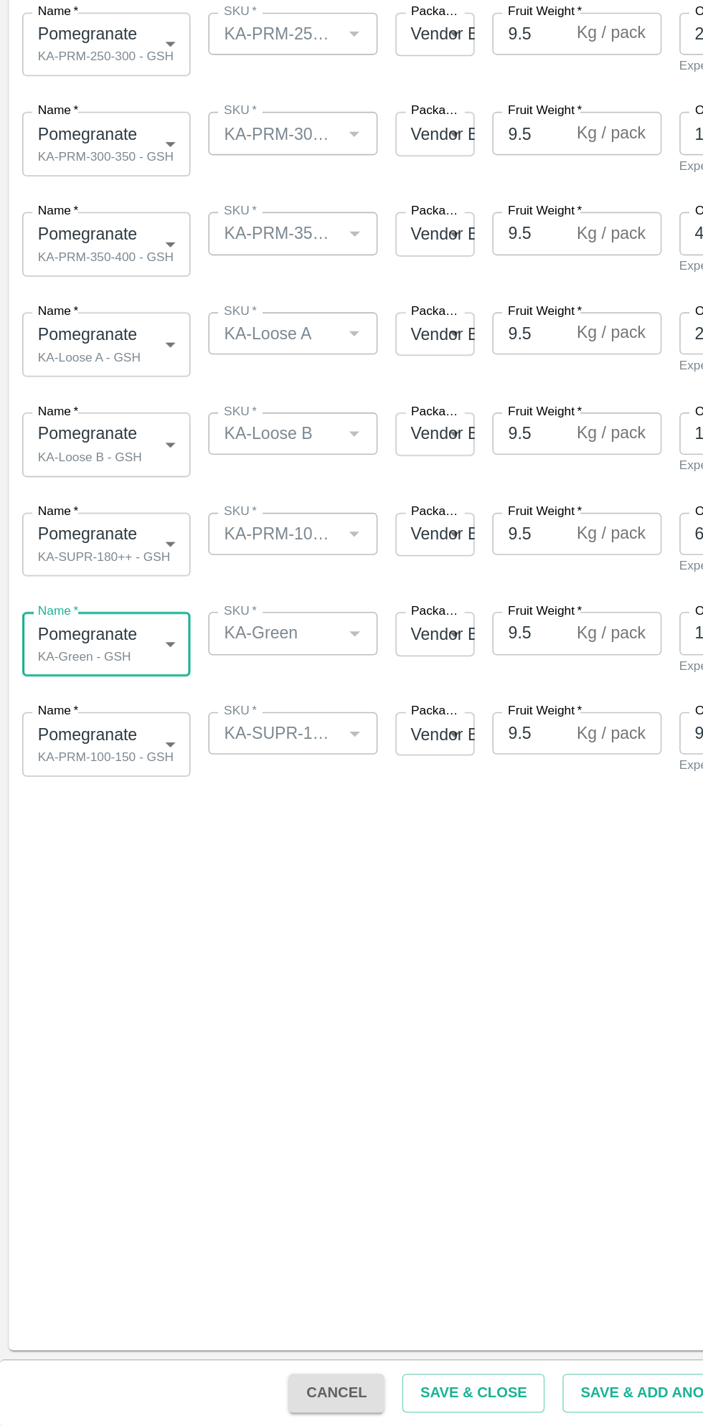
click at [95, 977] on body "Supply Chain Add Shipment for PO-173625 Type DC DC MO's Customer Customer (Mate…" at bounding box center [351, 713] width 703 height 1426
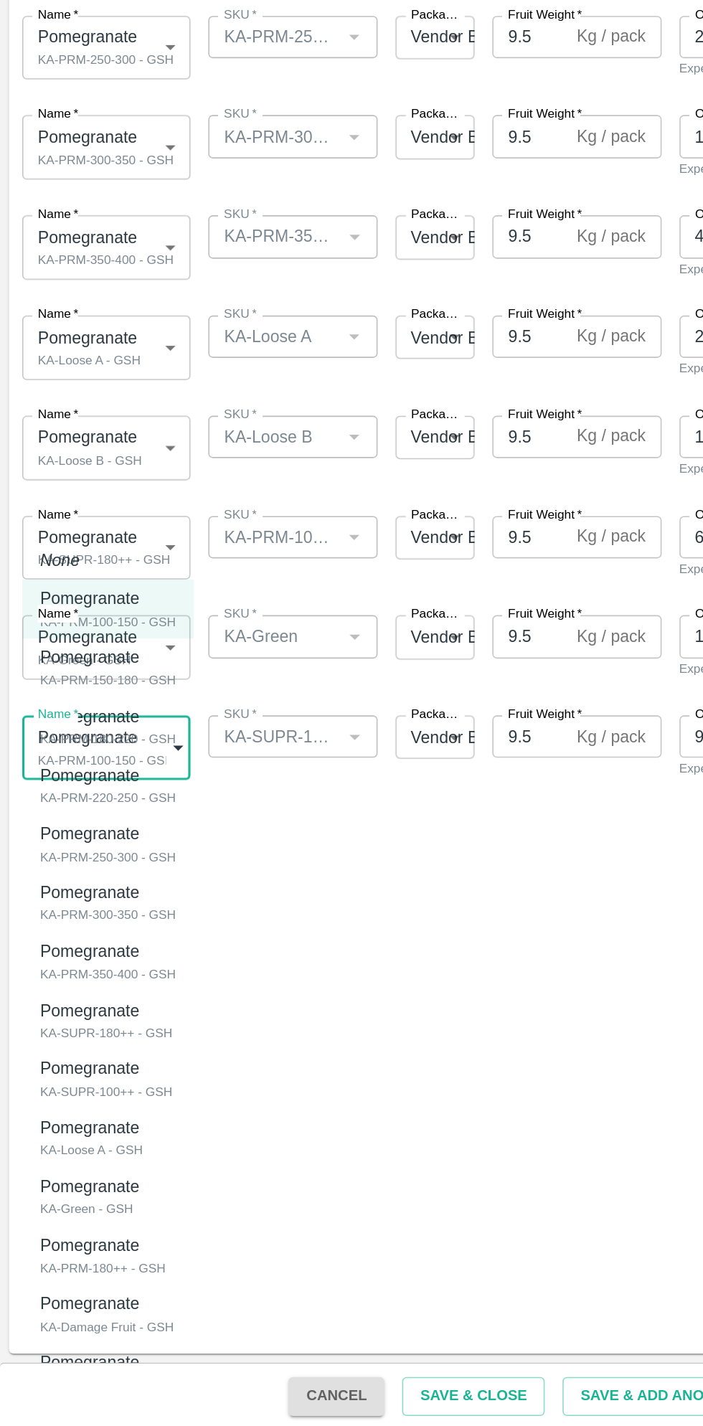
click at [95, 1197] on div "Pomegranate" at bounding box center [68, 1194] width 85 height 16
type input "1981779"
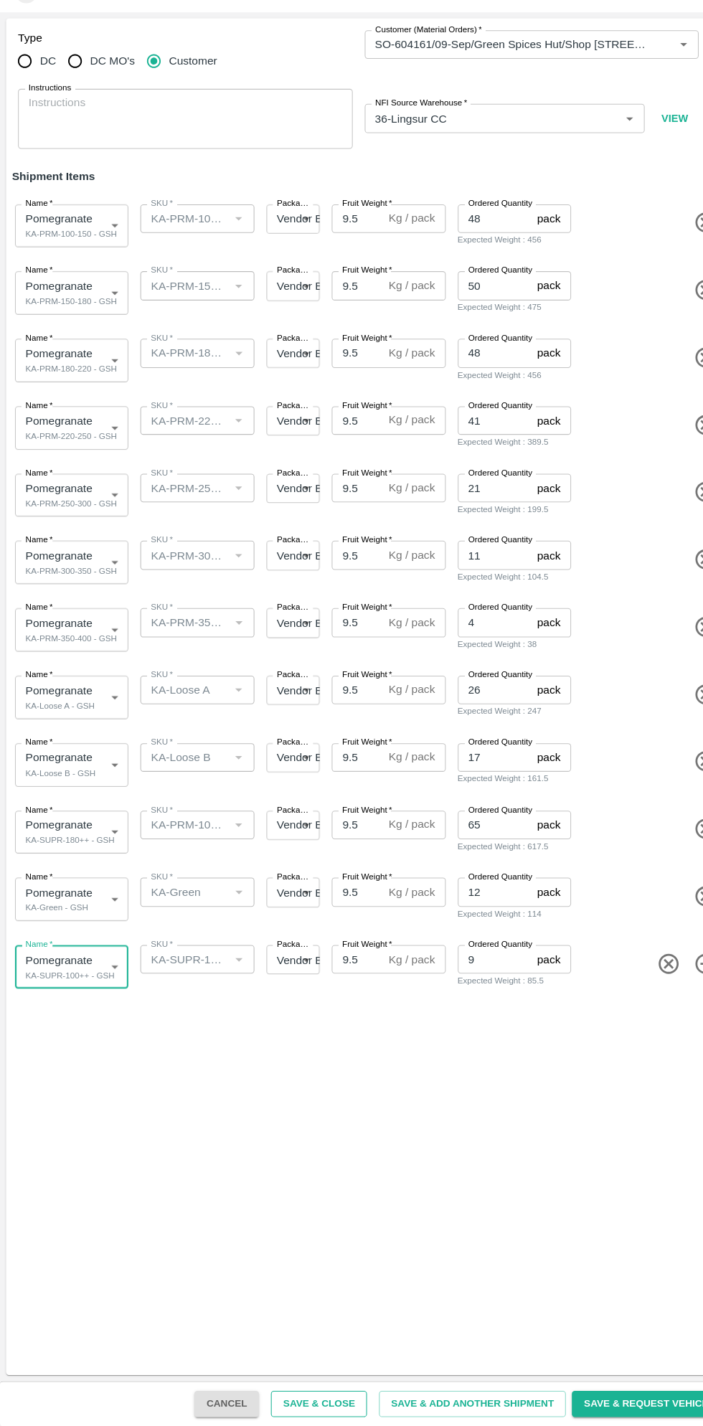
click at [347, 1405] on button "Save & Close" at bounding box center [305, 1404] width 92 height 25
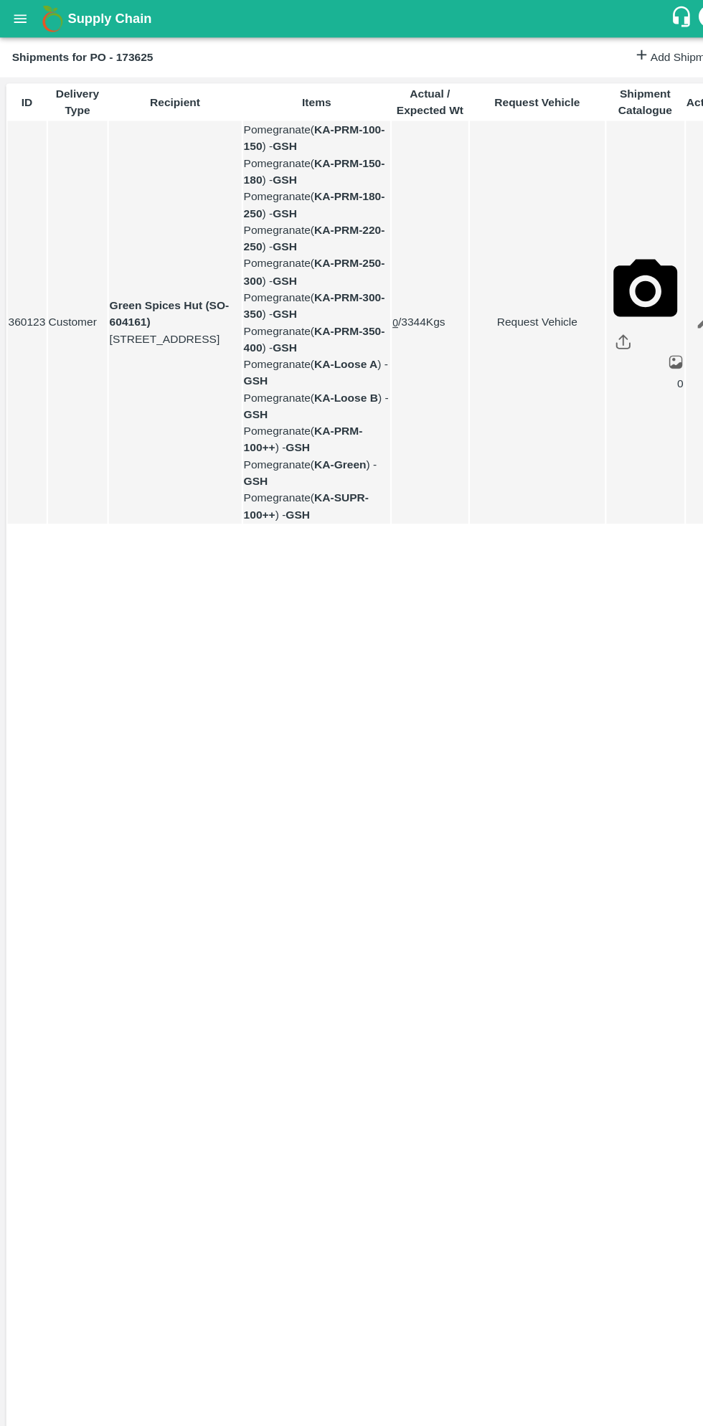
click at [29, 28] on button "open drawer" at bounding box center [19, 17] width 33 height 33
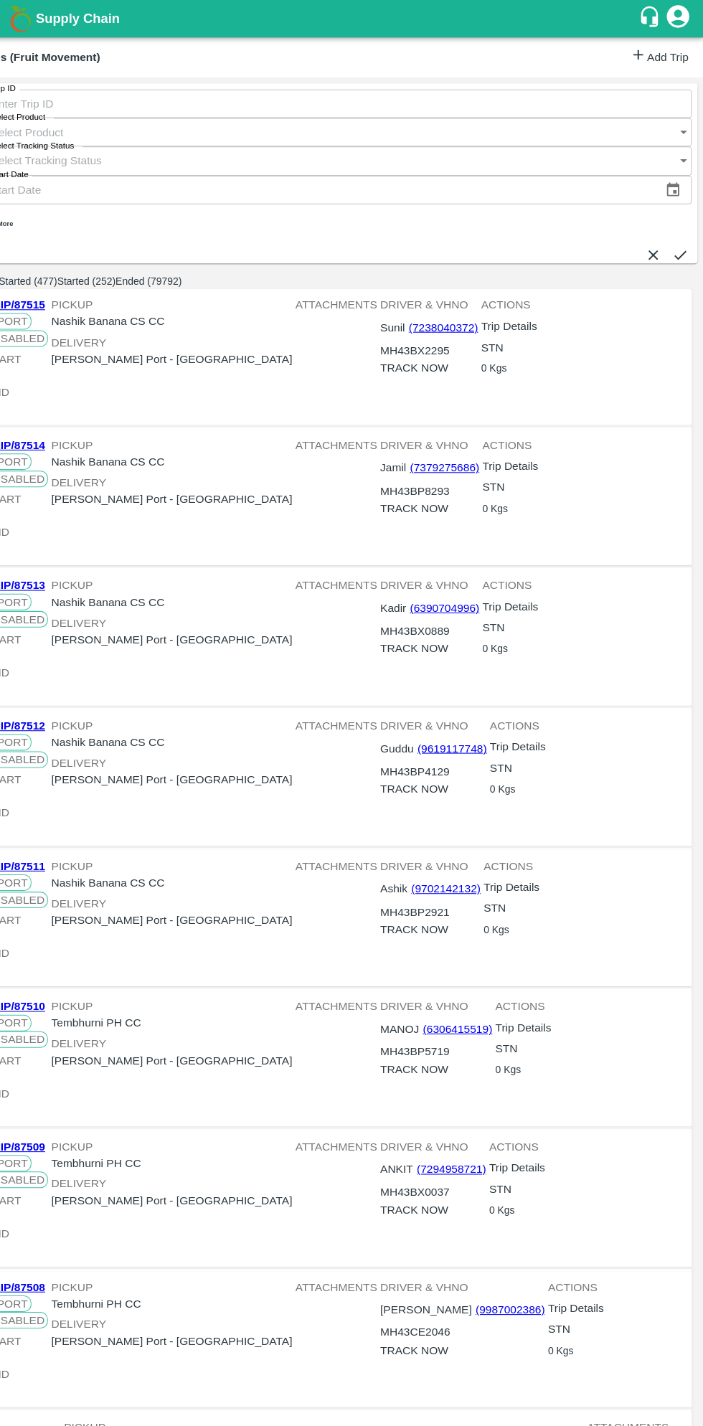
click at [649, 62] on link "Add Trip" at bounding box center [661, 54] width 56 height 21
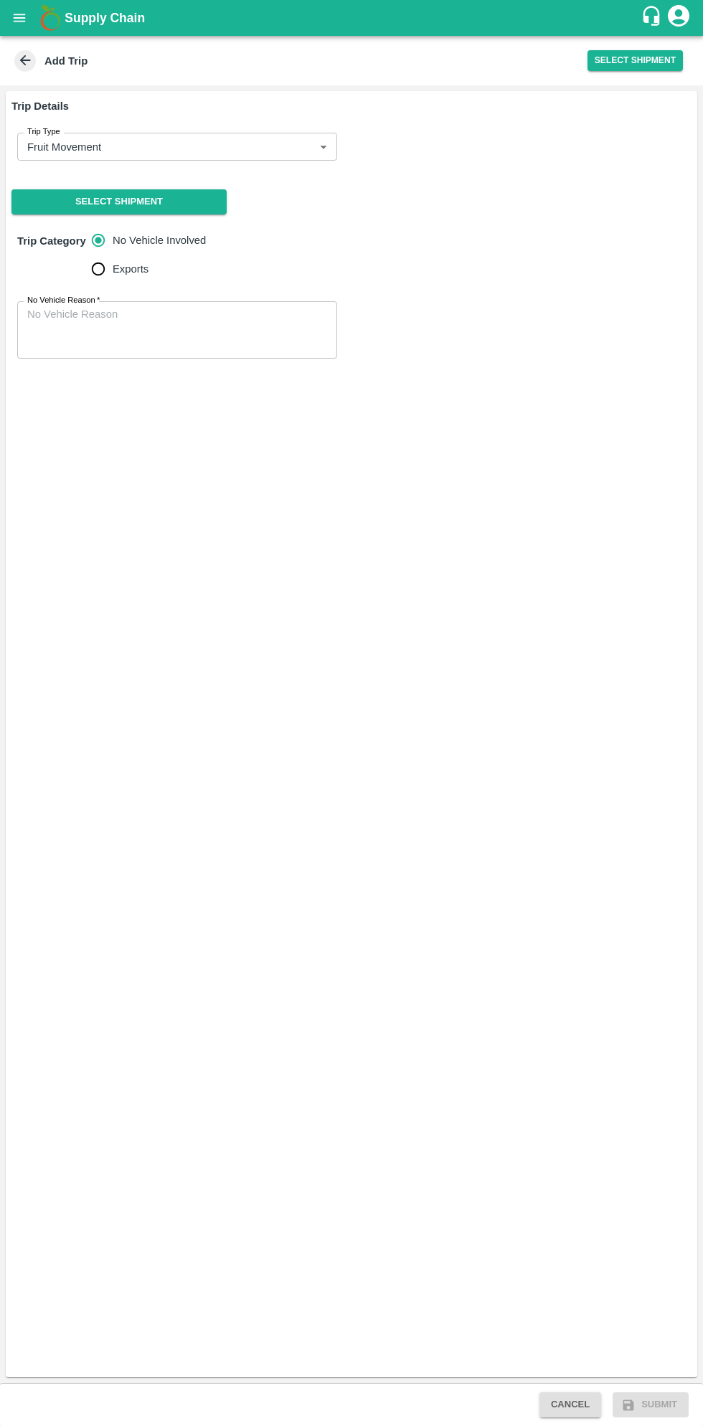
click at [207, 146] on body "Supply Chain Add Trip Select Shipment Trip Details Trip Type Fruit Movement 1 T…" at bounding box center [351, 713] width 703 height 1426
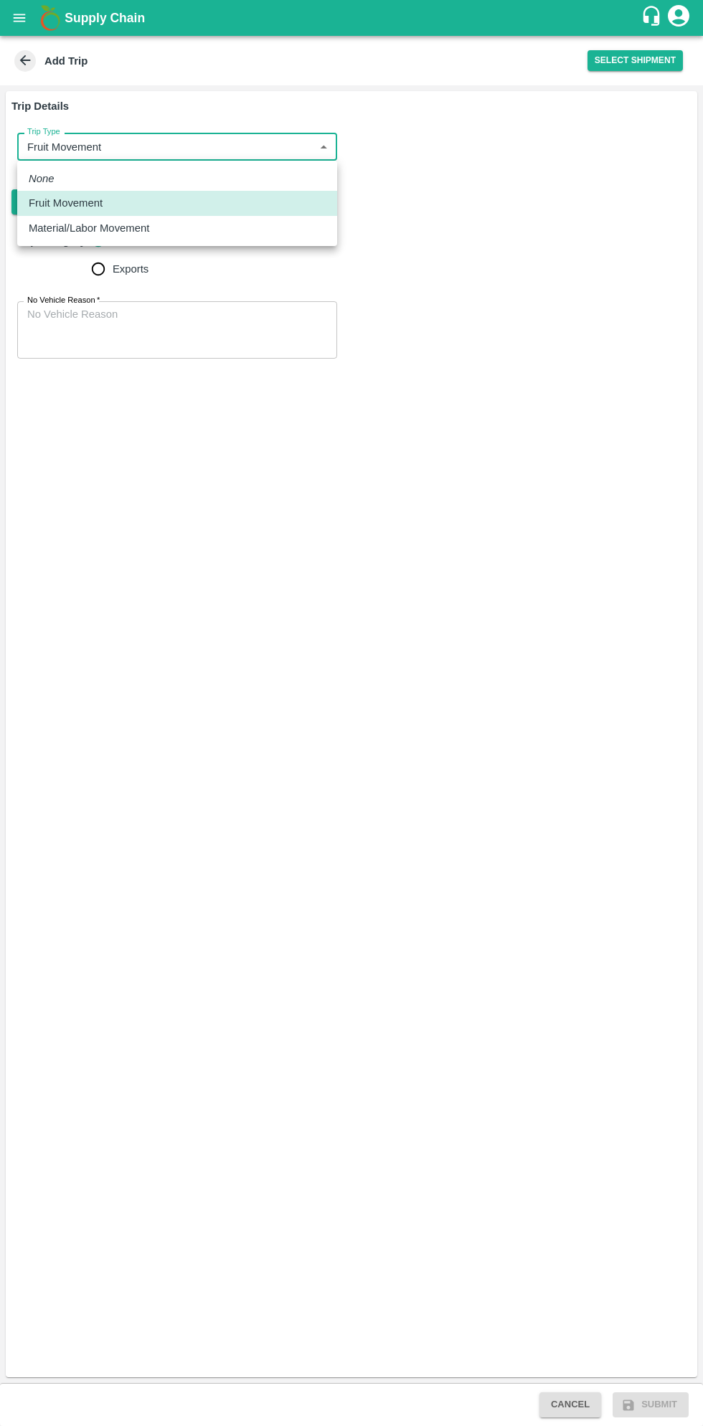
click at [220, 420] on div at bounding box center [351, 713] width 703 height 1426
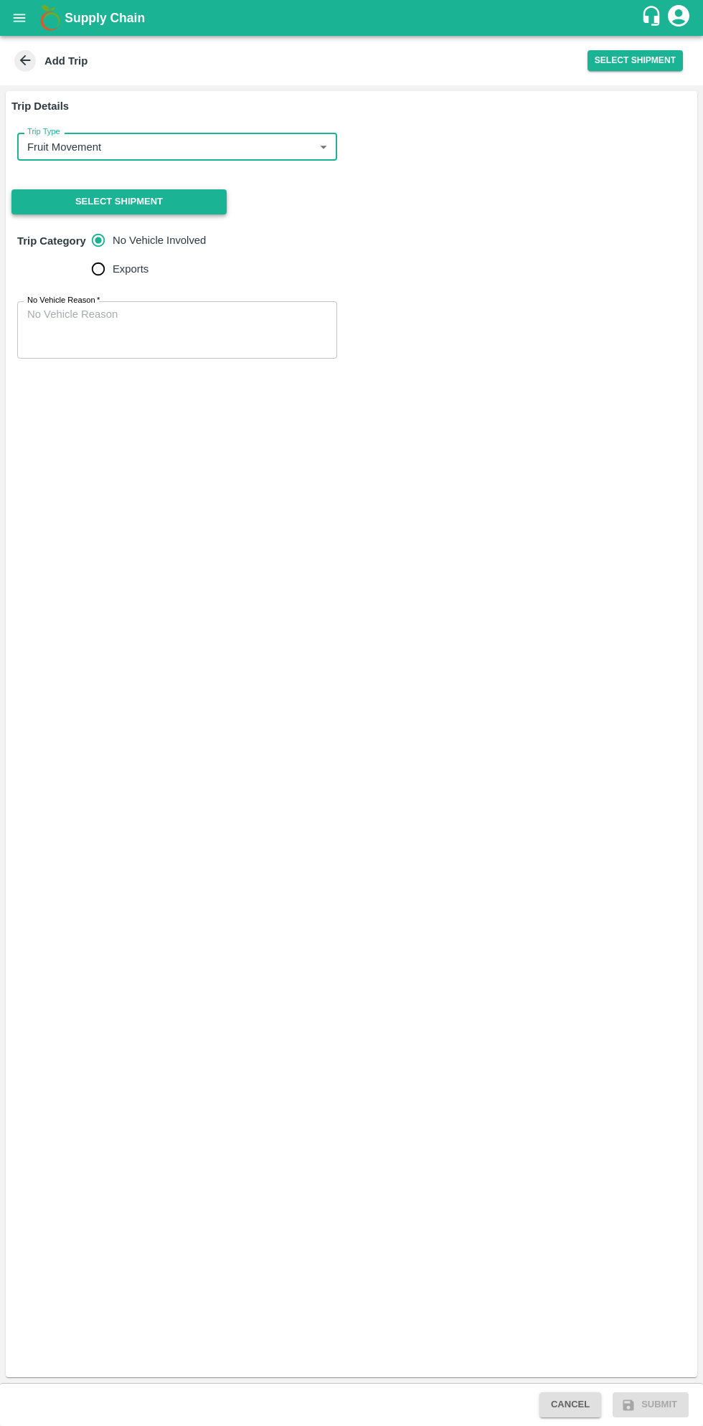
click at [158, 194] on button "Select Shipment" at bounding box center [118, 201] width 215 height 25
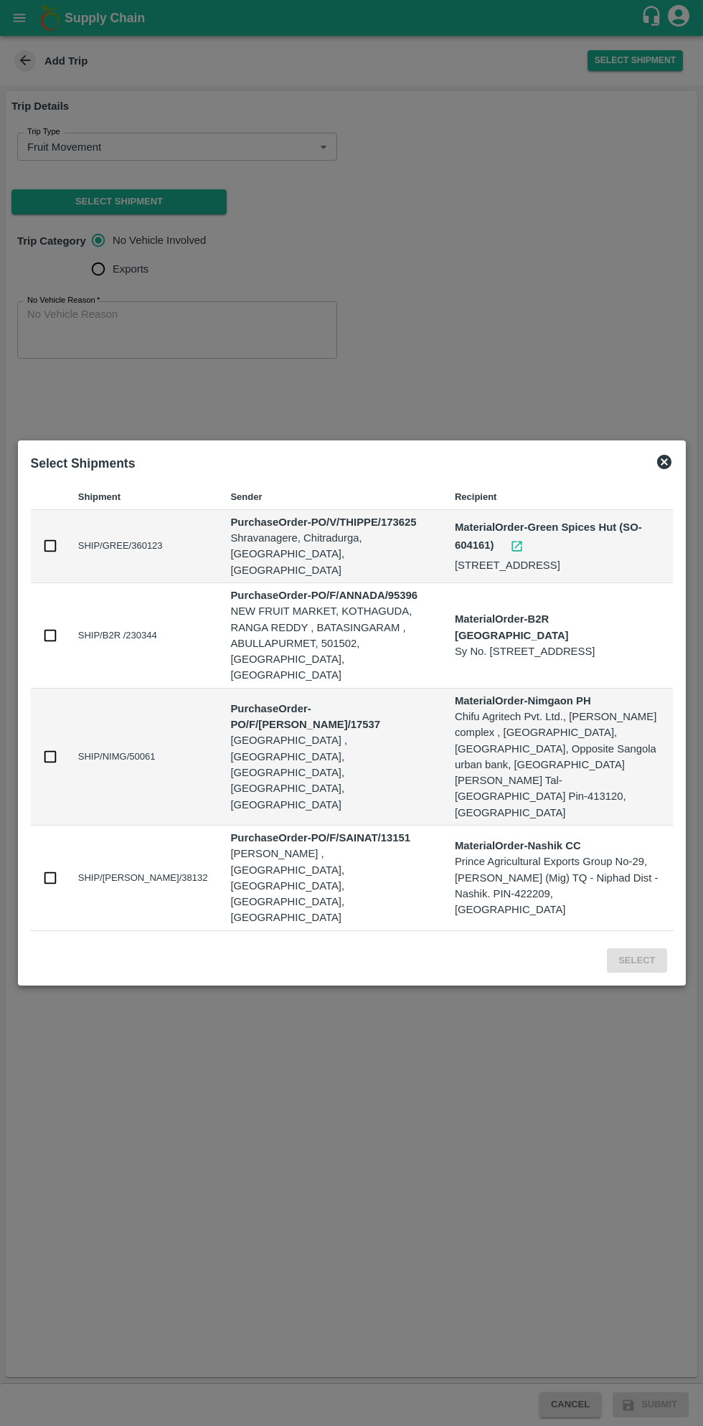
click at [49, 554] on input "checkbox" at bounding box center [50, 546] width 16 height 16
checkbox input "true"
click at [647, 948] on button "Select" at bounding box center [637, 960] width 60 height 25
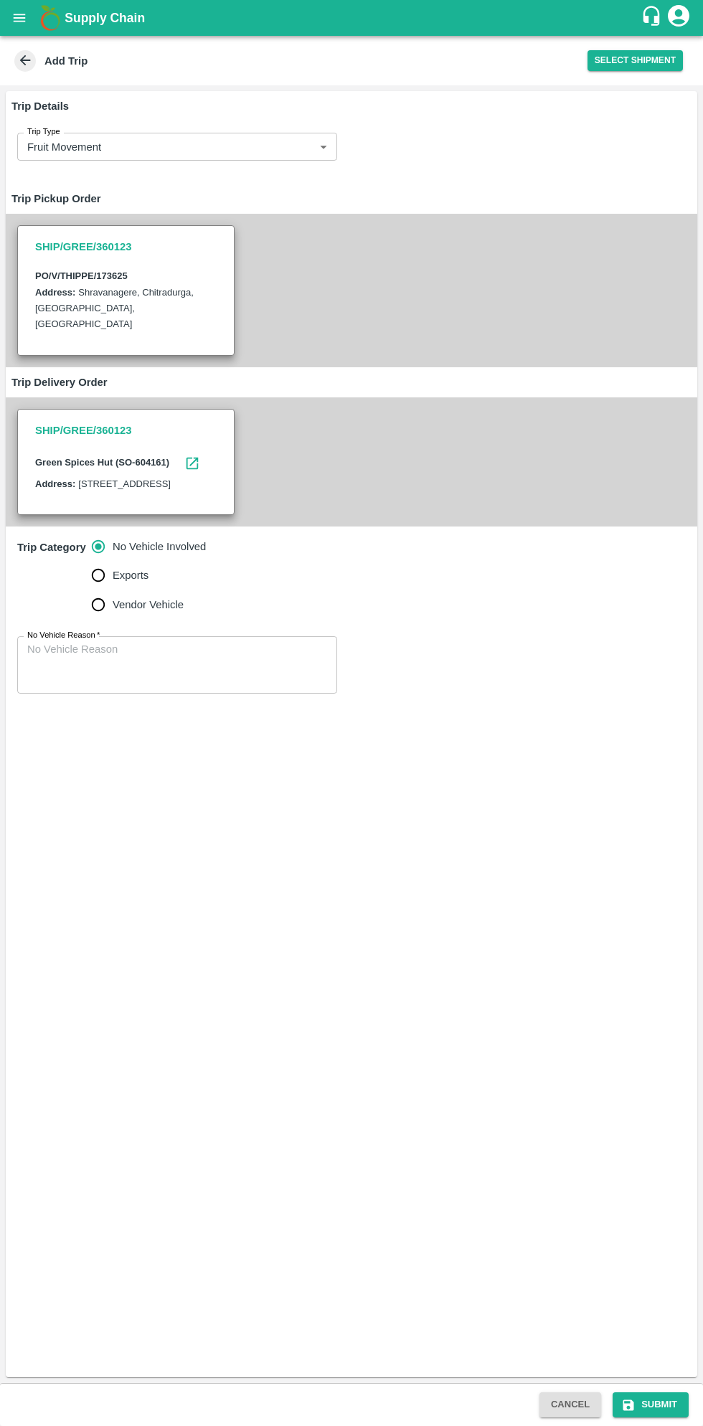
click at [100, 619] on input "Vendor Vehicle" at bounding box center [98, 604] width 29 height 29
radio input "true"
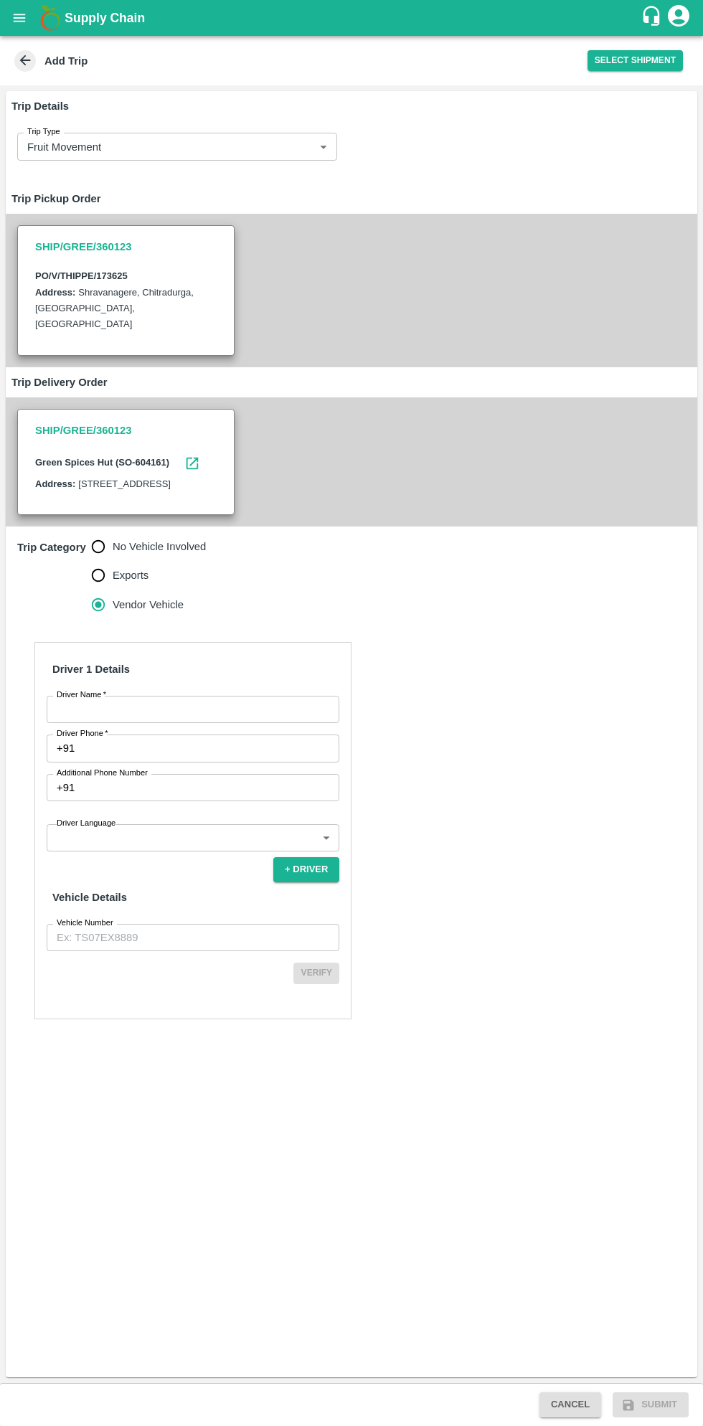
click at [208, 719] on input "Driver Name   *" at bounding box center [193, 709] width 293 height 27
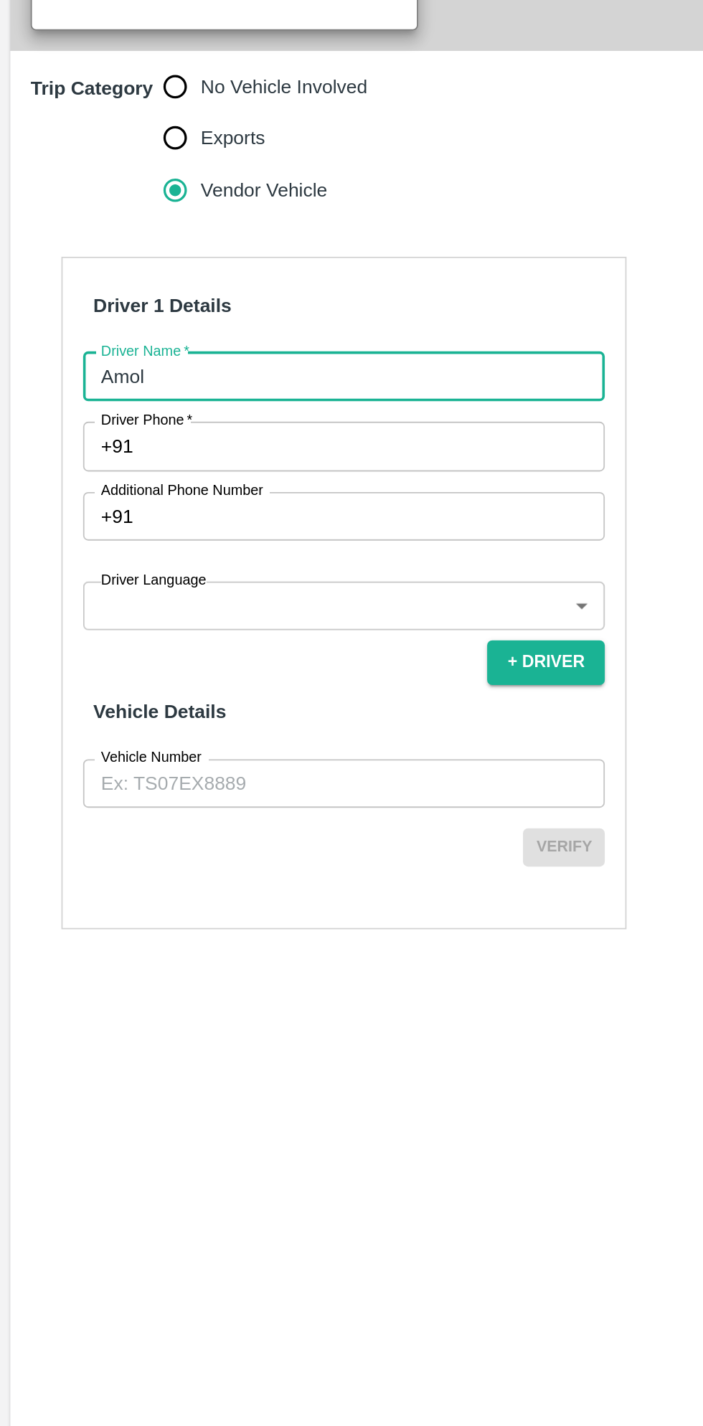
type input "Amol"
click at [184, 762] on input "Driver Phone   *" at bounding box center [209, 748] width 259 height 27
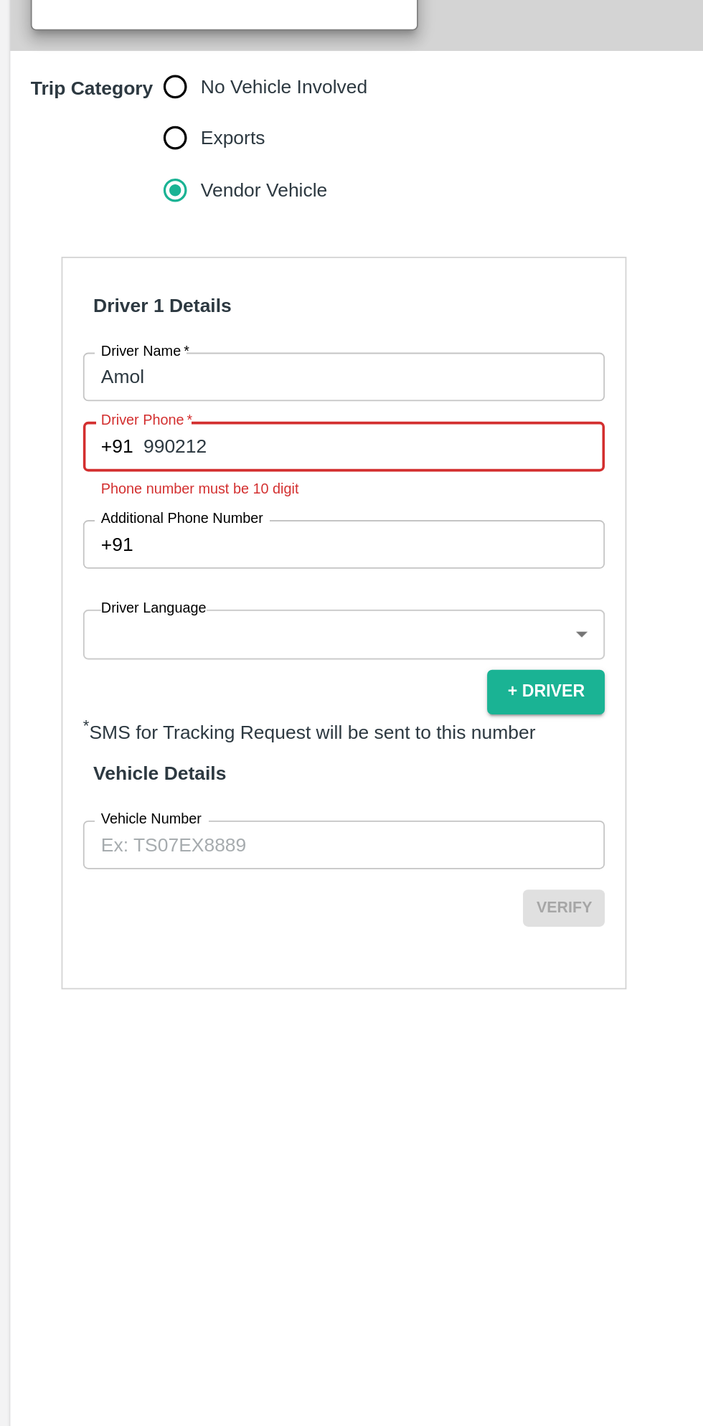
type input "9902124661"
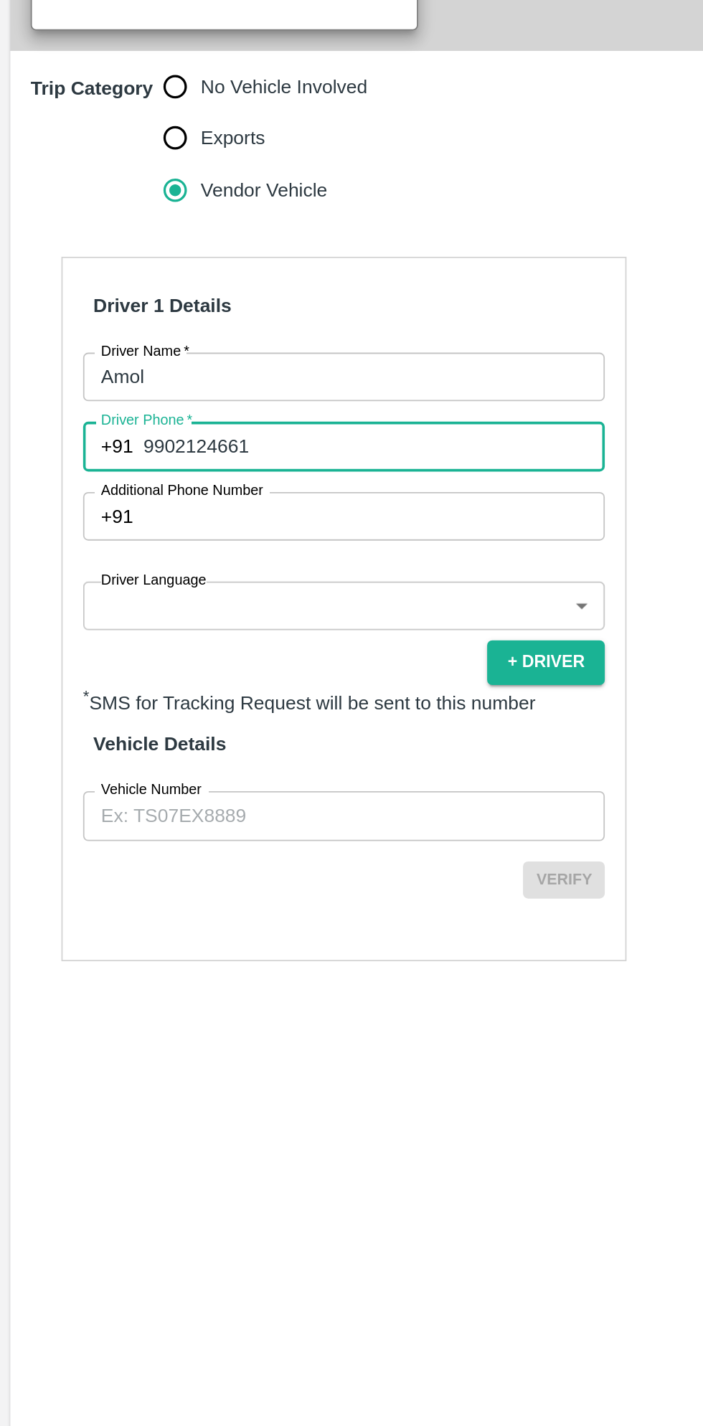
click at [174, 969] on input "Vehicle Number" at bounding box center [193, 955] width 293 height 27
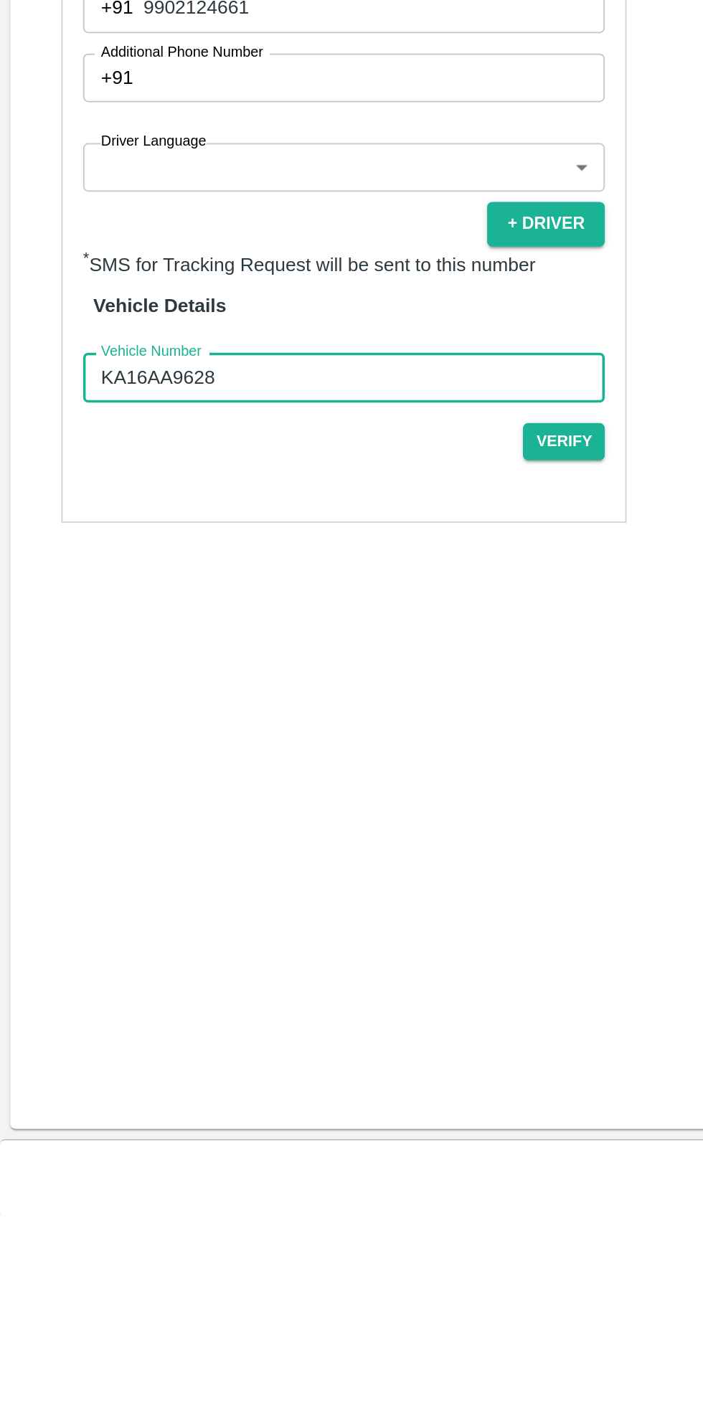
type input "KA16AA9628"
click at [187, 850] on body "Supply Chain Add Trip Select Shipment Trip Details Trip Type Fruit Movement 1 T…" at bounding box center [351, 713] width 703 height 1426
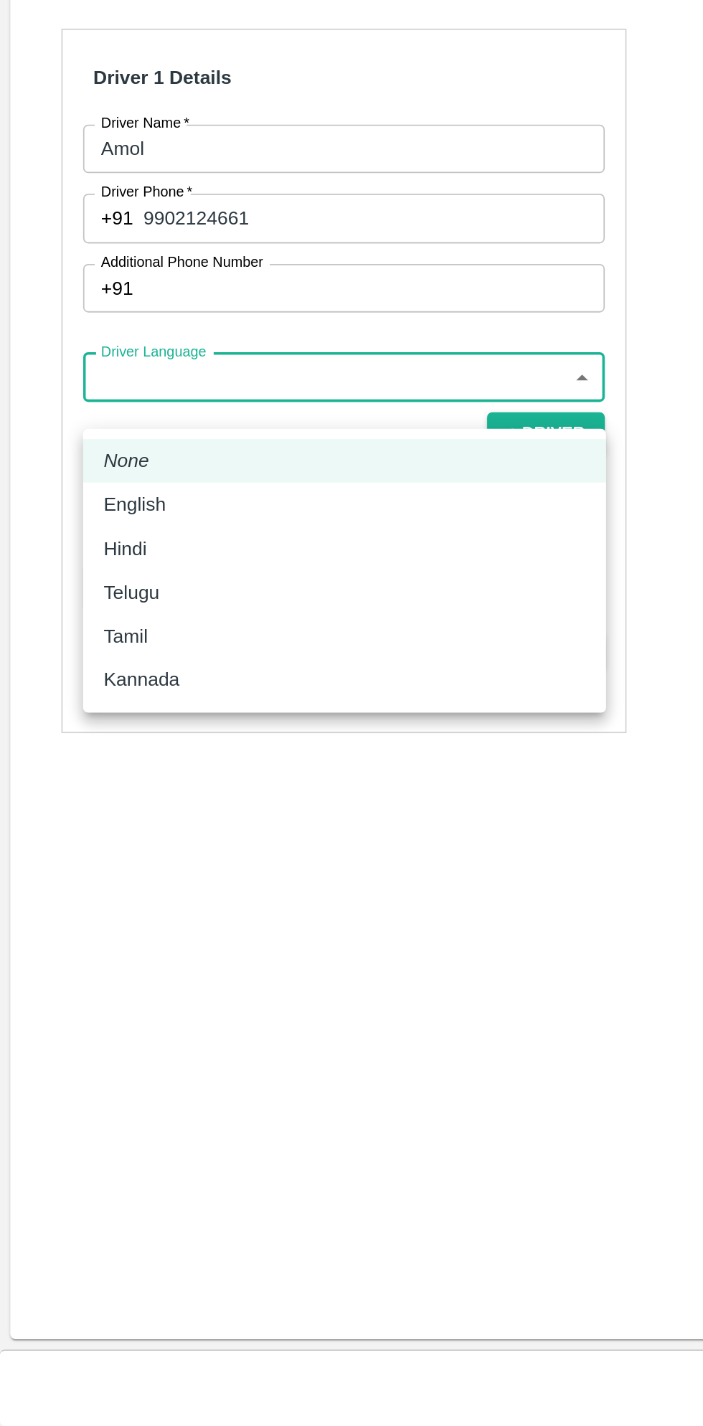
click at [97, 1008] on p "Kannada" at bounding box center [79, 1007] width 42 height 16
type input "ka"
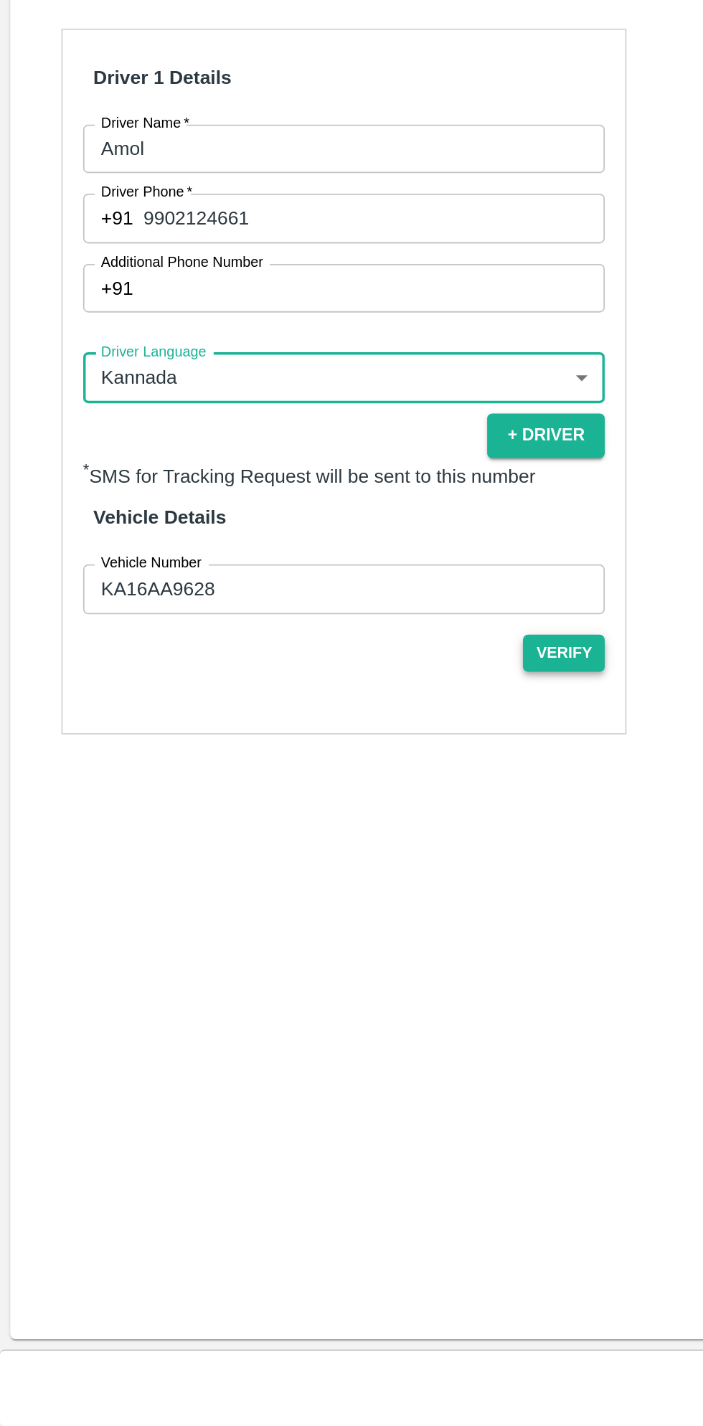
click at [318, 1003] on button "Verify" at bounding box center [316, 992] width 46 height 21
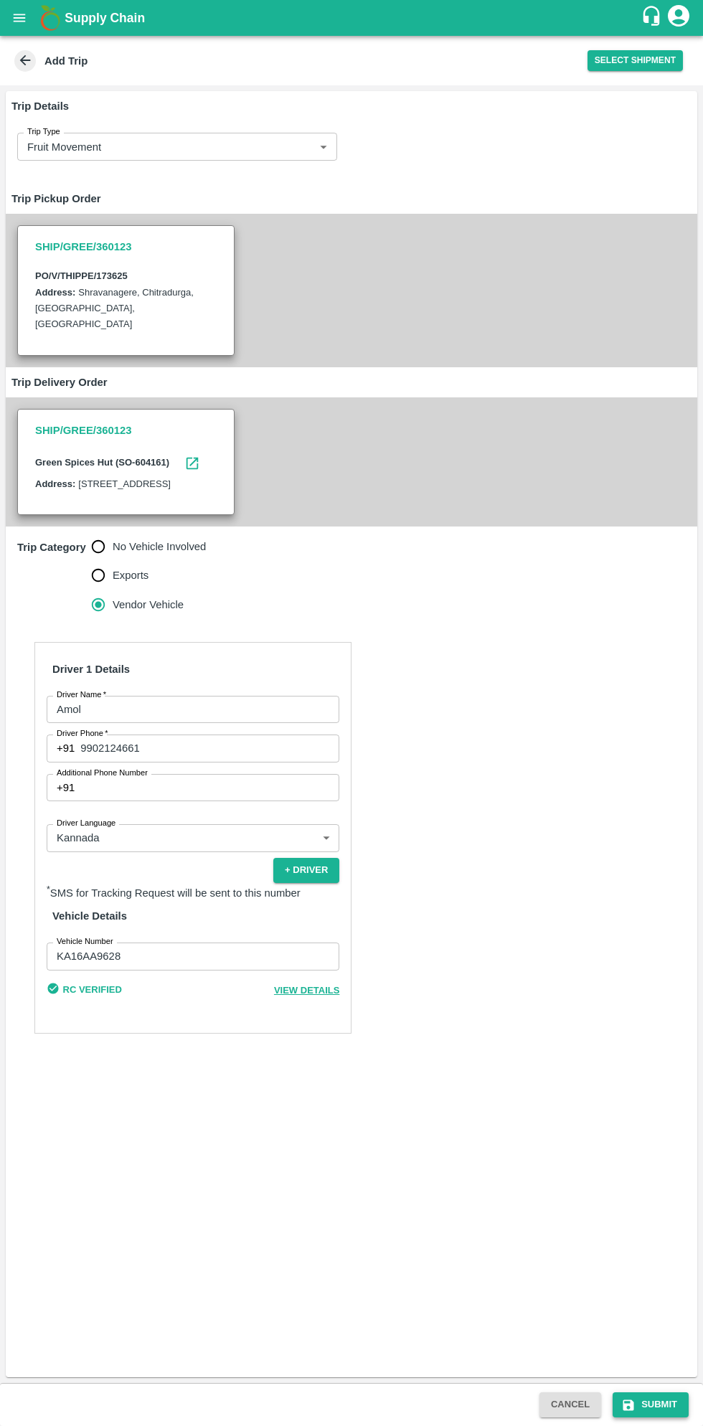
click at [649, 1401] on button "Submit" at bounding box center [651, 1404] width 76 height 25
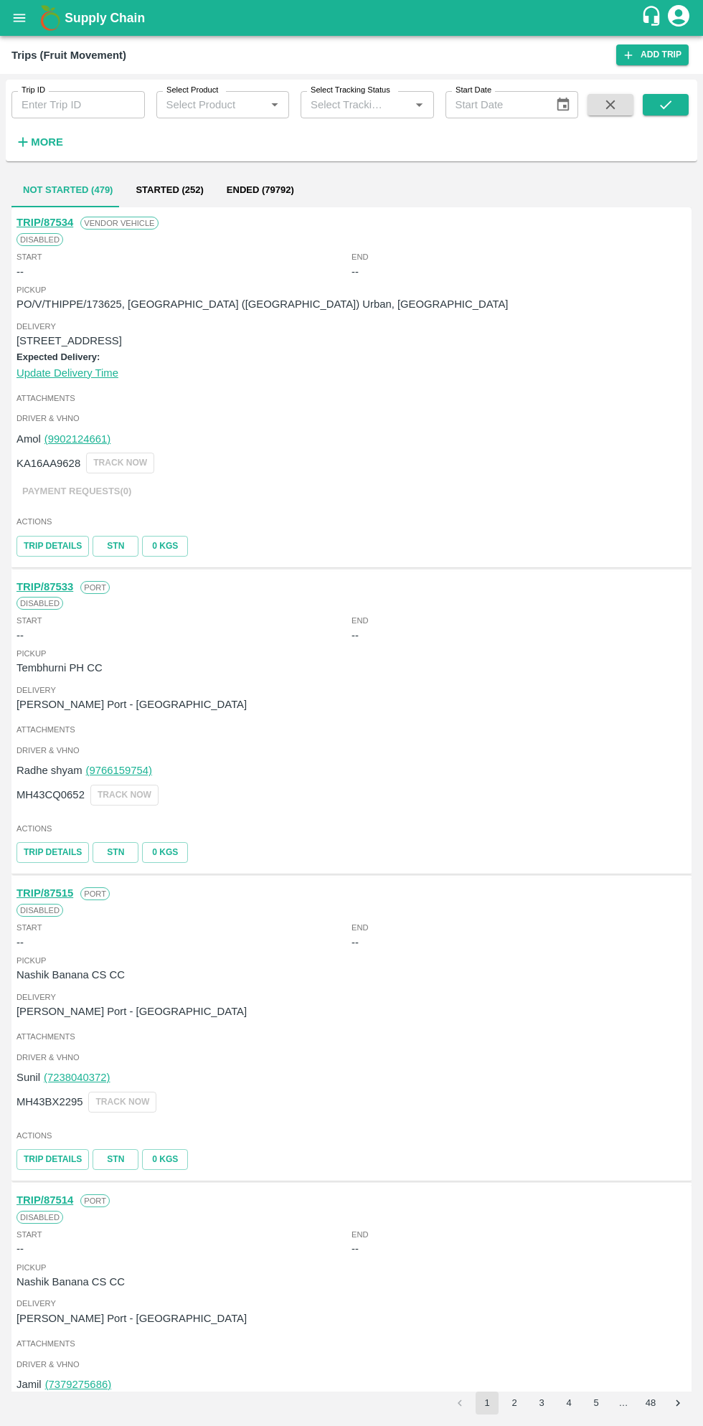
click at [27, 27] on button "open drawer" at bounding box center [19, 17] width 33 height 33
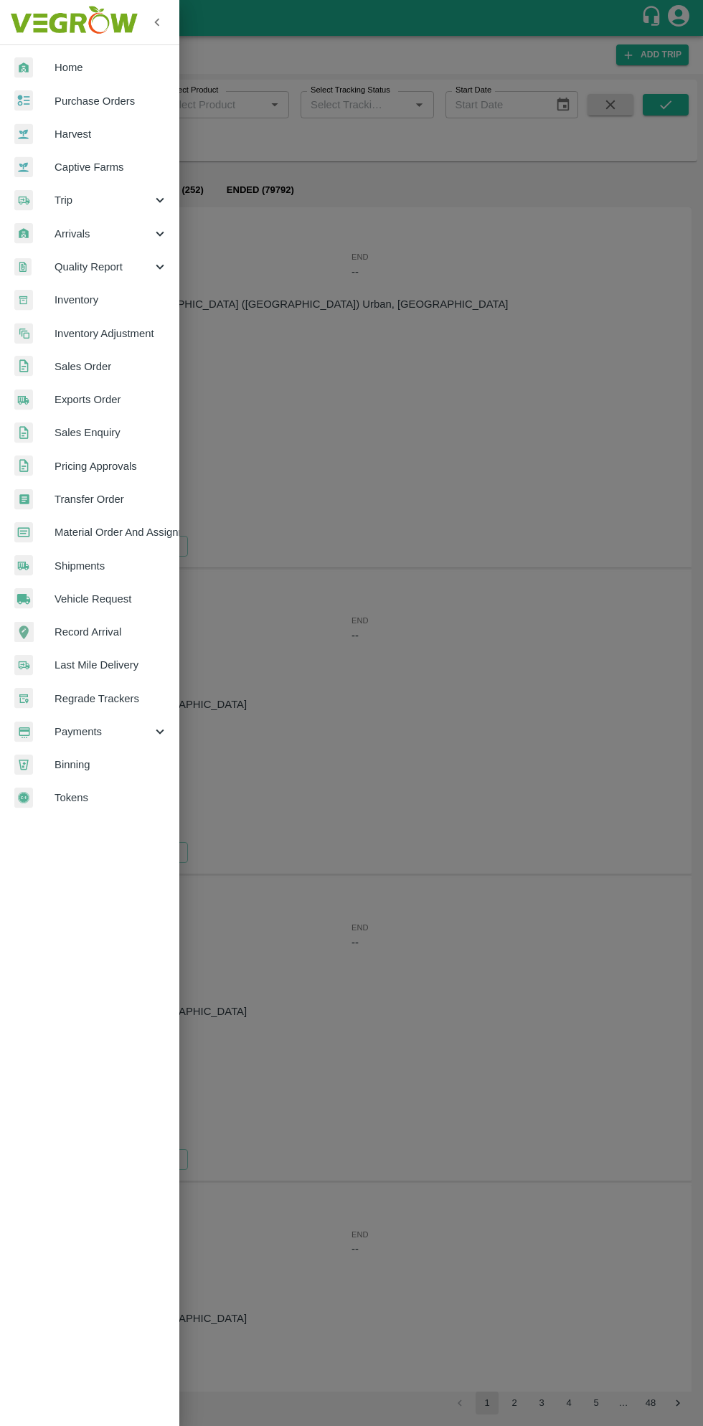
click at [115, 100] on span "Purchase Orders" at bounding box center [111, 101] width 113 height 16
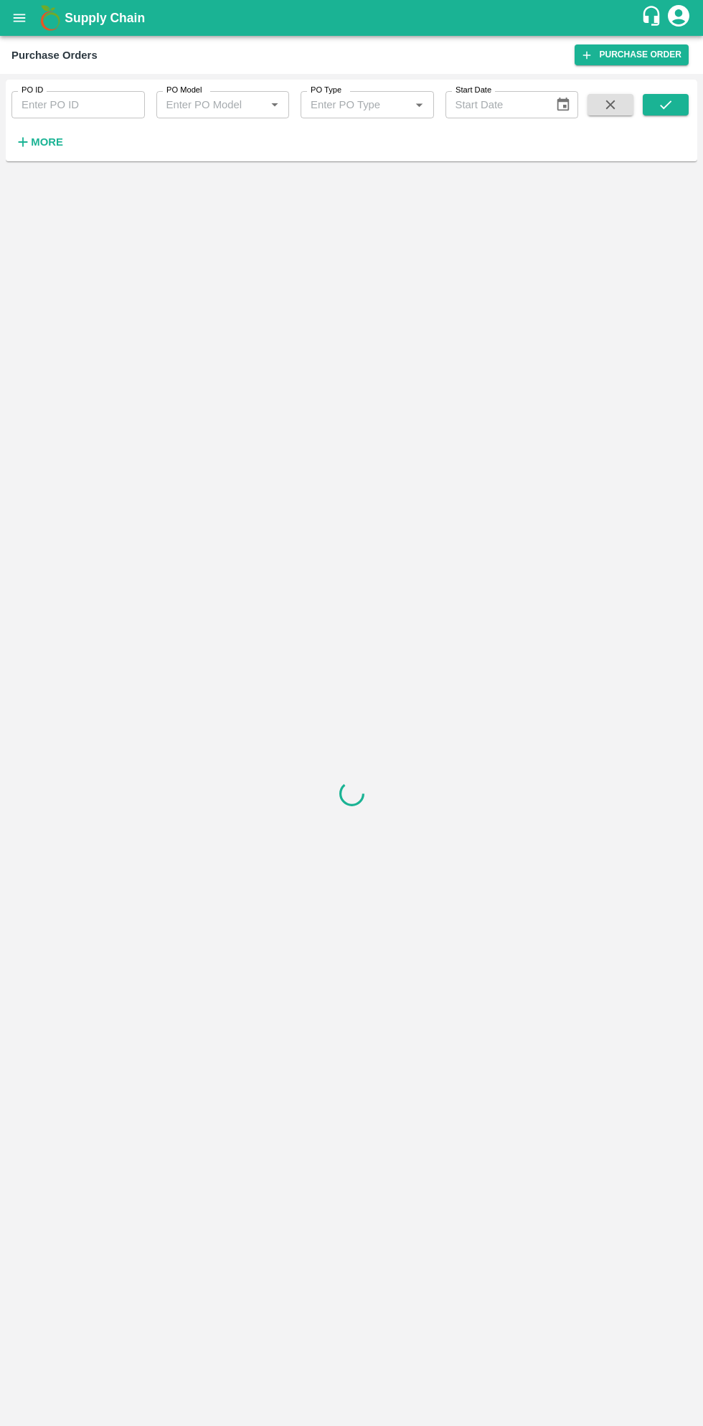
click at [57, 151] on h6 "More" at bounding box center [47, 142] width 32 height 19
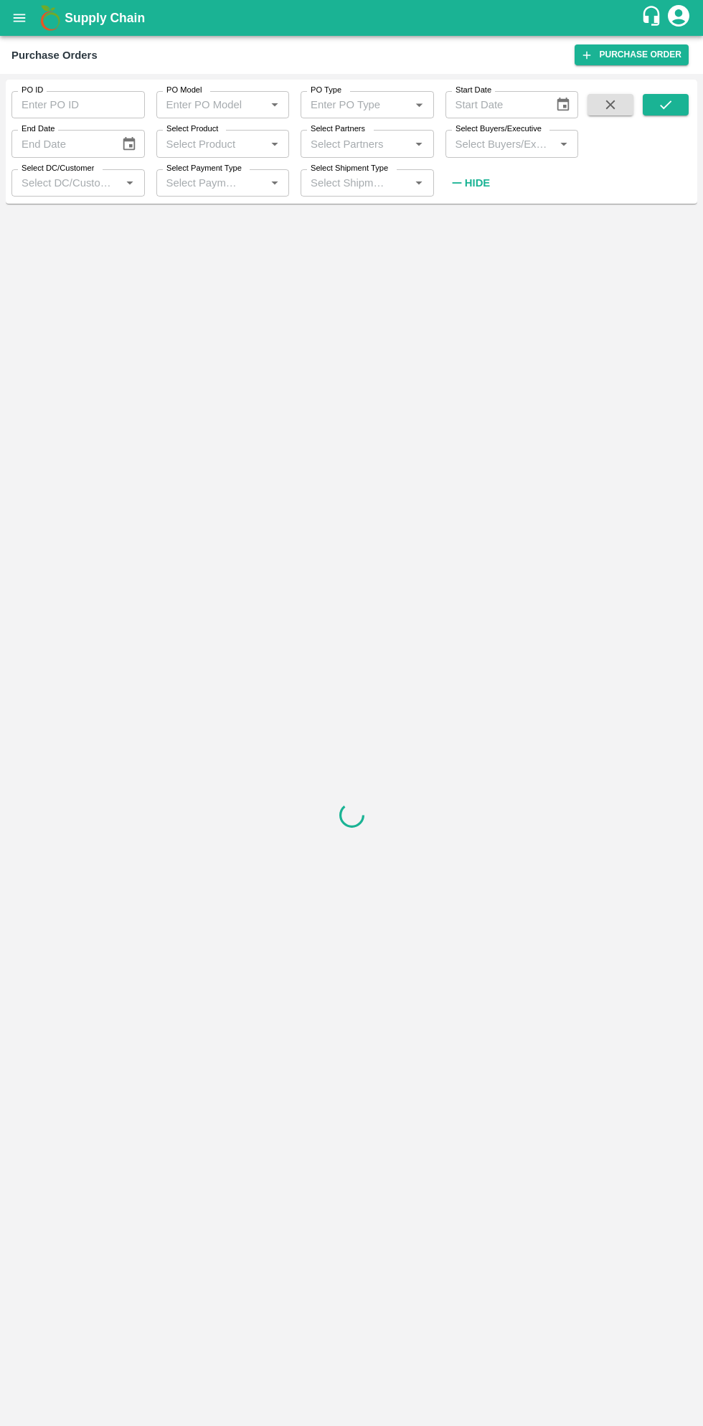
click at [487, 144] on input "Select Buyers/Executive" at bounding box center [500, 143] width 101 height 19
type input "sagar"
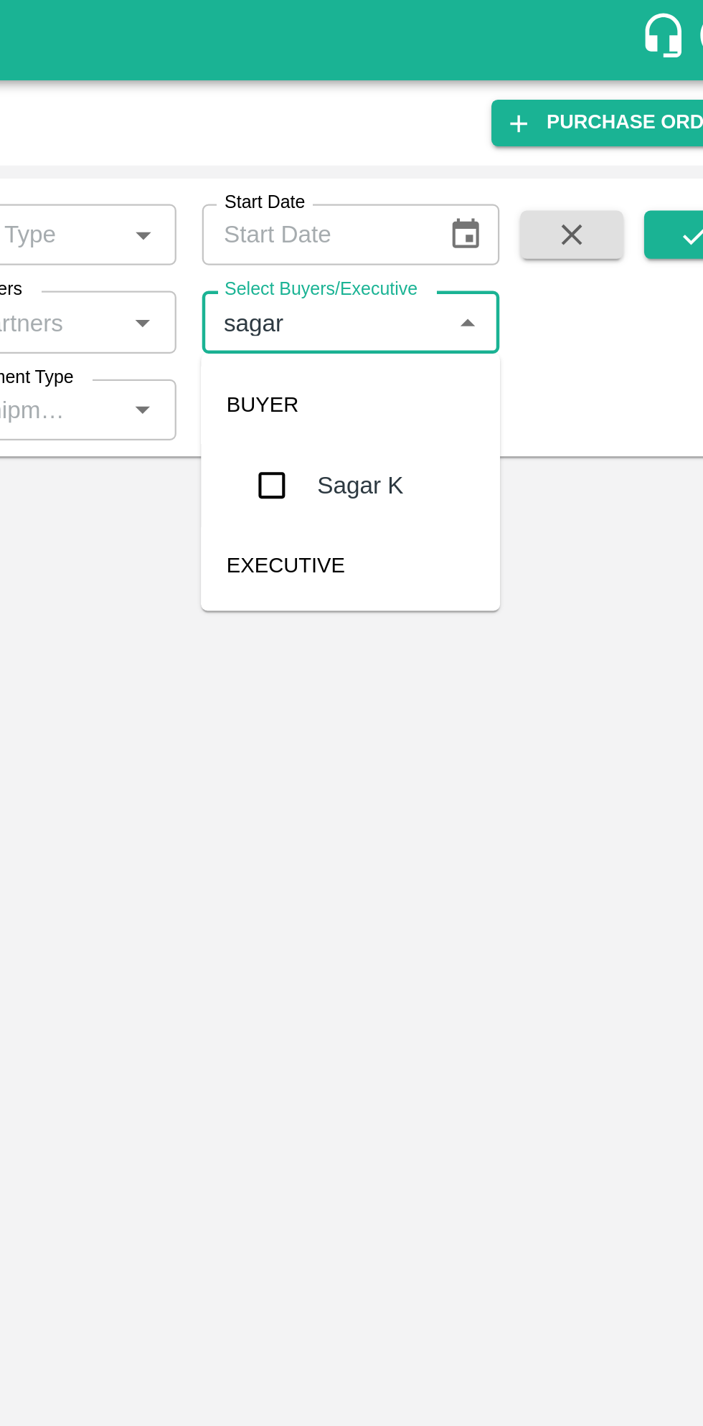
click at [469, 218] on input "checkbox" at bounding box center [476, 216] width 29 height 29
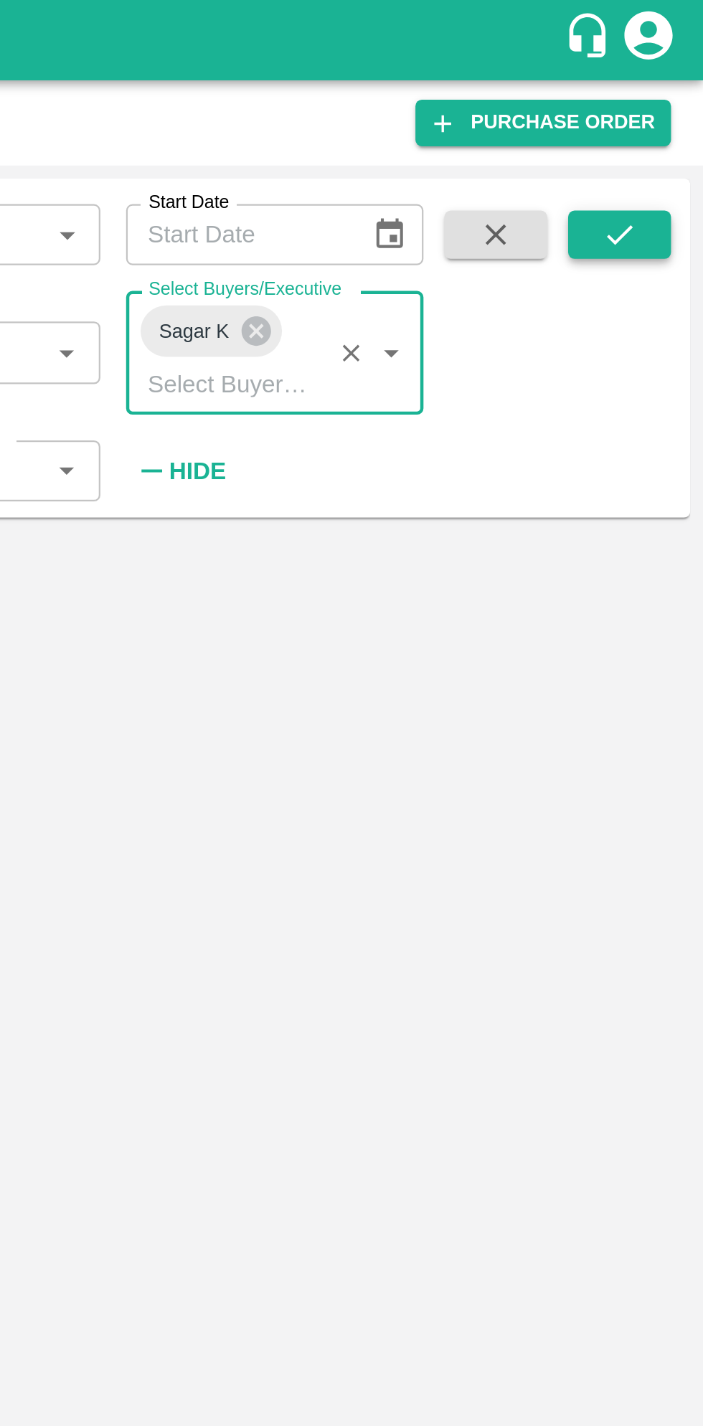
click at [658, 107] on icon "submit" at bounding box center [666, 105] width 16 height 16
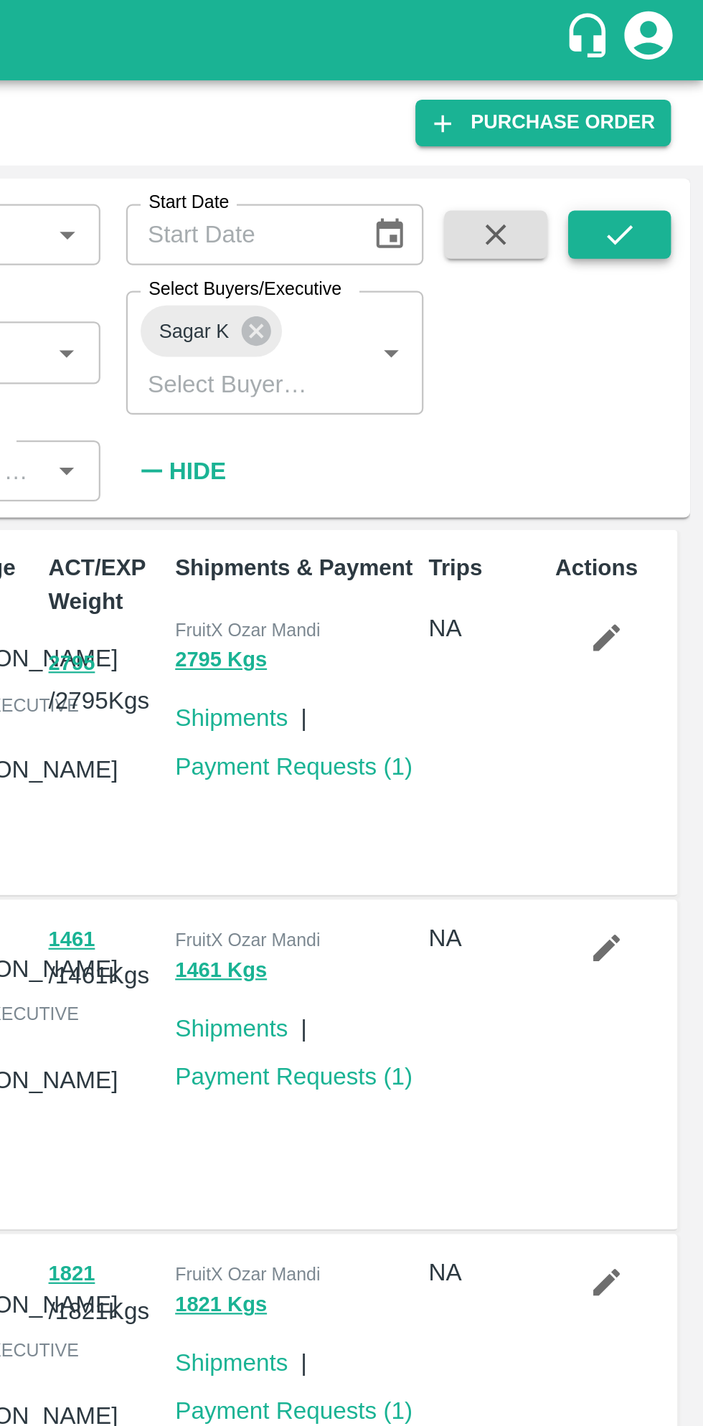
click at [664, 109] on icon "submit" at bounding box center [665, 104] width 11 height 9
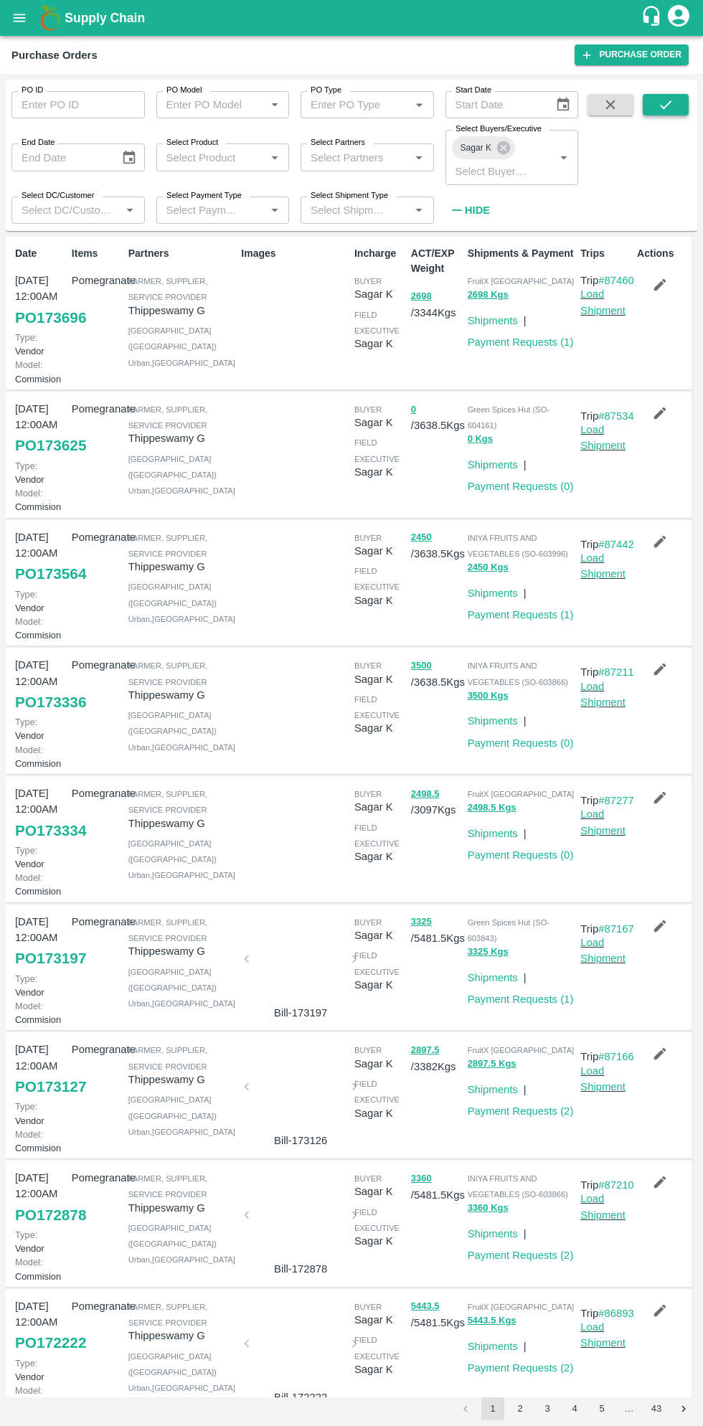
scroll to position [4, 0]
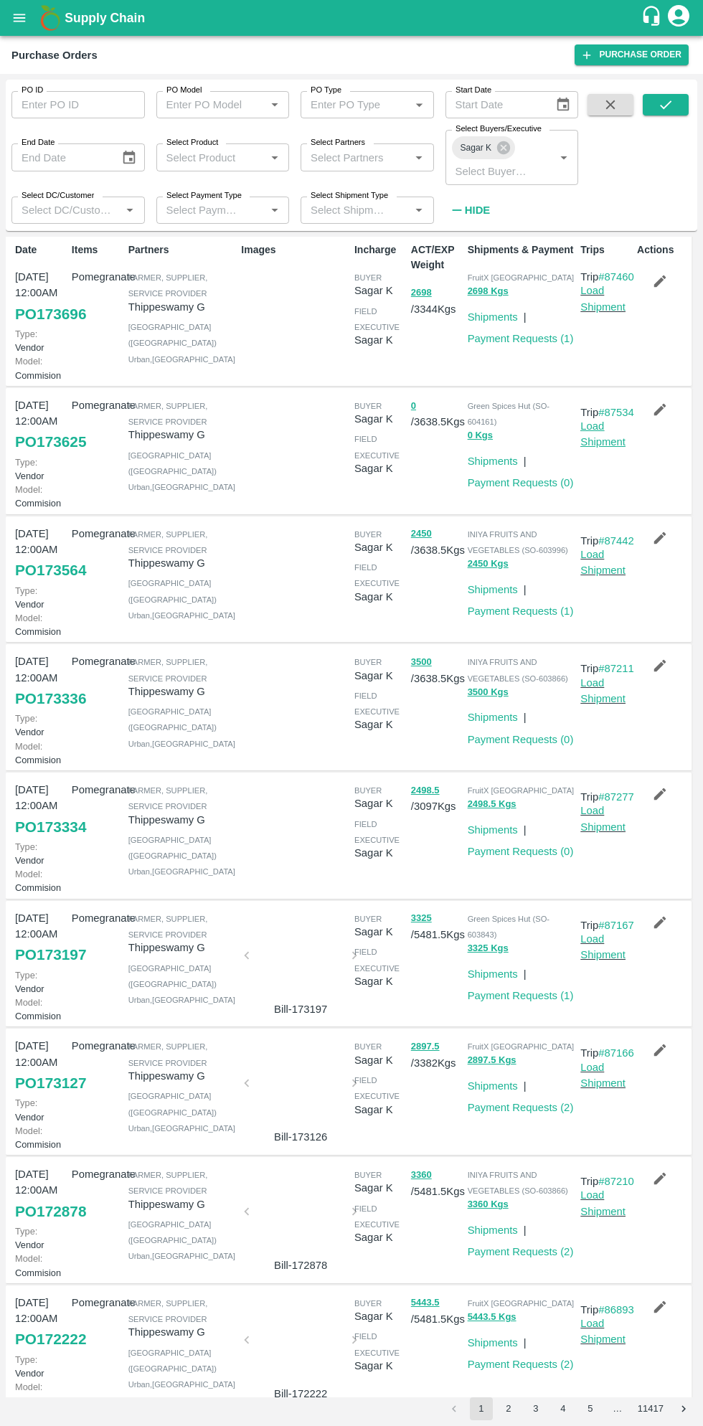
click at [608, 448] on link "Load Shipment" at bounding box center [602, 433] width 45 height 27
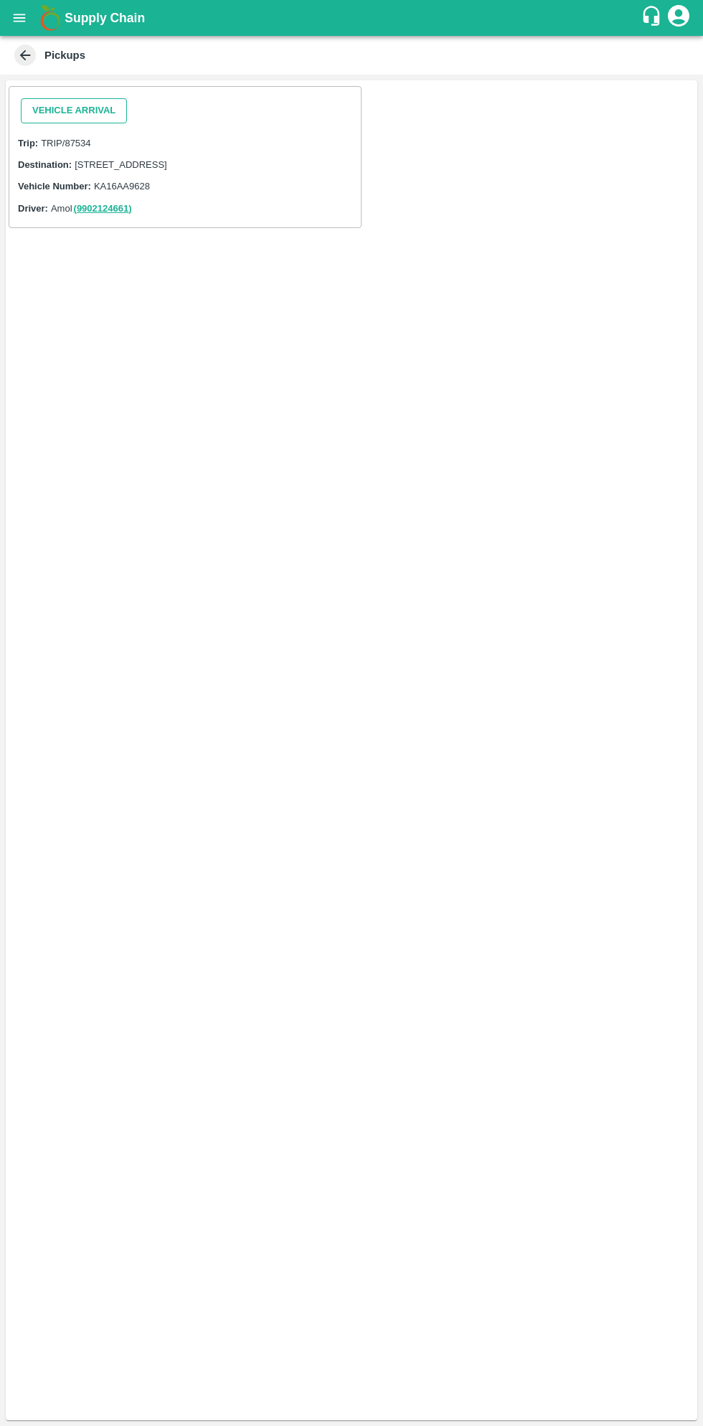
click at [88, 107] on button "Vehicle Arrival" at bounding box center [74, 110] width 106 height 25
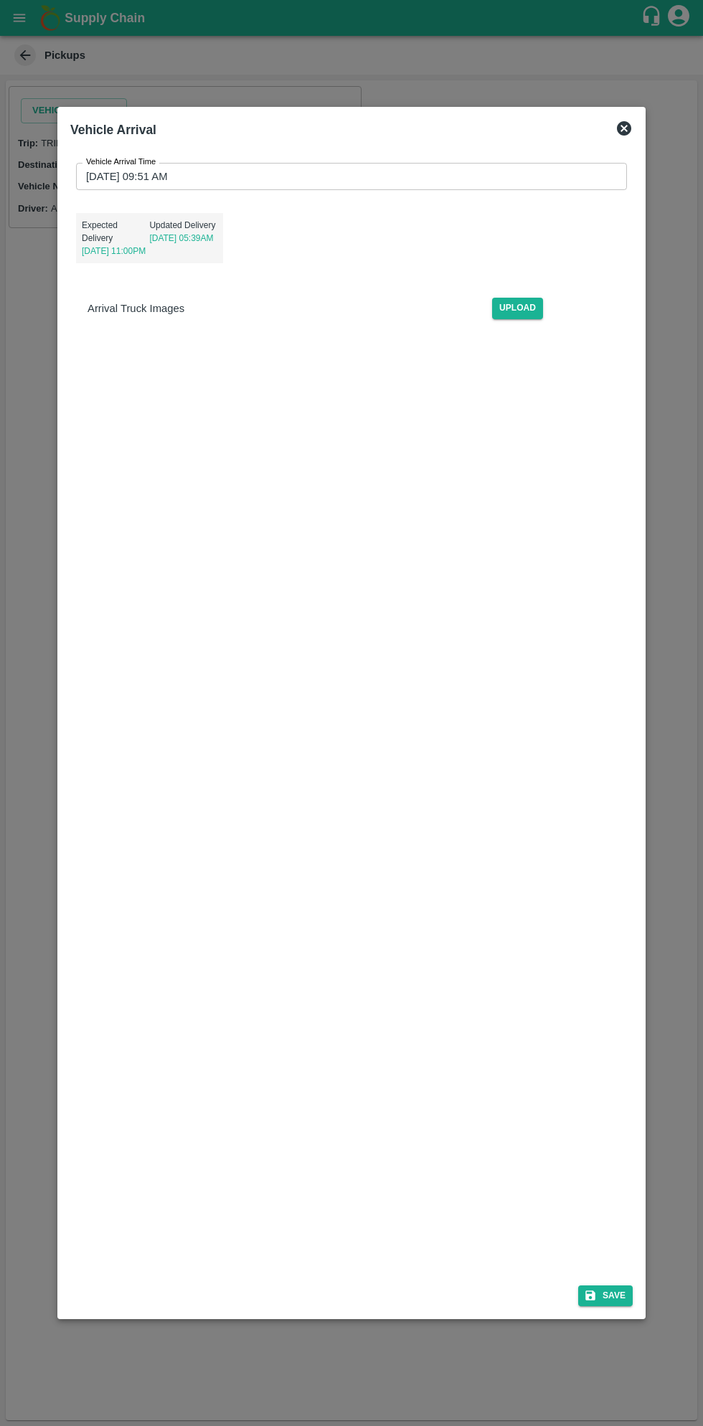
click at [374, 176] on input "[DATE] 09:51 AM" at bounding box center [346, 176] width 541 height 27
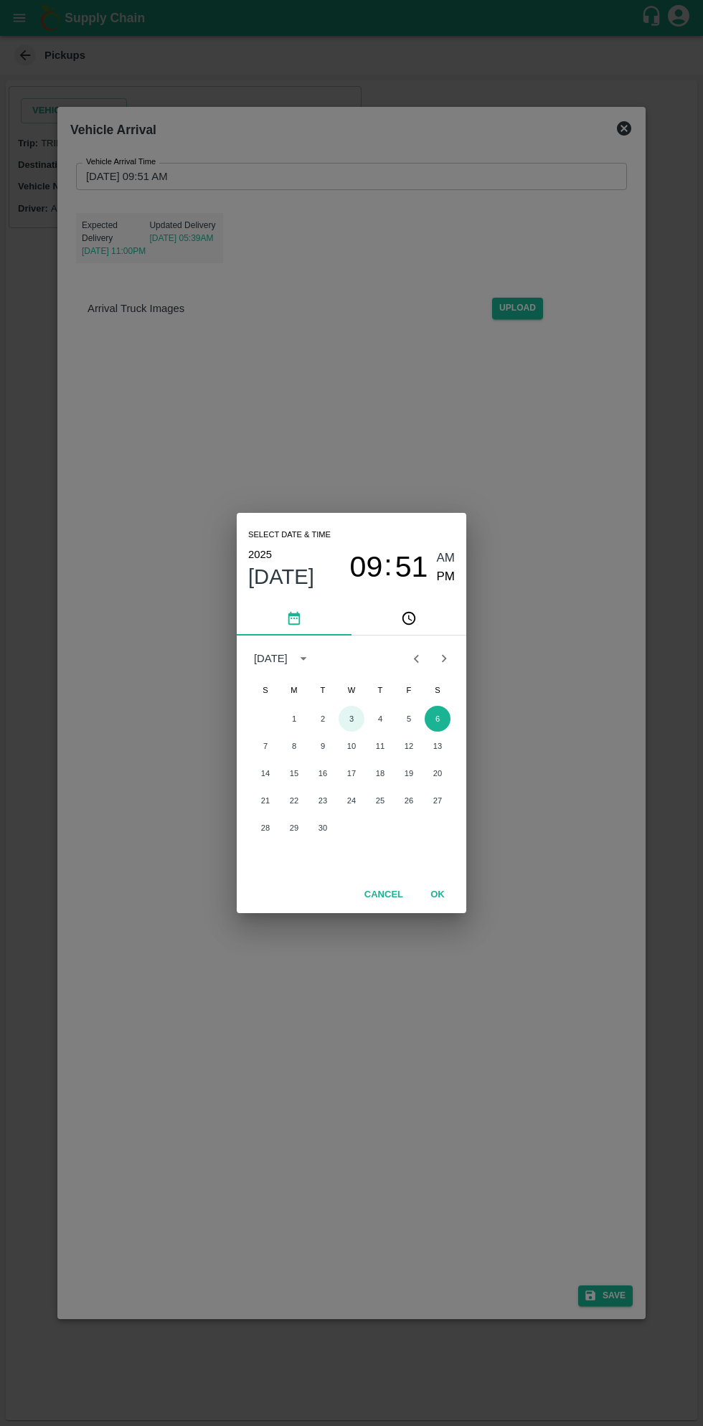
click at [351, 719] on button "3" at bounding box center [352, 719] width 26 height 26
type input "[DATE] 09:51 AM"
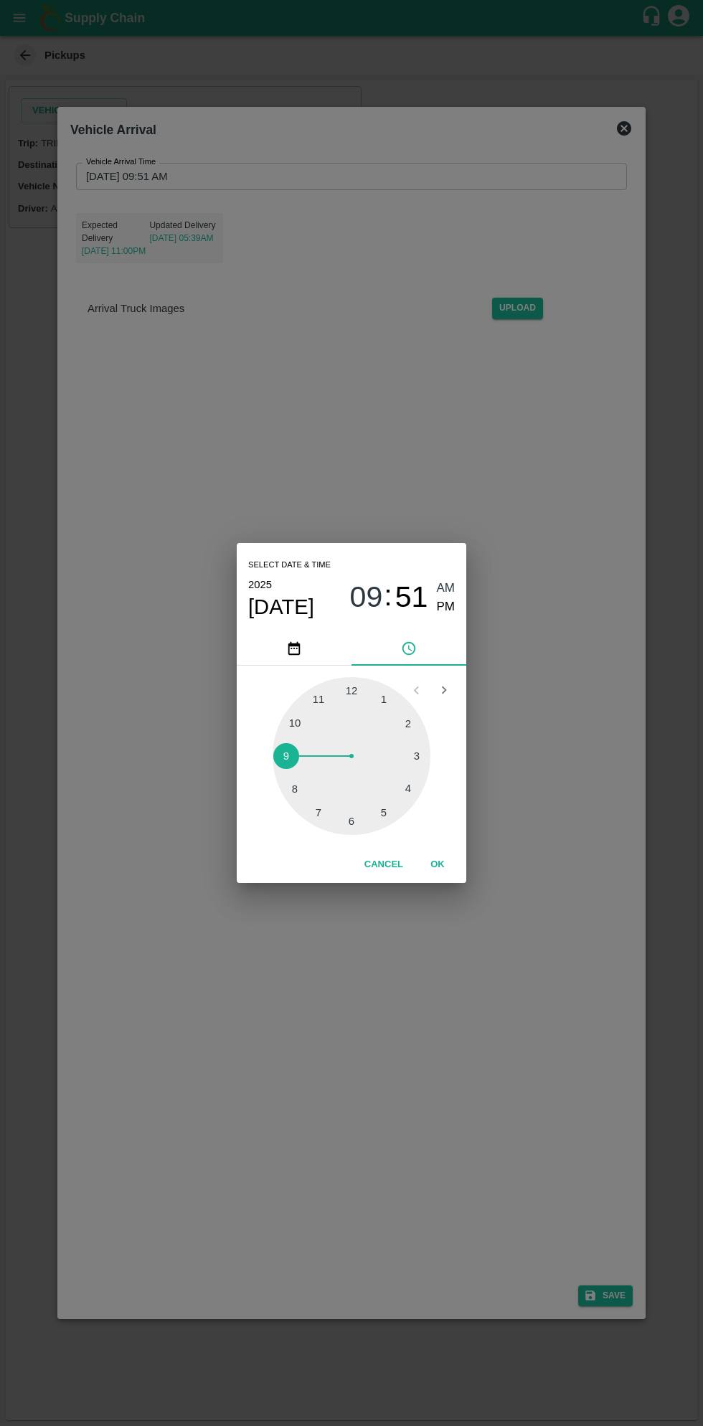
click at [448, 588] on span "AM" at bounding box center [446, 588] width 19 height 19
click at [450, 861] on button "OK" at bounding box center [438, 864] width 46 height 25
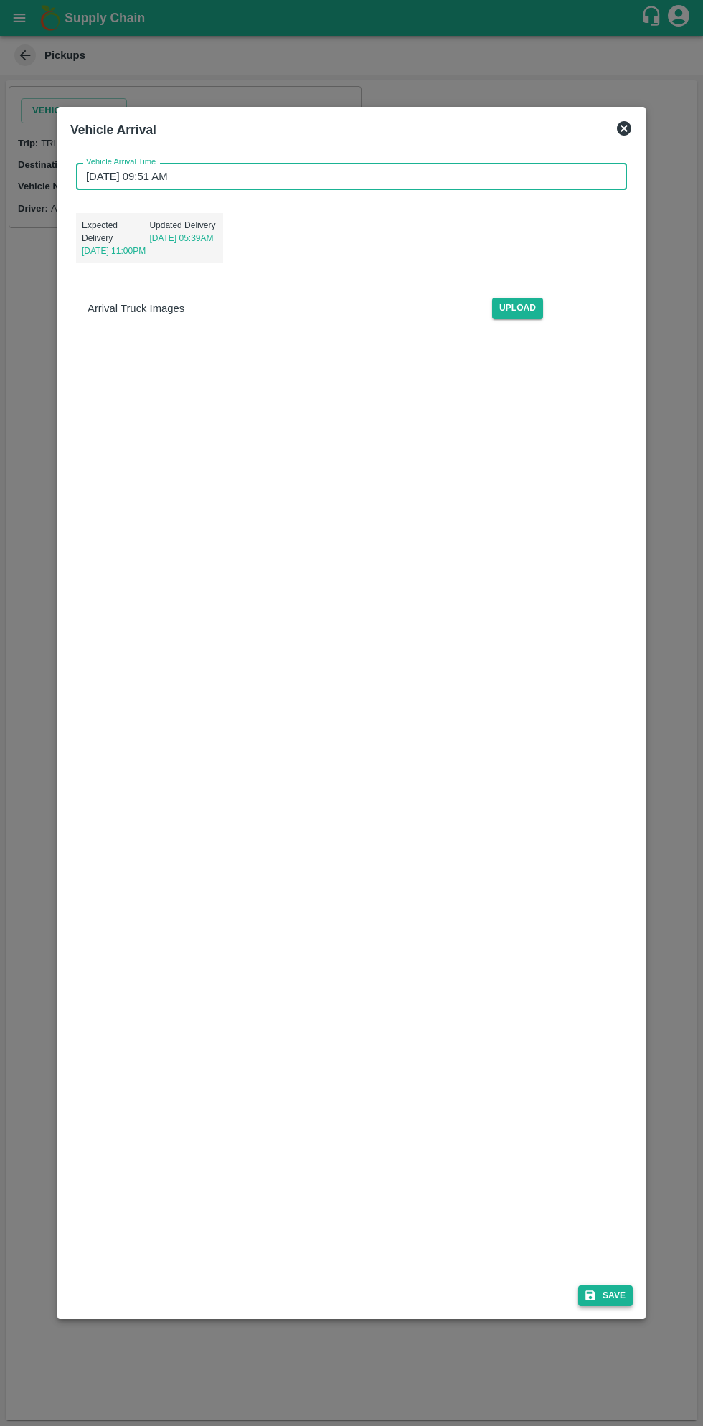
click at [606, 1287] on button "Save" at bounding box center [605, 1295] width 55 height 21
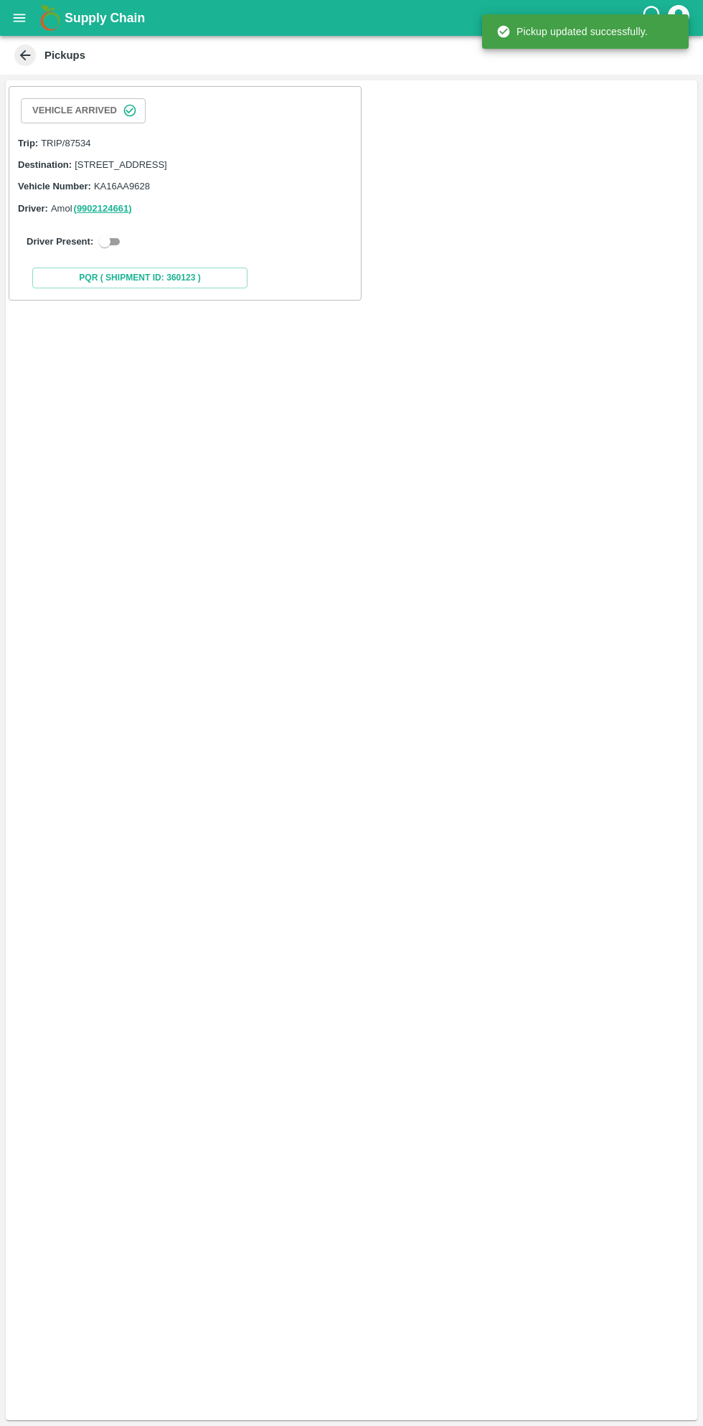
click at [101, 250] on input "checkbox" at bounding box center [105, 241] width 52 height 17
checkbox input "true"
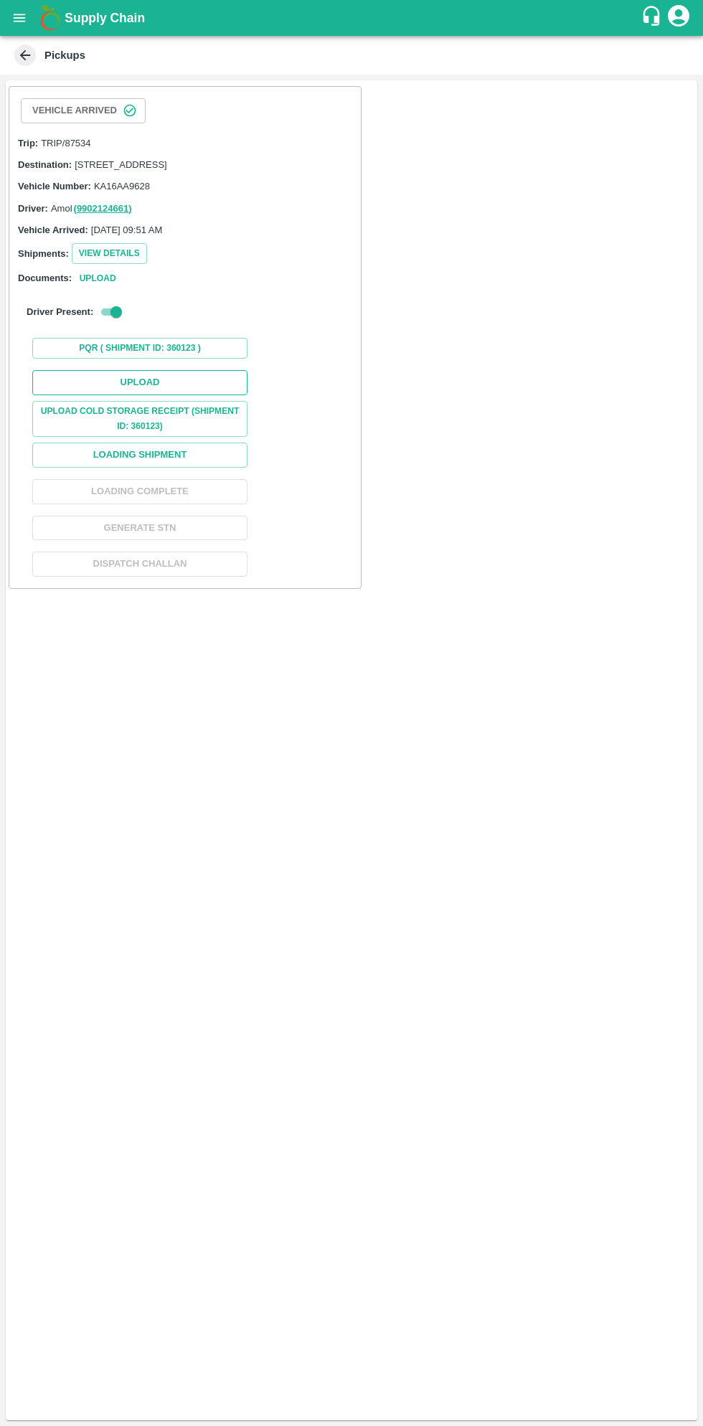
click at [178, 389] on button "Upload" at bounding box center [139, 382] width 215 height 25
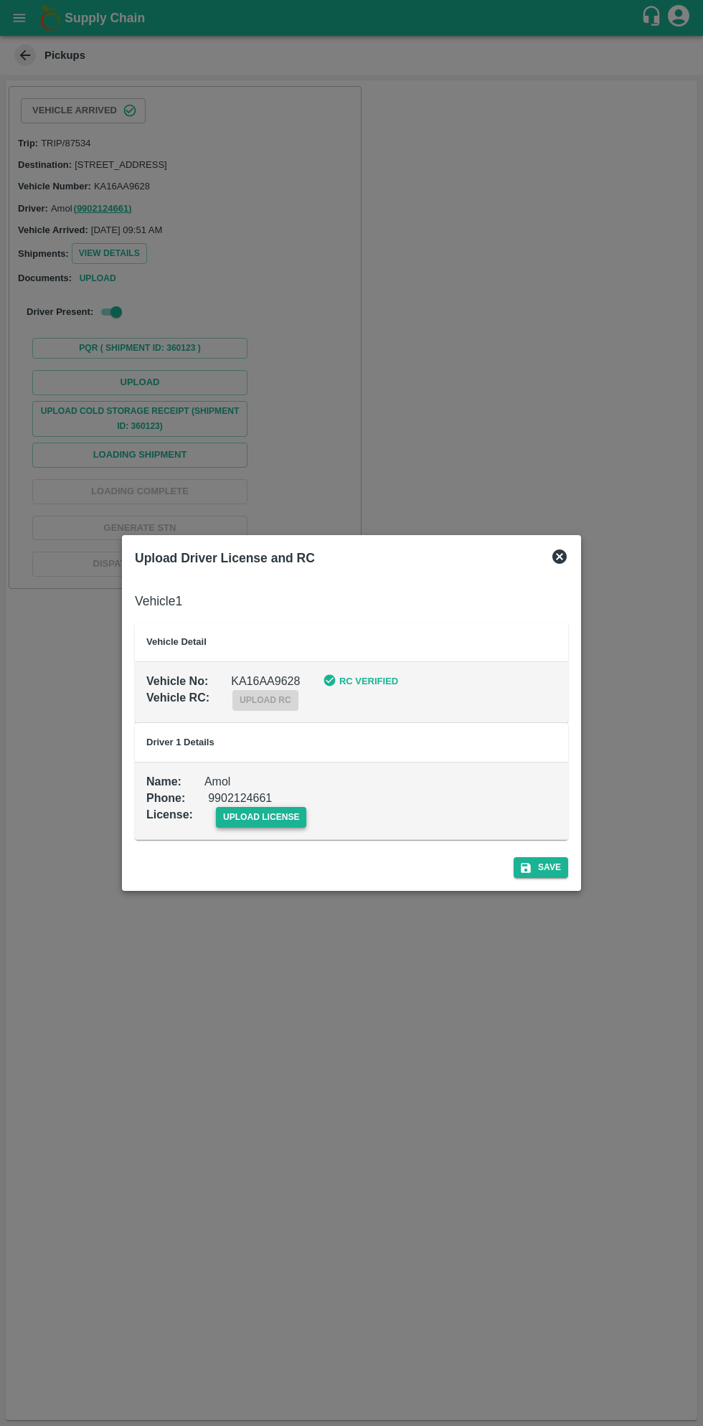
click at [263, 811] on span "upload license" at bounding box center [261, 817] width 91 height 21
click at [0, 0] on input "upload license" at bounding box center [0, 0] width 0 height 0
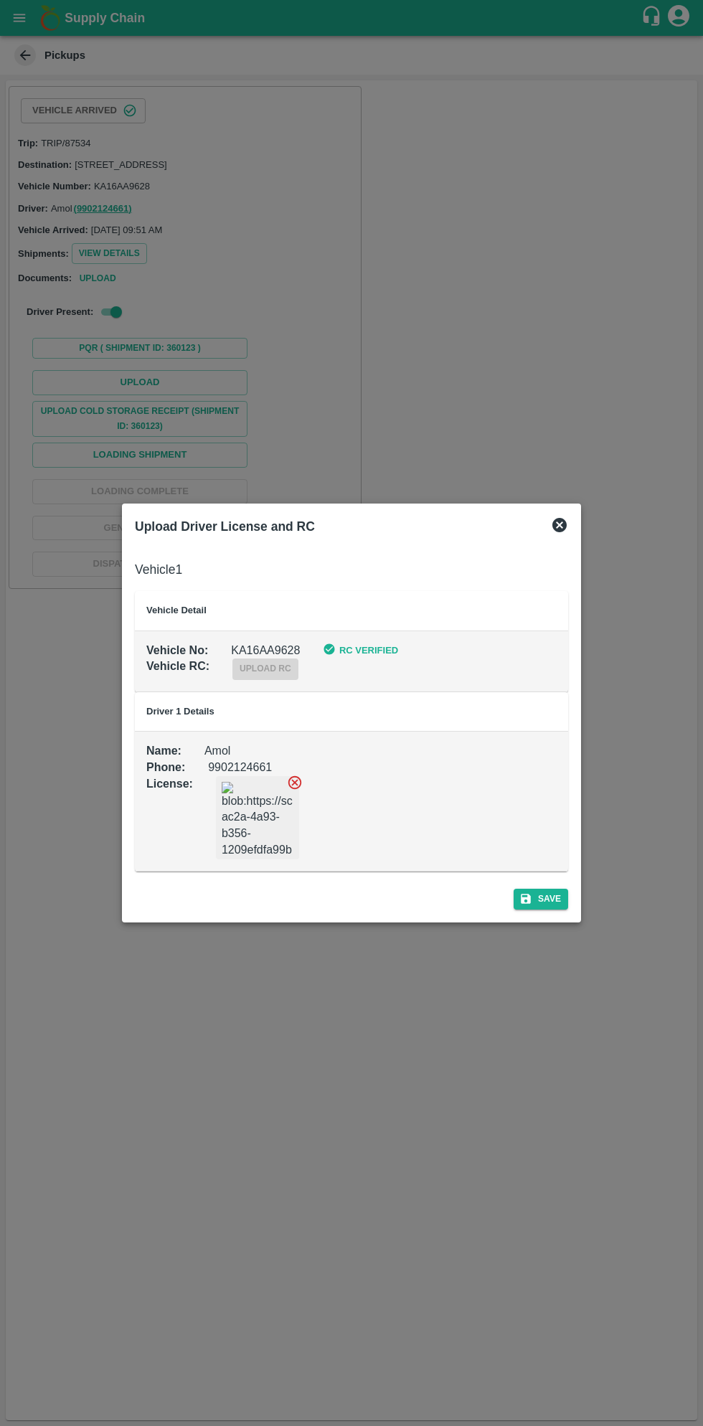
click at [551, 910] on div "Save" at bounding box center [351, 896] width 445 height 38
click at [544, 910] on div "Save" at bounding box center [351, 896] width 445 height 38
click at [538, 906] on button "Save" at bounding box center [541, 899] width 55 height 21
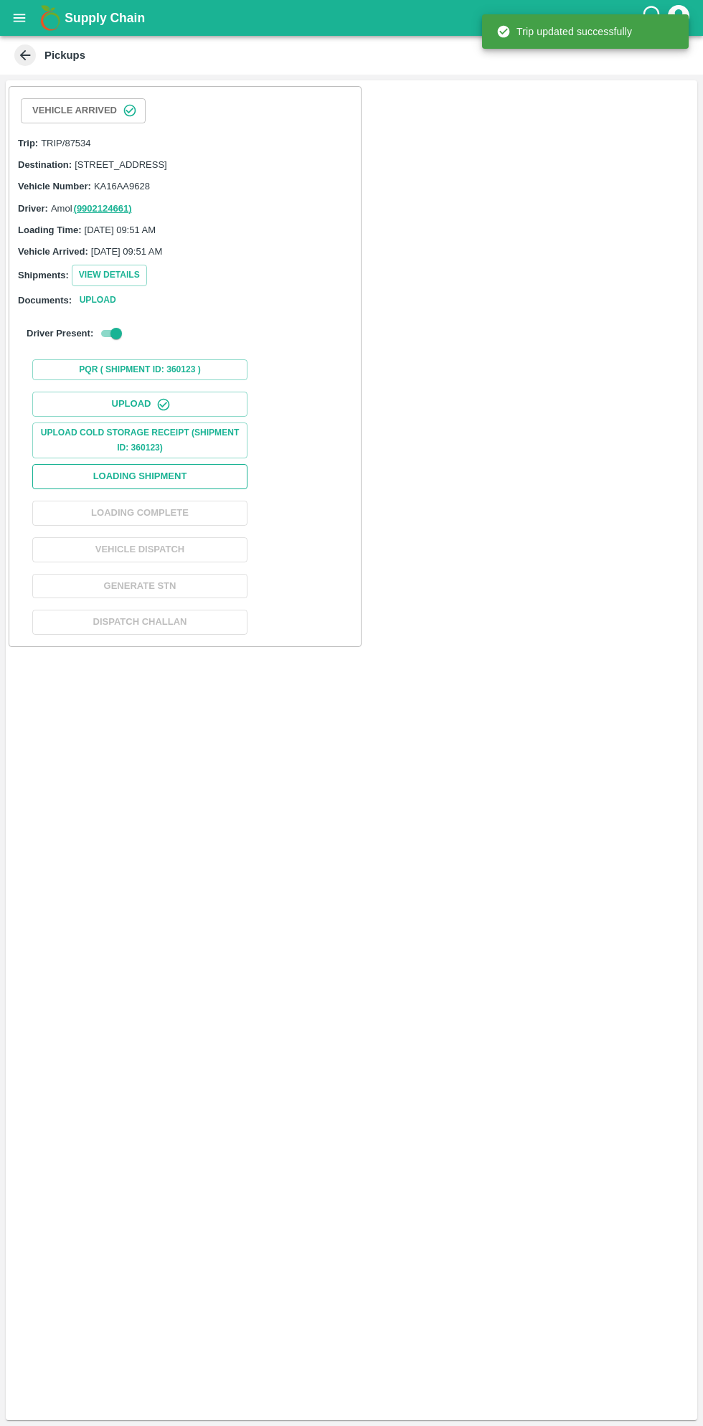
click at [194, 489] on button "Loading Shipment" at bounding box center [139, 476] width 215 height 25
